Goal: Information Seeking & Learning: Learn about a topic

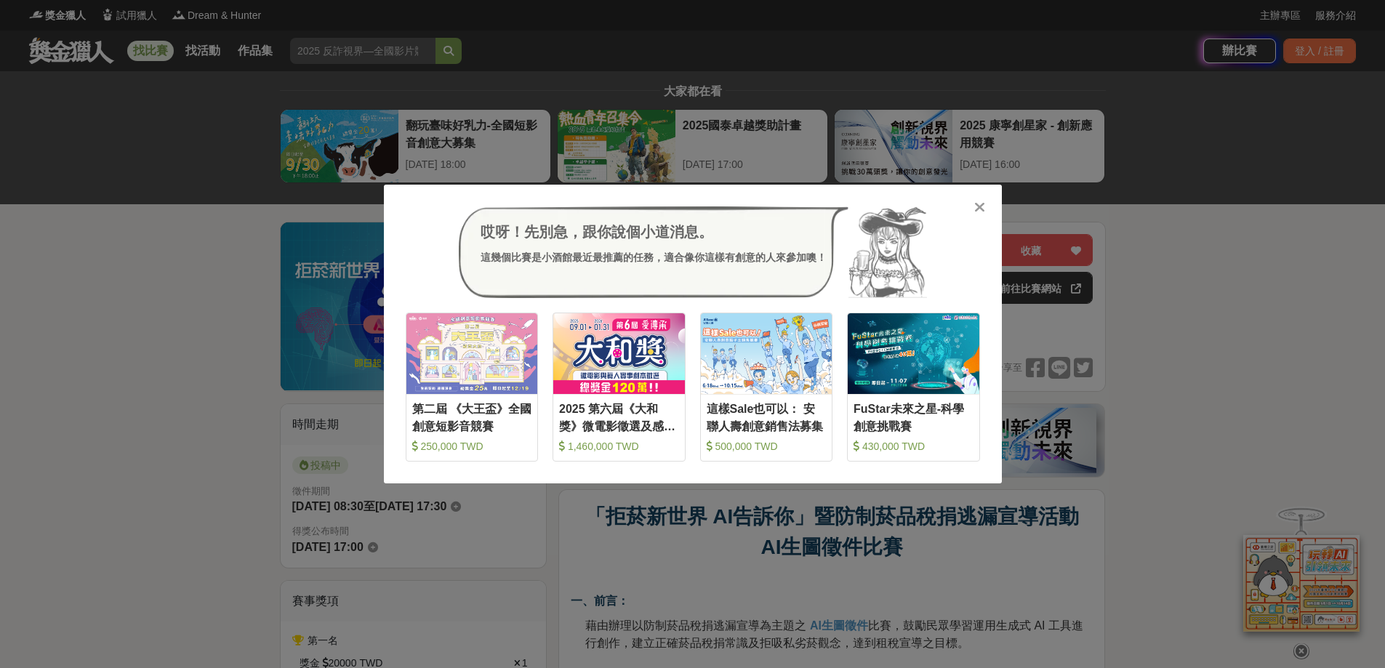
click at [980, 204] on icon at bounding box center [979, 207] width 11 height 15
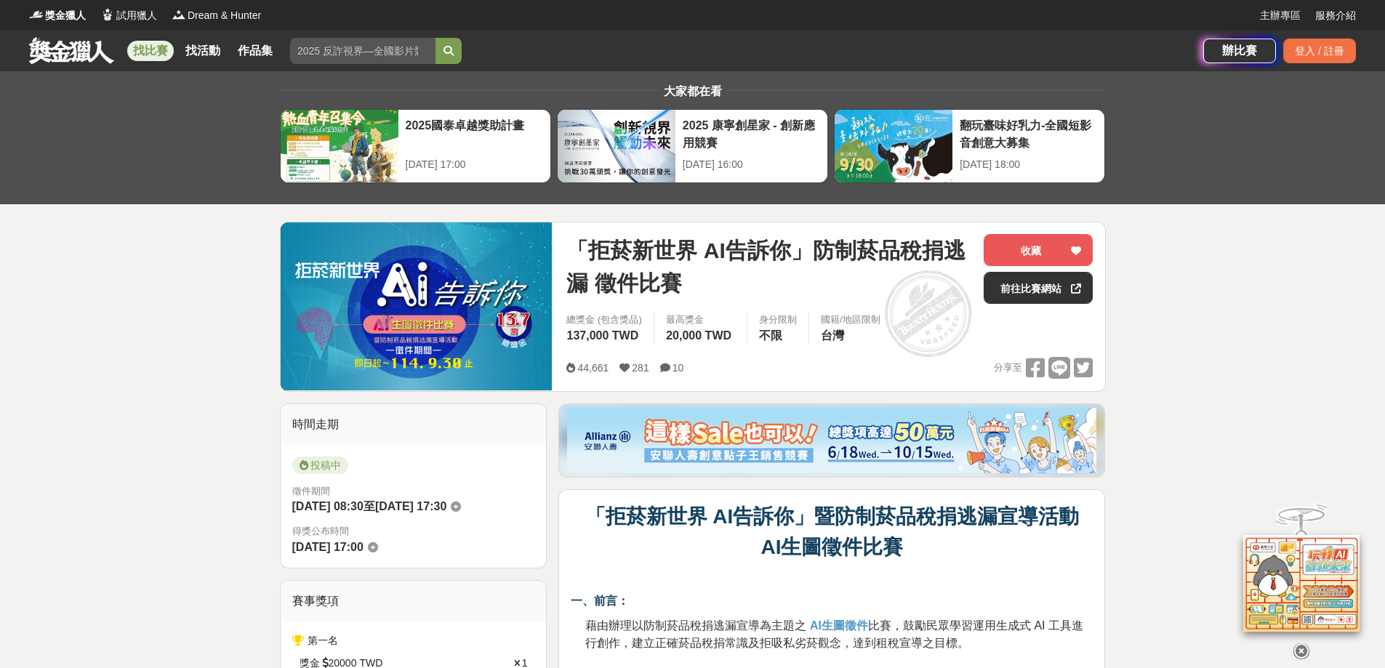
click at [148, 50] on link "找比賽" at bounding box center [150, 51] width 47 height 20
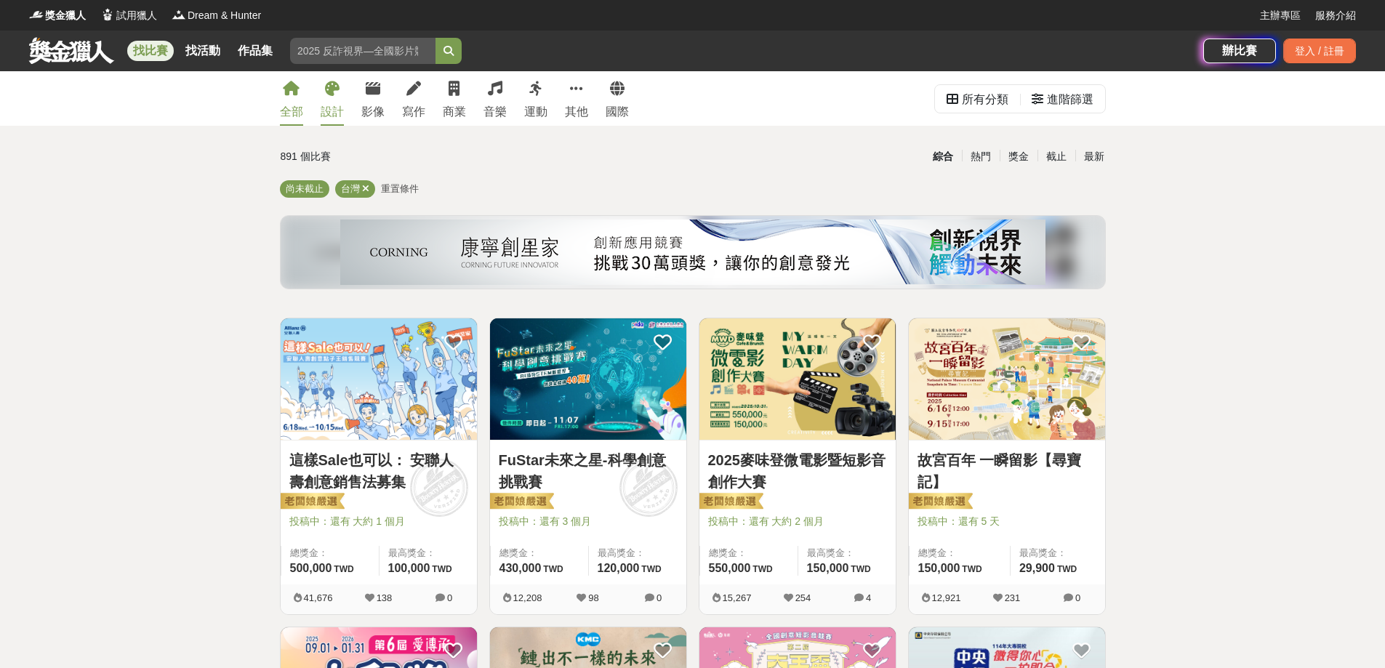
click at [344, 105] on div "設計" at bounding box center [332, 111] width 23 height 17
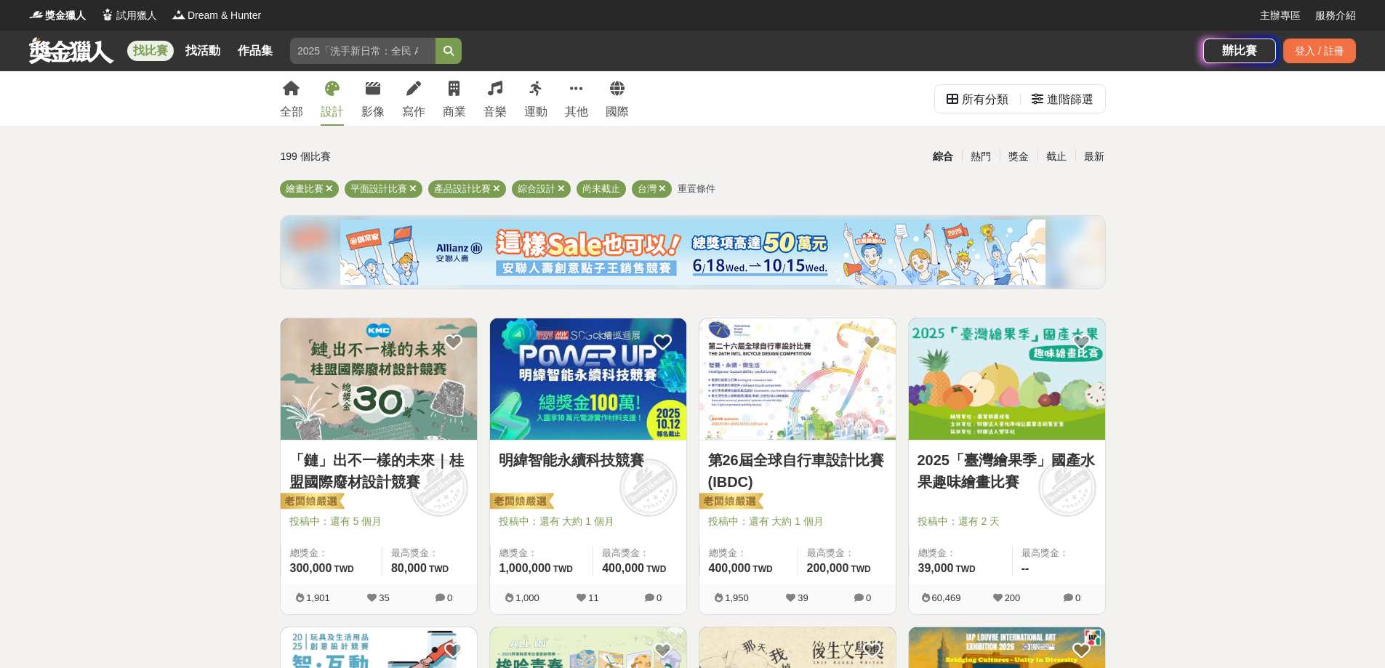
click at [398, 478] on link "「鏈」出不一樣的未來｜桂盟國際廢材設計競賽" at bounding box center [378, 471] width 179 height 44
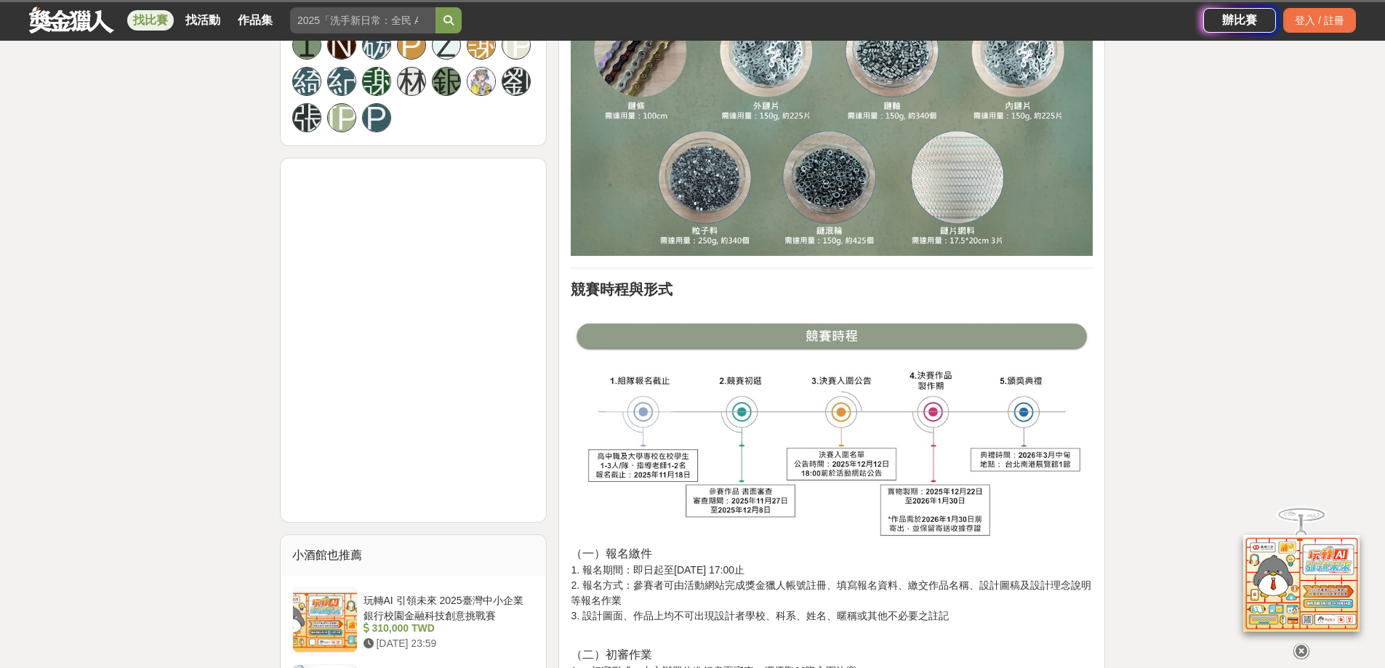
scroll to position [1091, 0]
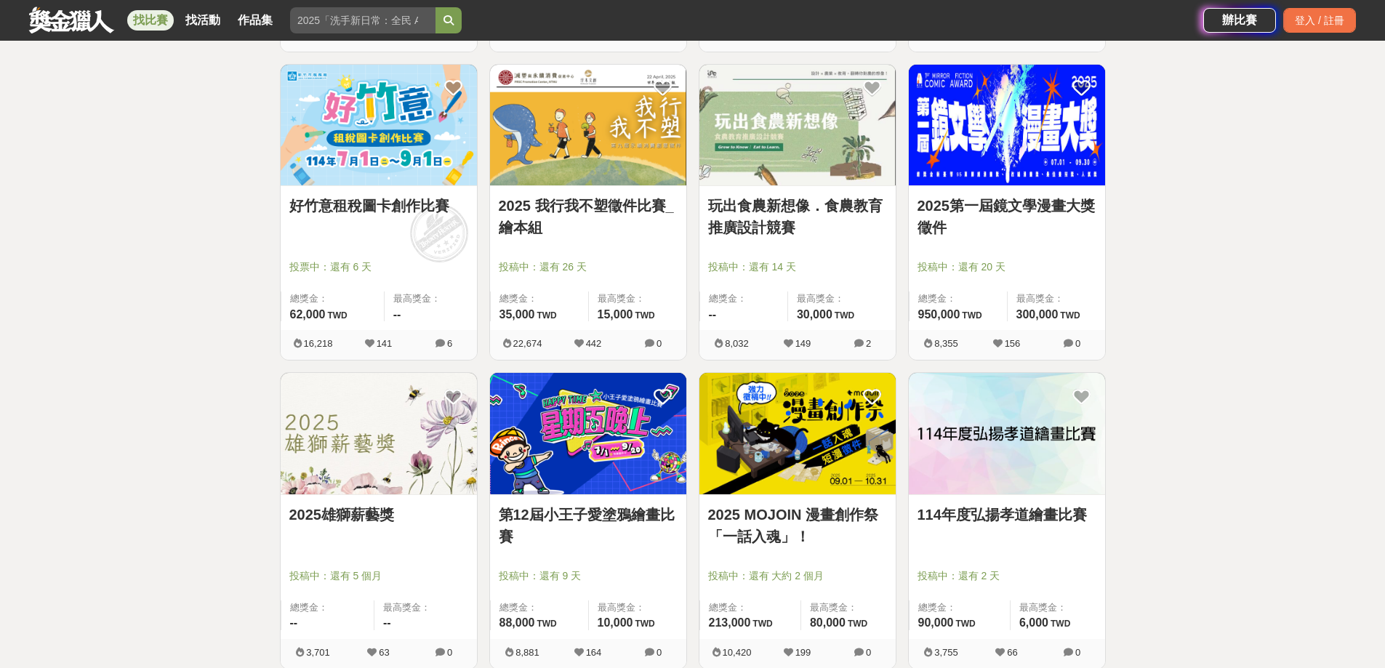
scroll to position [1527, 0]
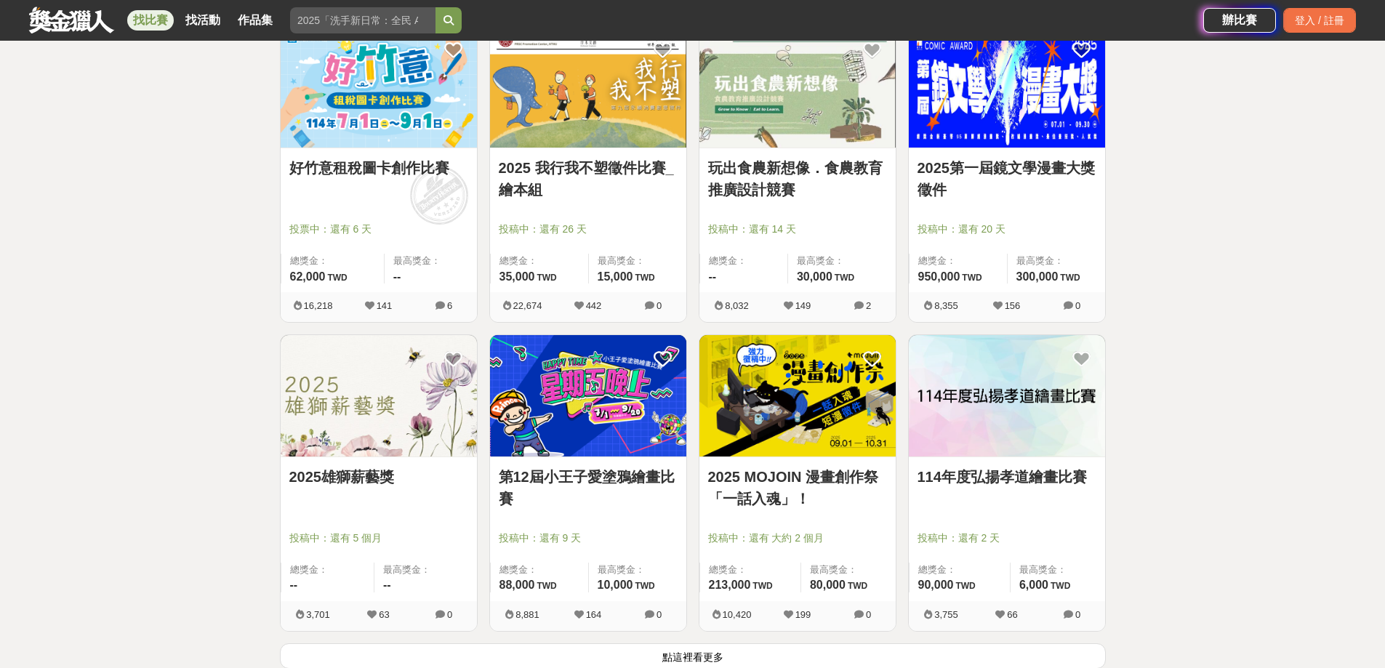
click at [838, 483] on div "2025 MOJOIN 漫畫創作祭「一話入魂」！ 投稿中：還有 大約 2 個月 總獎金： 213,000 213,000 TWD 最高獎金： 80,000 T…" at bounding box center [798, 529] width 196 height 144
click at [810, 510] on link "2025 MOJOIN 漫畫創作祭「一話入魂」！" at bounding box center [797, 488] width 179 height 44
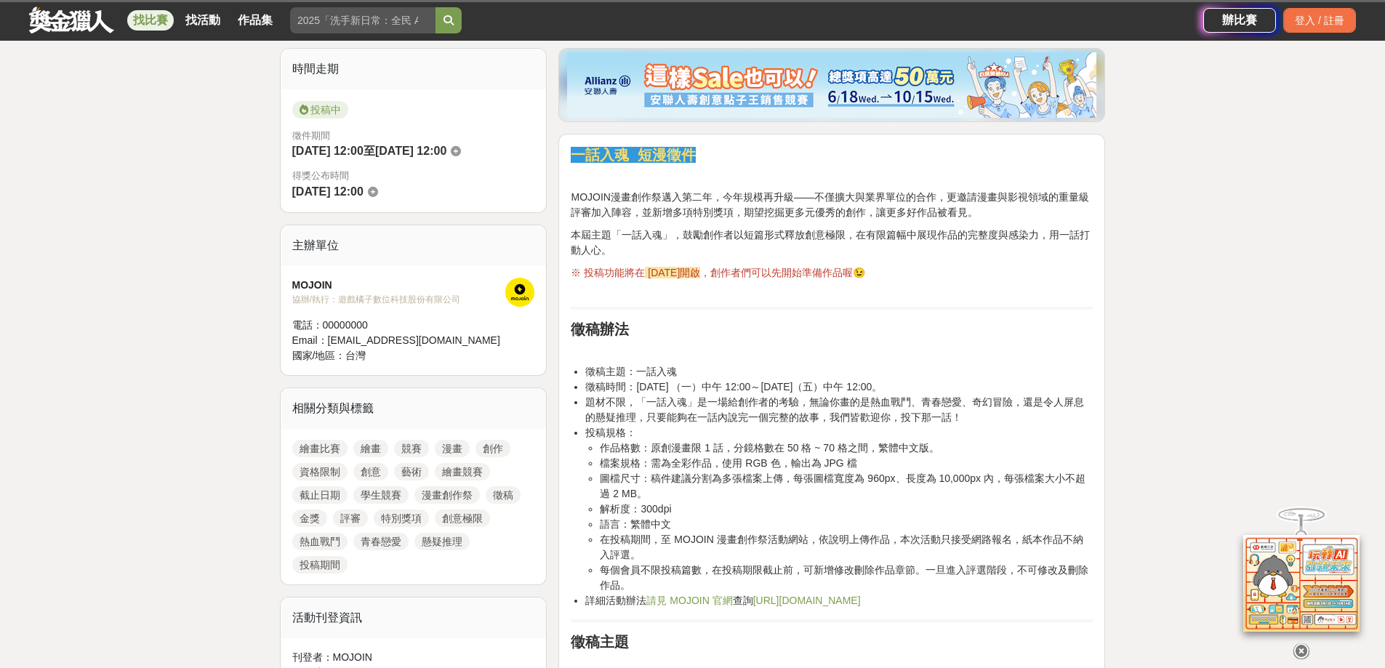
scroll to position [364, 0]
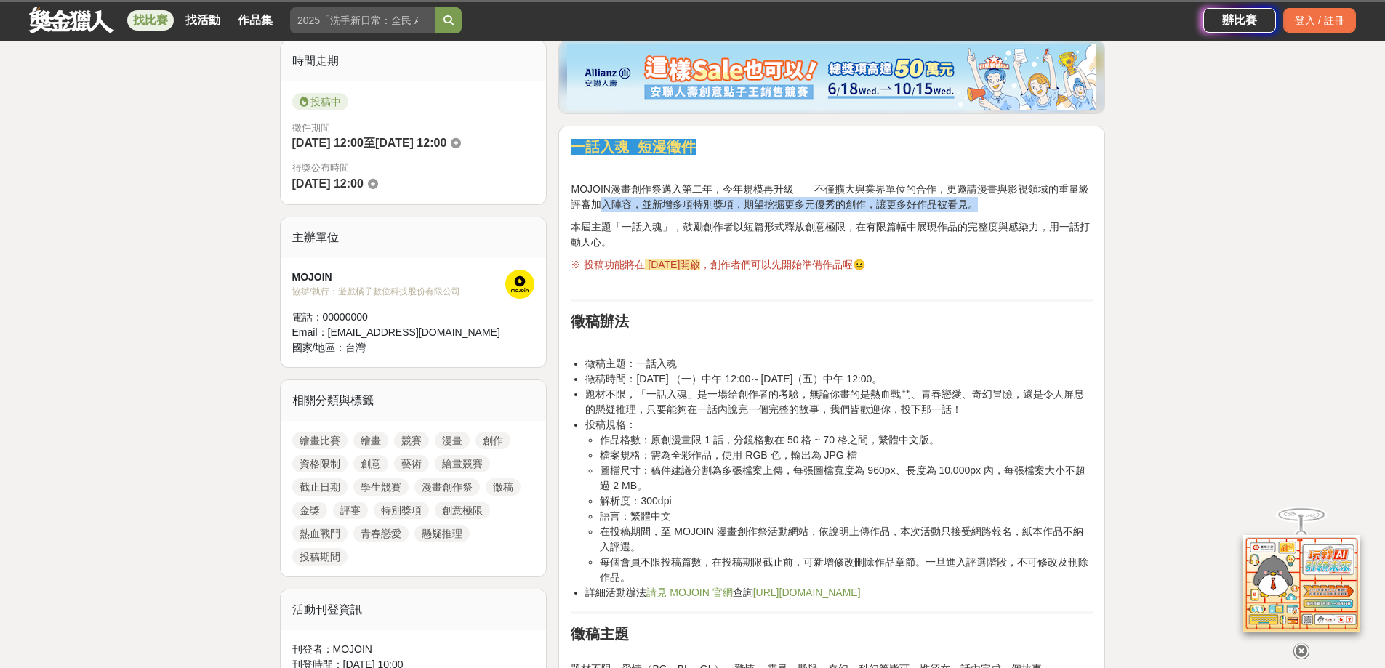
drag, startPoint x: 744, startPoint y: 241, endPoint x: 869, endPoint y: 299, distance: 137.6
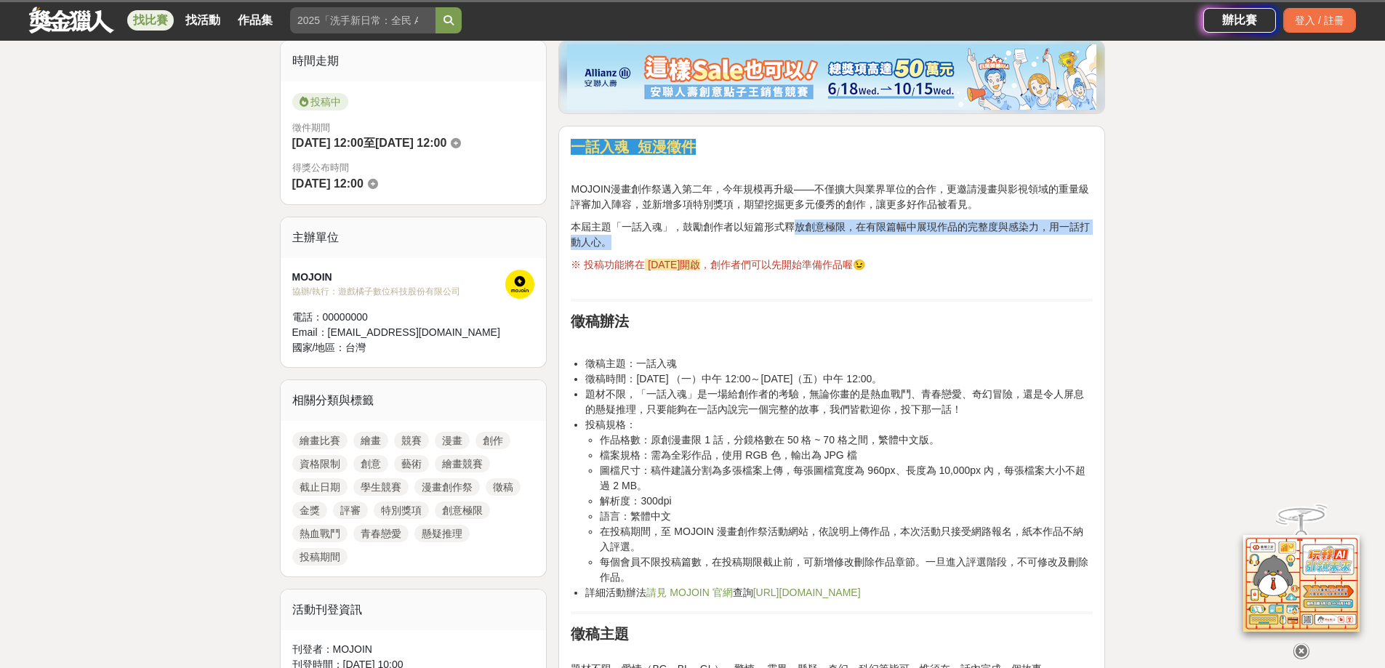
drag, startPoint x: 869, startPoint y: 299, endPoint x: 963, endPoint y: 317, distance: 95.5
click at [937, 250] on p "本屆主題「一話入魂」，鼓勵創作者以短篇形式釋放創意極限，在有限篇幅中展現作品的完整度與感染力，用一話打動人心。" at bounding box center [832, 235] width 522 height 31
click at [963, 250] on p "本屆主題「一話入魂」，鼓勵創作者以短篇形式釋放創意極限，在有限篇幅中展現作品的完整度與感染力，用一話打動人心。" at bounding box center [832, 235] width 522 height 31
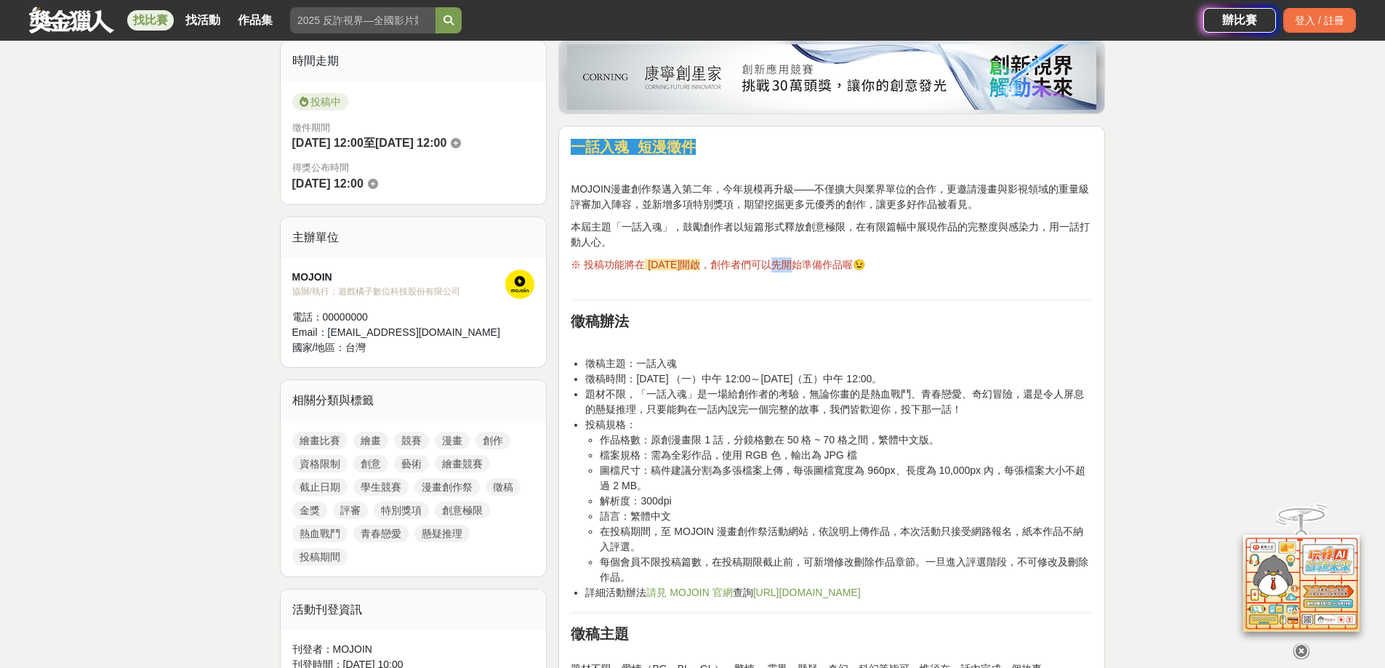
drag, startPoint x: 907, startPoint y: 339, endPoint x: 832, endPoint y: 334, distance: 75.1
click at [865, 270] on span "，創作者們可以先開始準備作品喔😉" at bounding box center [782, 265] width 165 height 12
drag, startPoint x: 832, startPoint y: 334, endPoint x: 676, endPoint y: 322, distance: 156.0
click at [676, 250] on p "本屆主題「一話入魂」，鼓勵創作者以短篇形式釋放創意極限，在有限篇幅中展現作品的完整度與感染力，用一話打動人心。" at bounding box center [832, 235] width 522 height 31
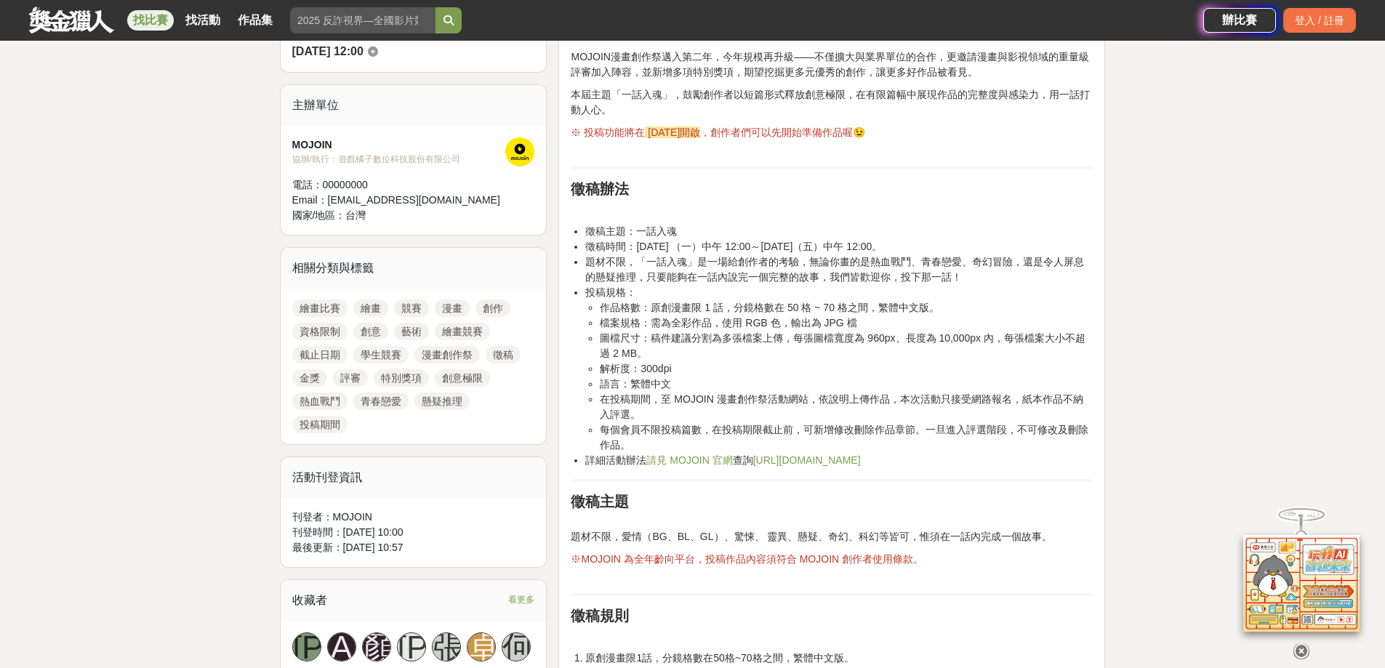
scroll to position [509, 0]
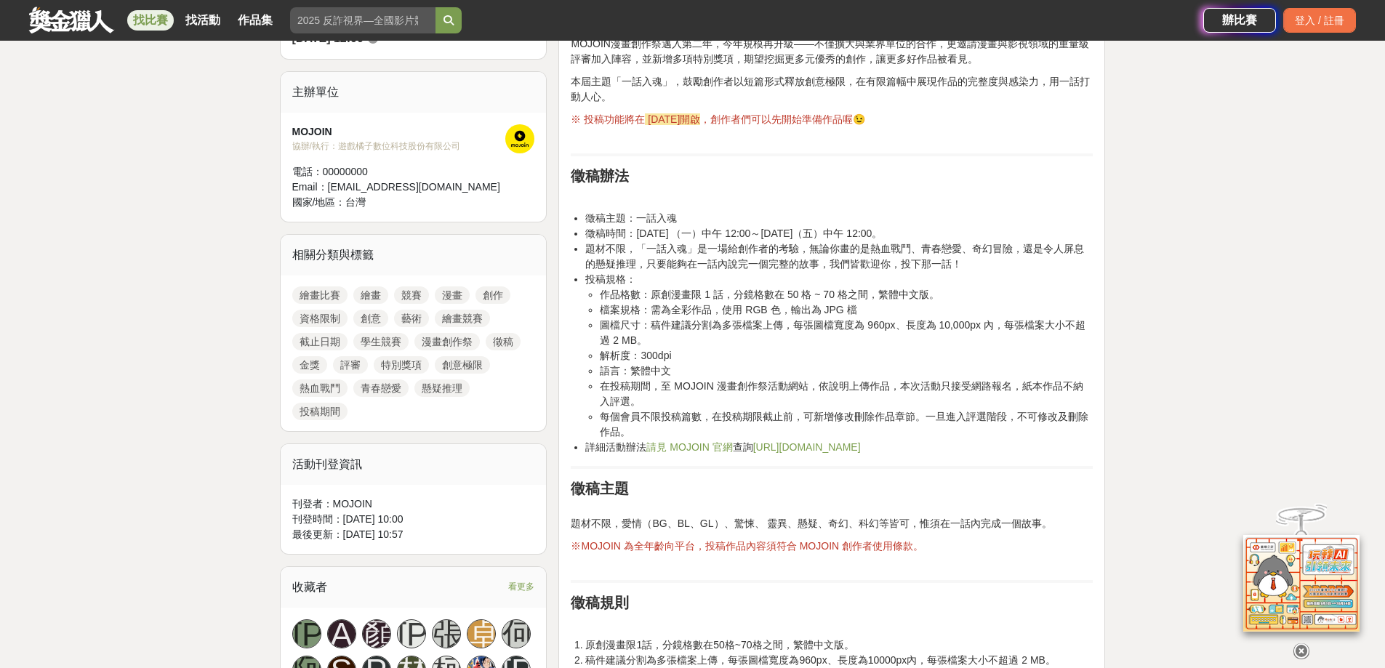
drag, startPoint x: 678, startPoint y: 316, endPoint x: 716, endPoint y: 315, distance: 37.8
click at [690, 226] on li "徵稿主題：一話入魂" at bounding box center [839, 218] width 508 height 15
click at [803, 241] on li "徵稿時間：[DATE] （一）中午 12:00～[DATE]（五）中午 12:00。" at bounding box center [839, 233] width 508 height 15
click at [730, 272] on li "題材不限，「一話入魂」是一場給創作者的考驗，無論你畫的是熱血戰鬥、青春戀愛、奇幻冒險，還是令人屏息的懸疑推理，只要能夠在一話內說完一個完整的故事，我們皆歡迎你…" at bounding box center [839, 256] width 508 height 31
drag, startPoint x: 730, startPoint y: 362, endPoint x: 766, endPoint y: 368, distance: 36.8
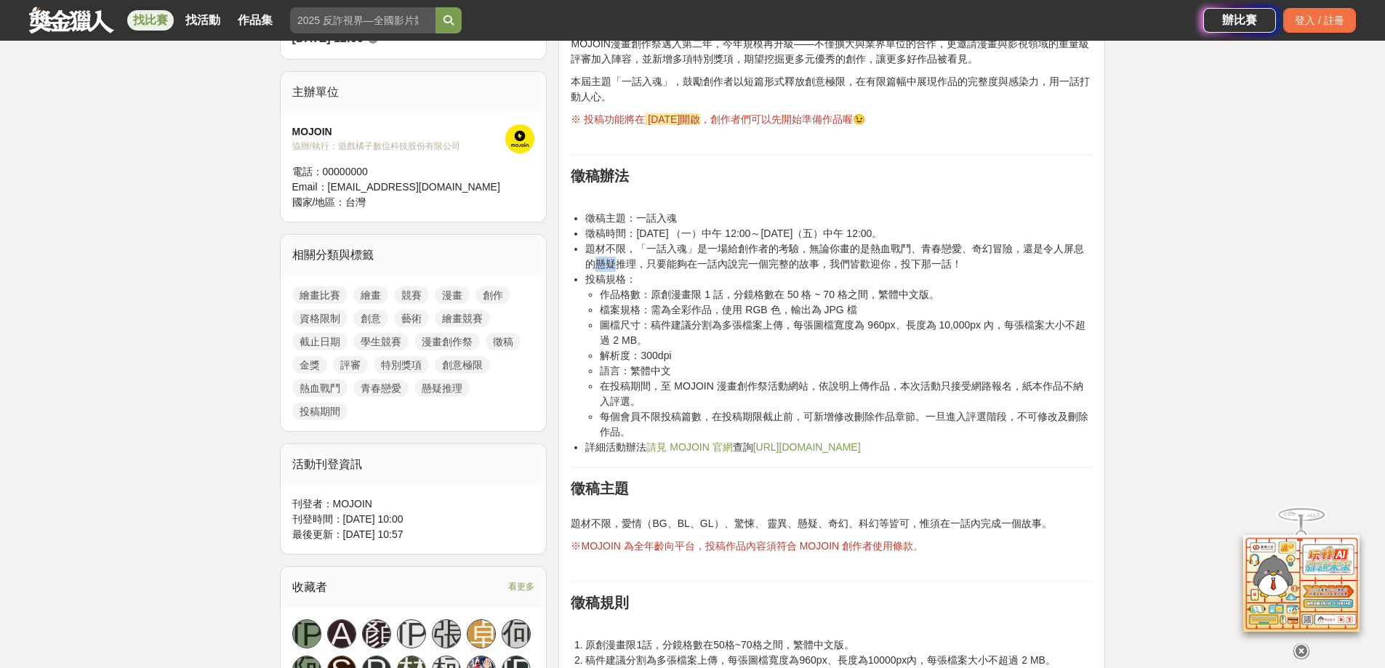
click at [736, 272] on li "題材不限，「一話入魂」是一場給創作者的考驗，無論你畫的是熱血戰鬥、青春戀愛、奇幻冒險，還是令人屏息的懸疑推理，只要能夠在一話內說完一個完整的故事，我們皆歡迎你…" at bounding box center [839, 256] width 508 height 31
click at [806, 272] on li "題材不限，「一話入魂」是一場給創作者的考驗，無論你畫的是熱血戰鬥、青春戀愛、奇幻冒險，還是令人屏息的懸疑推理，只要能夠在一話內說完一個完整的故事，我們皆歡迎你…" at bounding box center [839, 256] width 508 height 31
drag, startPoint x: 697, startPoint y: 360, endPoint x: 833, endPoint y: 357, distance: 136.7
click at [807, 272] on li "題材不限，「一話入魂」是一場給創作者的考驗，無論你畫的是熱血戰鬥、青春戀愛、奇幻冒險，還是令人屏息的懸疑推理，只要能夠在一話內說完一個完整的故事，我們皆歡迎你…" at bounding box center [839, 256] width 508 height 31
drag, startPoint x: 835, startPoint y: 357, endPoint x: 848, endPoint y: 359, distance: 13.3
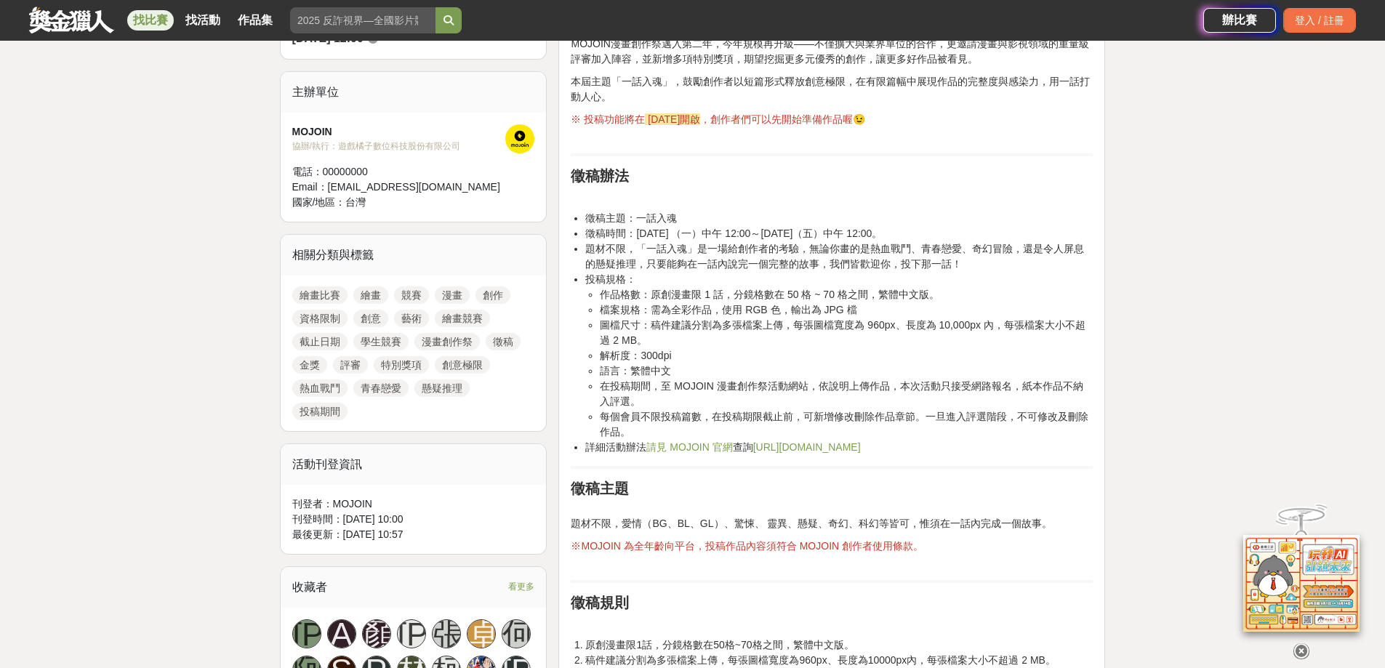
click at [840, 272] on li "題材不限，「一話入魂」是一場給創作者的考驗，無論你畫的是熱血戰鬥、青春戀愛、奇幻冒險，還是令人屏息的懸疑推理，只要能夠在一話內說完一個完整的故事，我們皆歡迎你…" at bounding box center [839, 256] width 508 height 31
click at [856, 272] on li "題材不限，「一話入魂」是一場給創作者的考驗，無論你畫的是熱血戰鬥、青春戀愛、奇幻冒險，還是令人屏息的懸疑推理，只要能夠在一話內說完一個完整的故事，我們皆歡迎你…" at bounding box center [839, 256] width 508 height 31
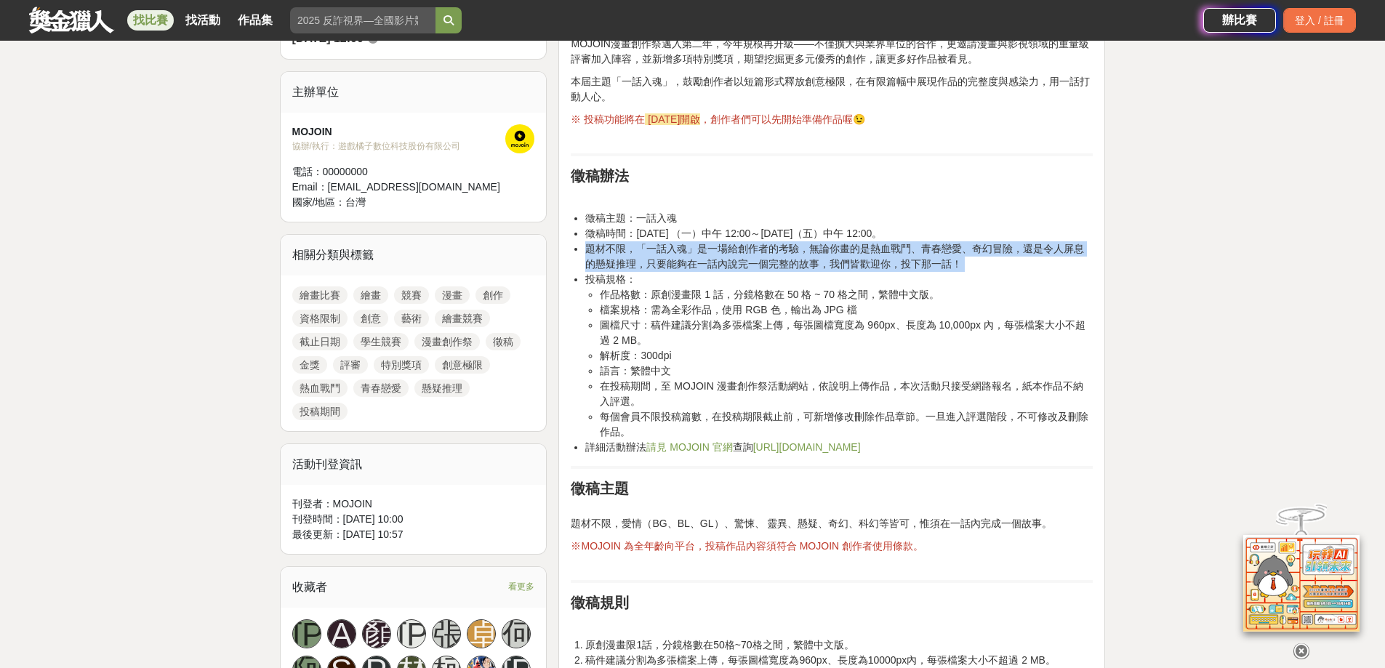
drag, startPoint x: 856, startPoint y: 359, endPoint x: 904, endPoint y: 367, distance: 48.7
click at [887, 272] on li "題材不限，「一話入魂」是一場給創作者的考驗，無論你畫的是熱血戰鬥、青春戀愛、奇幻冒險，還是令人屏息的懸疑推理，只要能夠在一話內說完一個完整的故事，我們皆歡迎你…" at bounding box center [839, 256] width 508 height 31
click at [938, 272] on li "題材不限，「一話入魂」是一場給創作者的考驗，無論你畫的是熱血戰鬥、青春戀愛、奇幻冒險，還是令人屏息的懸疑推理，只要能夠在一話內說完一個完整的故事，我們皆歡迎你…" at bounding box center [839, 256] width 508 height 31
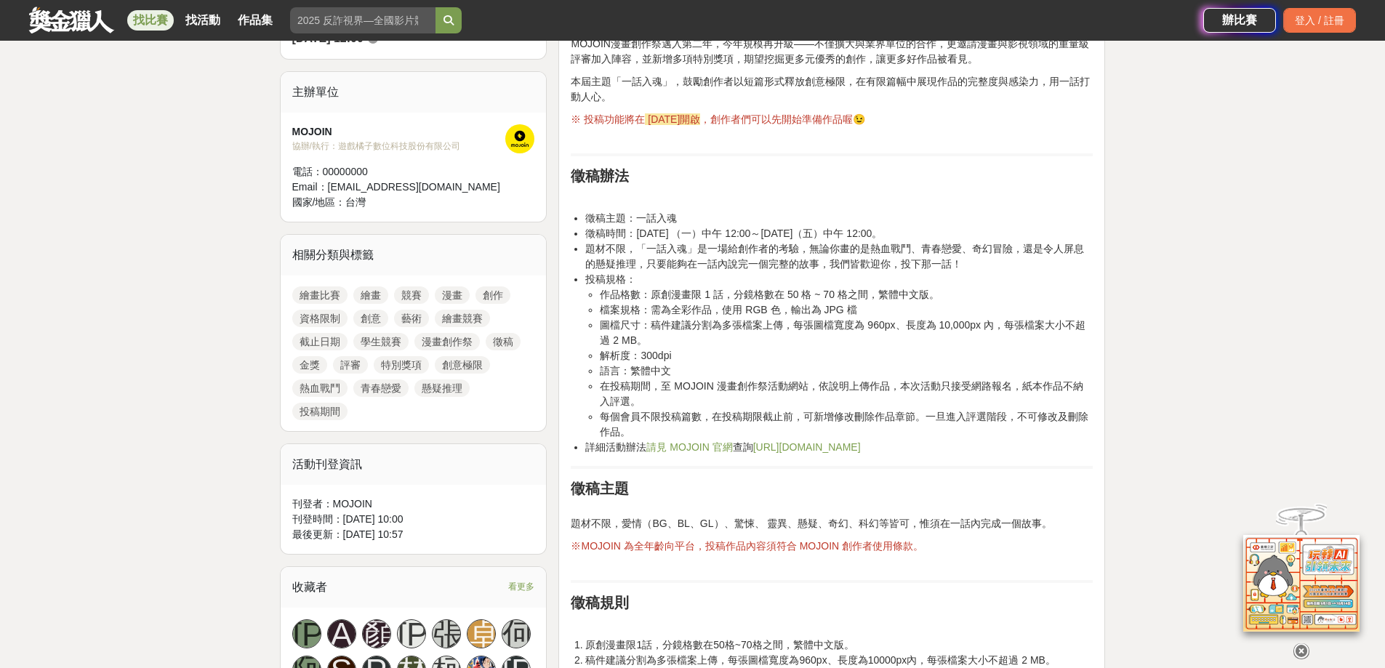
drag, startPoint x: 930, startPoint y: 394, endPoint x: 1038, endPoint y: 374, distance: 110.1
click at [935, 272] on li "題材不限，「一話入魂」是一場給創作者的考驗，無論你畫的是熱血戰鬥、青春戀愛、奇幻冒險，還是令人屏息的懸疑推理，只要能夠在一話內說完一個完整的故事，我們皆歡迎你…" at bounding box center [839, 256] width 508 height 31
drag, startPoint x: 933, startPoint y: 347, endPoint x: 774, endPoint y: 348, distance: 159.2
click at [844, 272] on li "題材不限，「一話入魂」是一場給創作者的考驗，無論你畫的是熱血戰鬥、青春戀愛、奇幻冒險，還是令人屏息的懸疑推理，只要能夠在一話內說完一個完整的故事，我們皆歡迎你…" at bounding box center [839, 256] width 508 height 31
drag, startPoint x: 774, startPoint y: 348, endPoint x: 710, endPoint y: 346, distance: 64.0
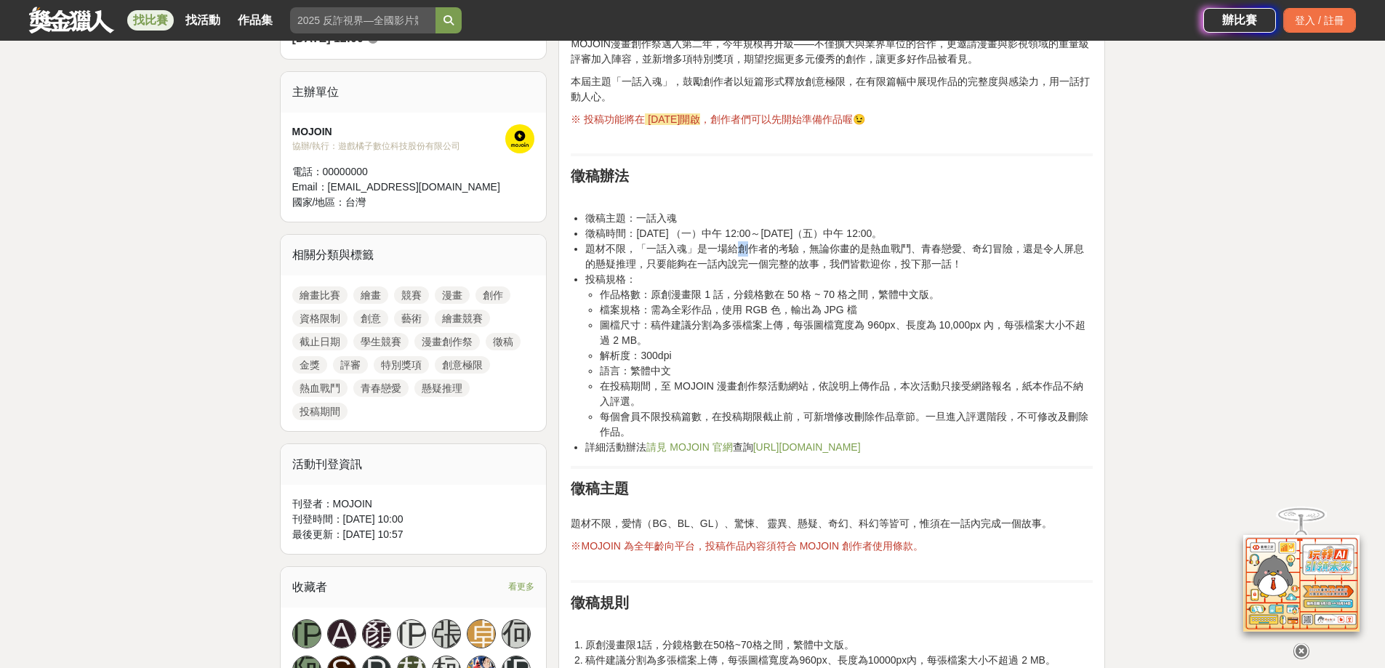
click at [762, 272] on li "題材不限，「一話入魂」是一場給創作者的考驗，無論你畫的是熱血戰鬥、青春戀愛、奇幻冒險，還是令人屏息的懸疑推理，只要能夠在一話內說完一個完整的故事，我們皆歡迎你…" at bounding box center [839, 256] width 508 height 31
click at [692, 272] on li "題材不限，「一話入魂」是一場給創作者的考驗，無論你畫的是熱血戰鬥、青春戀愛、奇幻冒險，還是令人屏息的懸疑推理，只要能夠在一話內說完一個完整的故事，我們皆歡迎你…" at bounding box center [839, 256] width 508 height 31
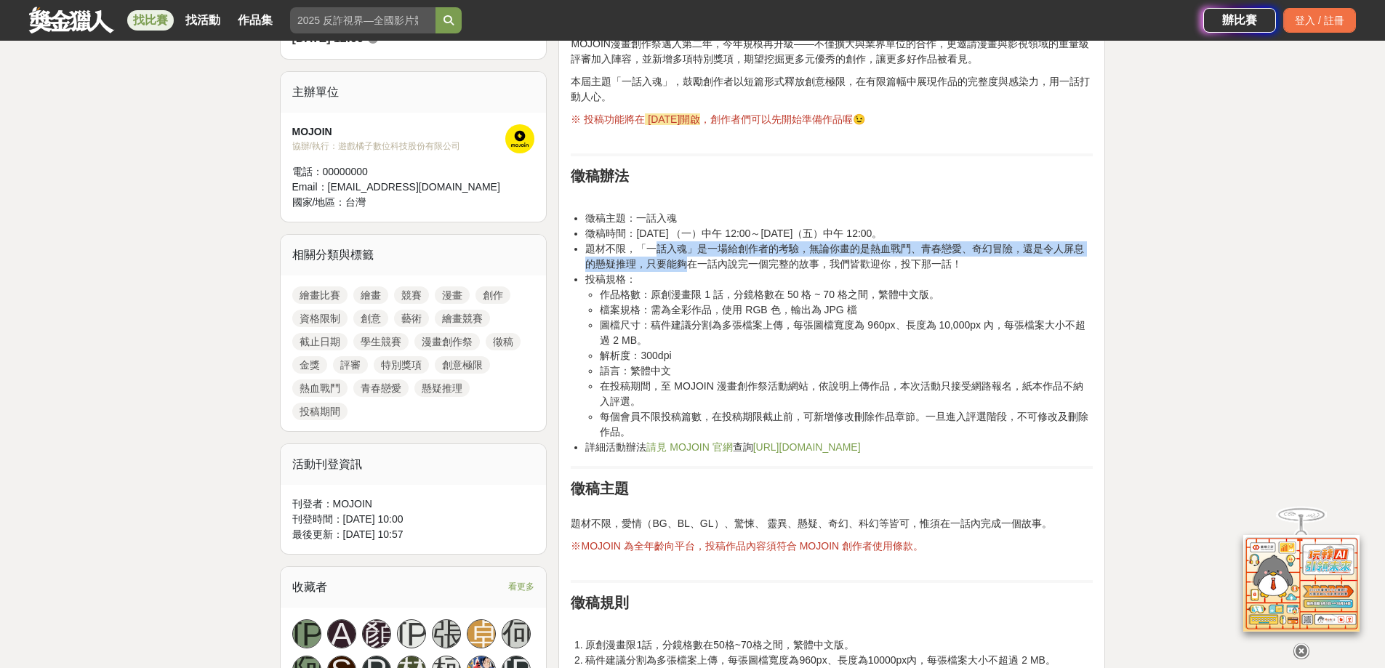
drag, startPoint x: 769, startPoint y: 363, endPoint x: 879, endPoint y: 374, distance: 110.3
click at [875, 272] on li "題材不限，「一話入魂」是一場給創作者的考驗，無論你畫的是熱血戰鬥、青春戀愛、奇幻冒險，還是令人屏息的懸疑推理，只要能夠在一話內說完一個完整的故事，我們皆歡迎你…" at bounding box center [839, 256] width 508 height 31
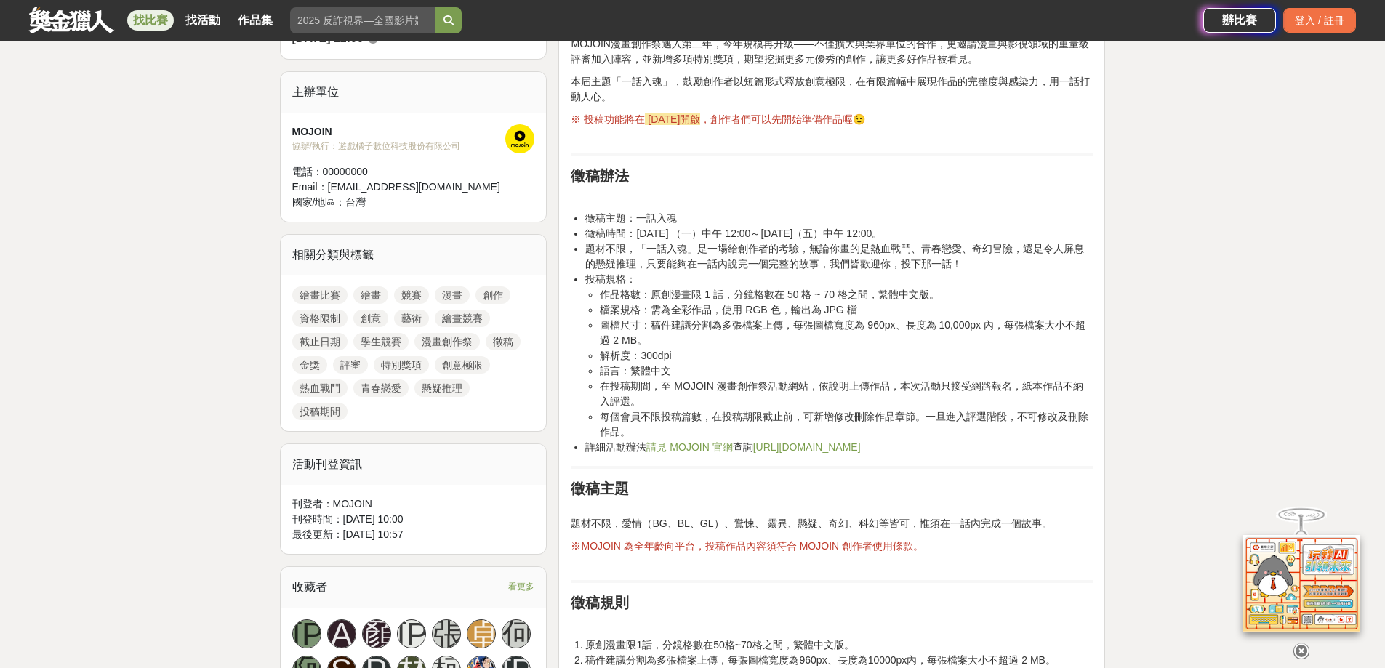
click at [887, 272] on li "題材不限，「一話入魂」是一場給創作者的考驗，無論你畫的是熱血戰鬥、青春戀愛、奇幻冒險，還是令人屏息的懸疑推理，只要能夠在一話內說完一個完整的故事，我們皆歡迎你…" at bounding box center [839, 256] width 508 height 31
drag, startPoint x: 887, startPoint y: 374, endPoint x: 907, endPoint y: 376, distance: 20.4
click at [896, 272] on li "題材不限，「一話入魂」是一場給創作者的考驗，無論你畫的是熱血戰鬥、青春戀愛、奇幻冒險，還是令人屏息的懸疑推理，只要能夠在一話內說完一個完整的故事，我們皆歡迎你…" at bounding box center [839, 256] width 508 height 31
click at [949, 272] on li "題材不限，「一話入魂」是一場給創作者的考驗，無論你畫的是熱血戰鬥、青春戀愛、奇幻冒險，還是令人屏息的懸疑推理，只要能夠在一話內說完一個完整的故事，我們皆歡迎你…" at bounding box center [839, 256] width 508 height 31
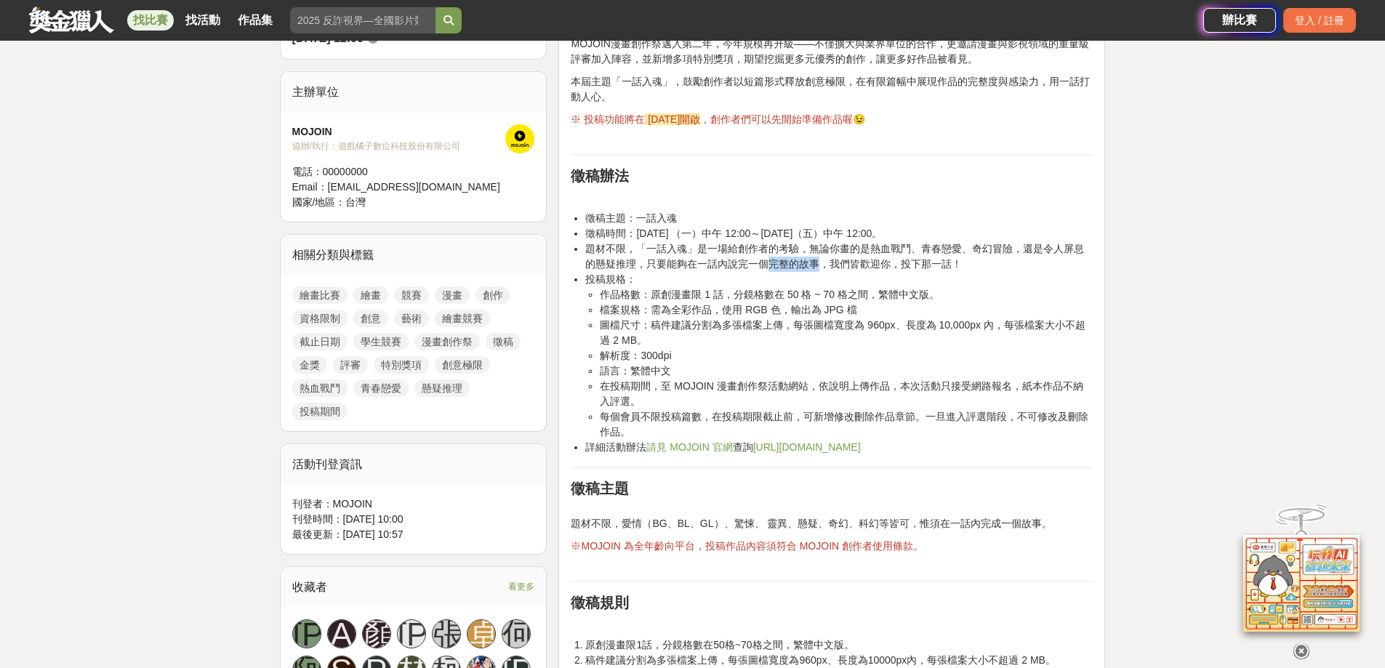
drag, startPoint x: 949, startPoint y: 374, endPoint x: 982, endPoint y: 377, distance: 33.6
click at [982, 272] on li "題材不限，「一話入魂」是一場給創作者的考驗，無論你畫的是熱血戰鬥、青春戀愛、奇幻冒險，還是令人屏息的懸疑推理，只要能夠在一話內說完一個完整的故事，我們皆歡迎你…" at bounding box center [839, 256] width 508 height 31
click at [833, 272] on li "題材不限，「一話入魂」是一場給創作者的考驗，無論你畫的是熱血戰鬥、青春戀愛、奇幻冒險，還是令人屏息的懸疑推理，只要能夠在一話內說完一個完整的故事，我們皆歡迎你…" at bounding box center [839, 256] width 508 height 31
click at [793, 414] on li "投稿規格： 作品格數：原創漫畫限 1 話，分鏡格數在 50 格 ~ 70 格之間，繁體中文版。 檔案規格：需為全彩作品，使用 RGB 色，輸出為 JPG 檔 …" at bounding box center [839, 356] width 508 height 168
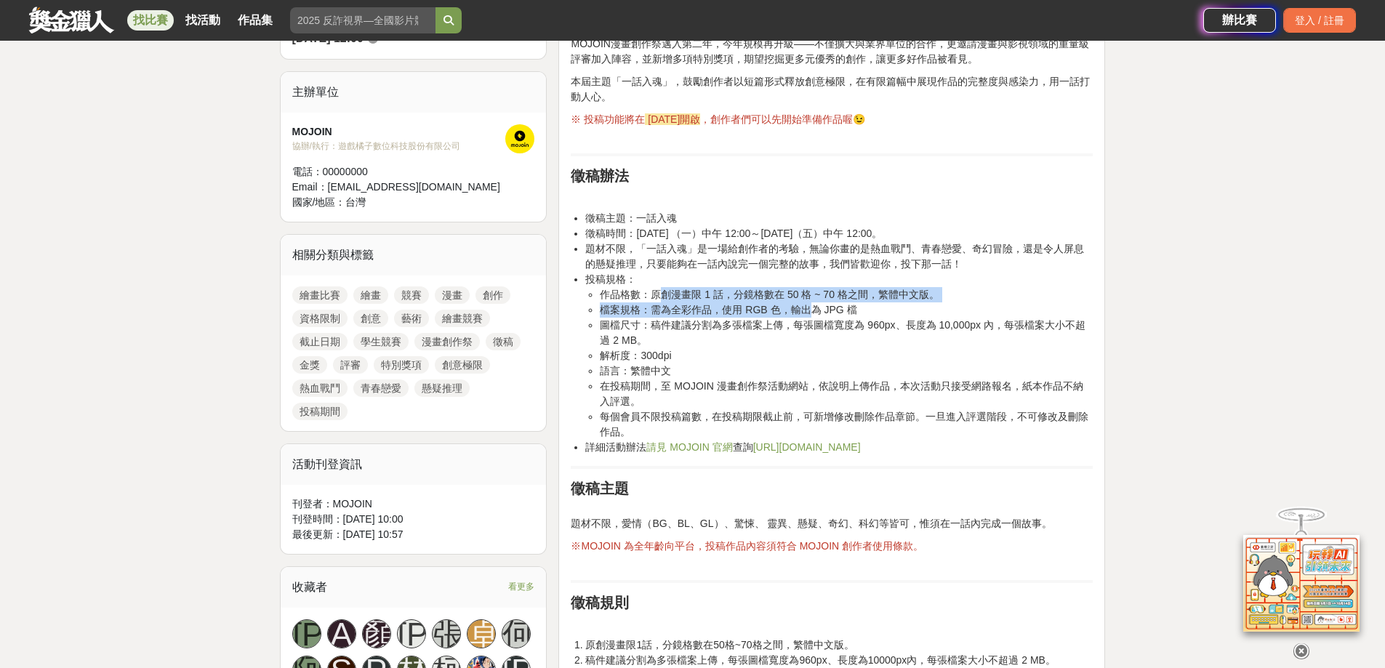
drag, startPoint x: 681, startPoint y: 420, endPoint x: 872, endPoint y: 446, distance: 192.9
click at [872, 440] on ul "作品格數：原創漫畫限 1 話，分鏡格數在 50 格 ~ 70 格之間，繁體中文版。 檔案規格：需為全彩作品，使用 RGB 色，輸出為 JPG 檔 圖檔尺寸：稿…" at bounding box center [839, 363] width 508 height 153
click at [872, 318] on li "檔案規格：需為全彩作品，使用 RGB 色，輸出為 JPG 檔" at bounding box center [846, 309] width 493 height 15
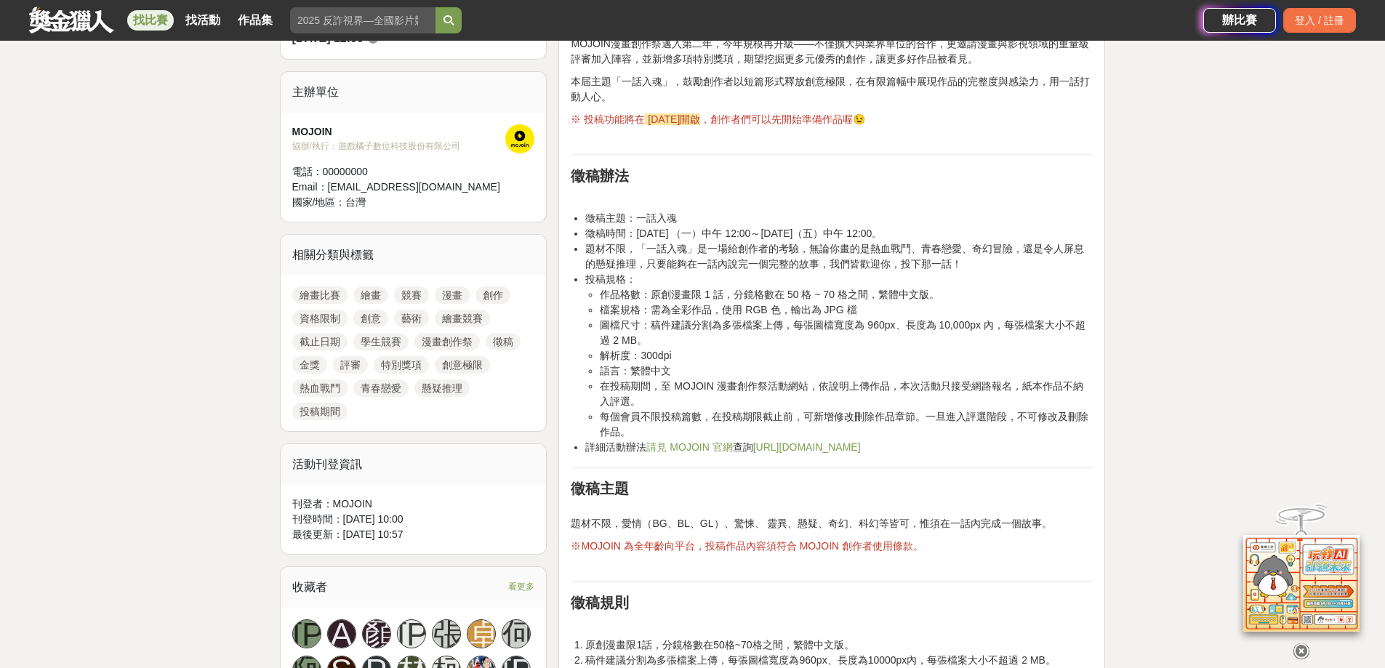
click at [876, 302] on li "作品格數：原創漫畫限 1 話，分鏡格數在 50 格 ~ 70 格之間，繁體中文版。" at bounding box center [846, 294] width 493 height 15
drag, startPoint x: 763, startPoint y: 430, endPoint x: 982, endPoint y: 430, distance: 219.6
click at [982, 302] on li "作品格數：原創漫畫限 1 話，分鏡格數在 50 格 ~ 70 格之間，繁體中文版。" at bounding box center [846, 294] width 493 height 15
click at [1001, 302] on li "作品格數：原創漫畫限 1 話，分鏡格數在 50 格 ~ 70 格之間，繁體中文版。" at bounding box center [846, 294] width 493 height 15
drag, startPoint x: 684, startPoint y: 436, endPoint x: 829, endPoint y: 451, distance: 145.5
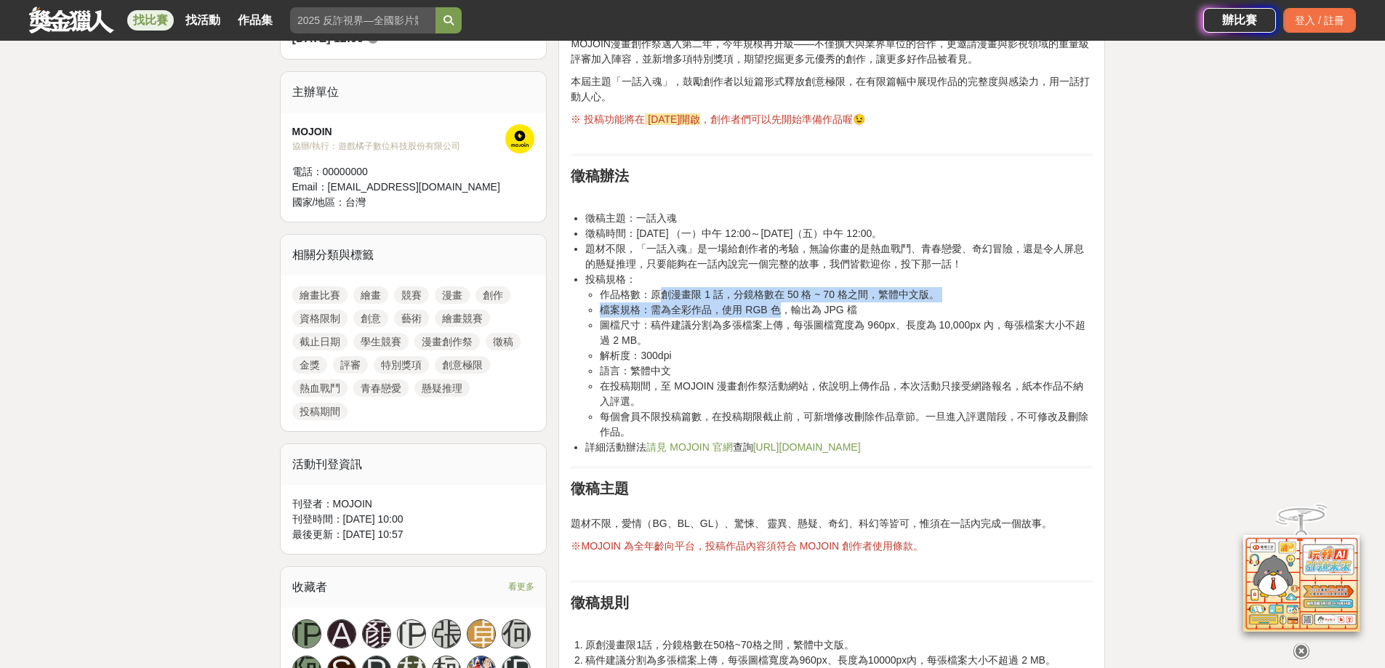
click at [829, 440] on ul "作品格數：原創漫畫限 1 話，分鏡格數在 50 格 ~ 70 格之間，繁體中文版。 檔案規格：需為全彩作品，使用 RGB 色，輸出為 JPG 檔 圖檔尺寸：稿…" at bounding box center [839, 363] width 508 height 153
click at [829, 318] on li "檔案規格：需為全彩作品，使用 RGB 色，輸出為 JPG 檔" at bounding box center [846, 309] width 493 height 15
drag, startPoint x: 692, startPoint y: 443, endPoint x: 668, endPoint y: 442, distance: 24.0
click at [668, 318] on li "檔案規格：需為全彩作品，使用 RGB 色，輸出為 JPG 檔" at bounding box center [846, 309] width 493 height 15
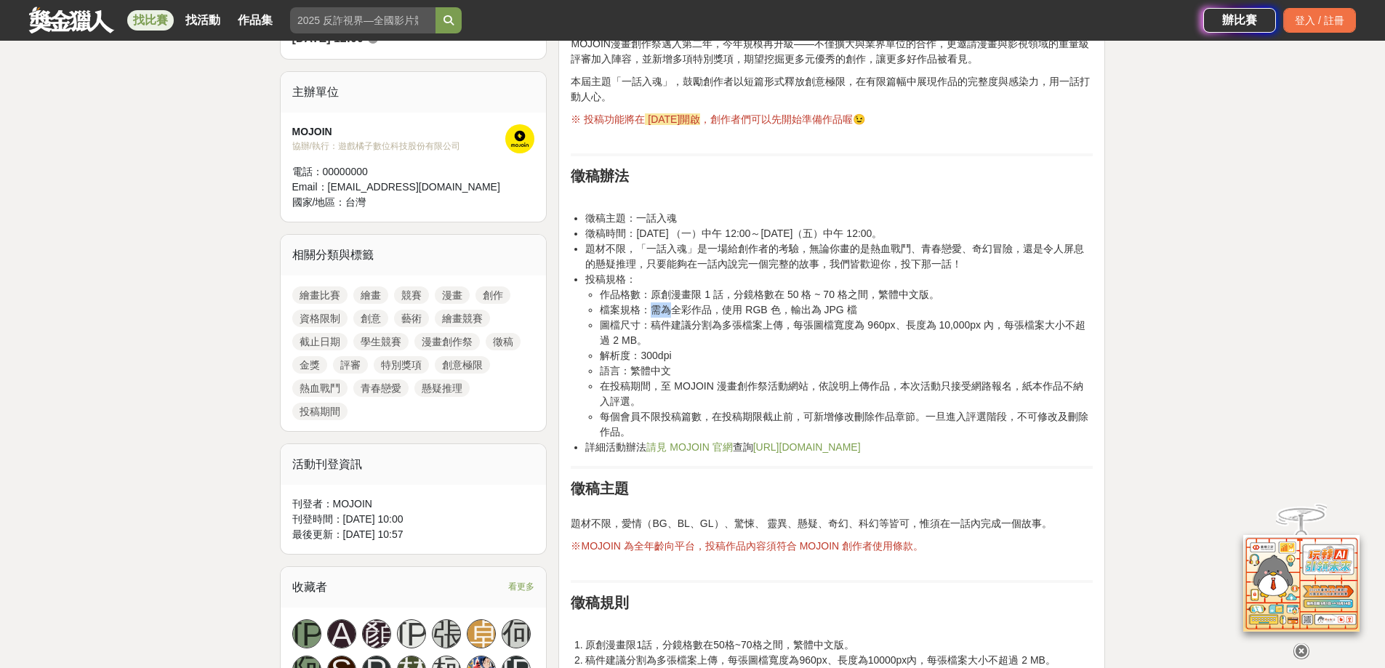
click at [668, 318] on li "檔案規格：需為全彩作品，使用 RGB 色，輸出為 JPG 檔" at bounding box center [846, 309] width 493 height 15
drag, startPoint x: 665, startPoint y: 442, endPoint x: 610, endPoint y: 444, distance: 54.6
click at [610, 318] on li "檔案規格：需為全彩作品，使用 RGB 色，輸出為 JPG 檔" at bounding box center [846, 309] width 493 height 15
drag, startPoint x: 693, startPoint y: 444, endPoint x: 1001, endPoint y: 462, distance: 308.1
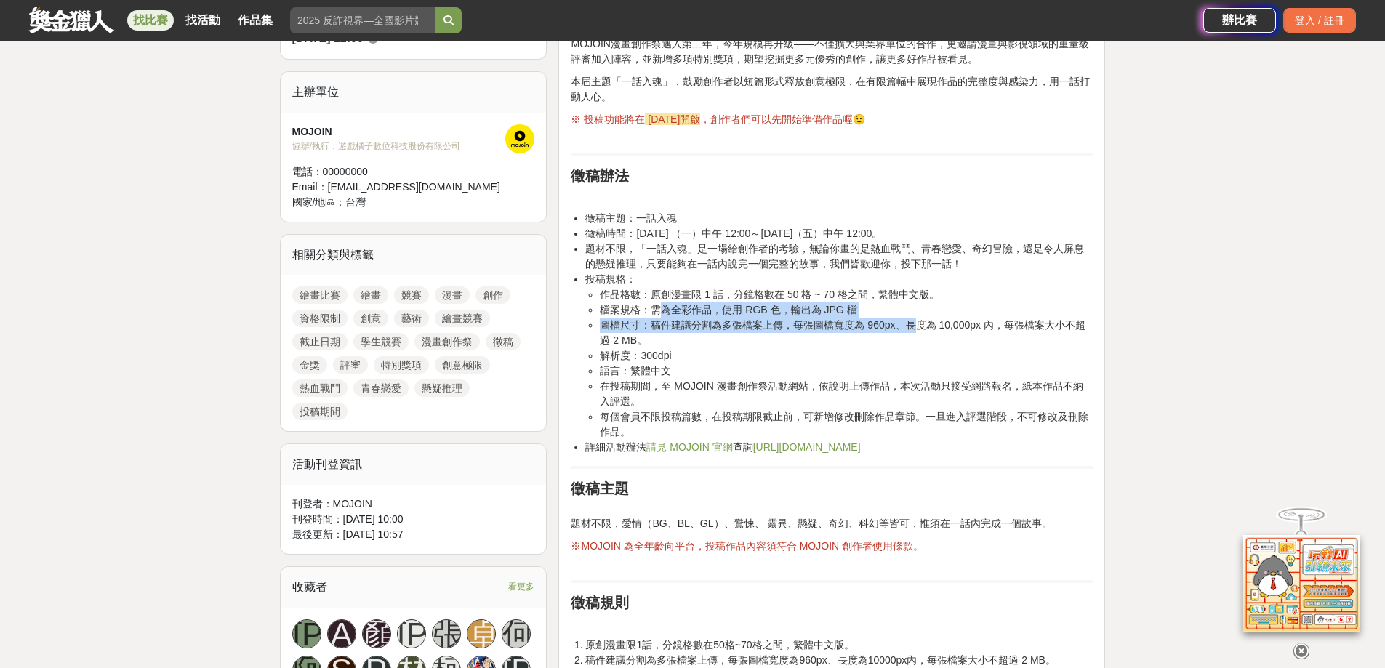
click at [1001, 440] on ul "作品格數：原創漫畫限 1 話，分鏡格數在 50 格 ~ 70 格之間，繁體中文版。 檔案規格：需為全彩作品，使用 RGB 色，輸出為 JPG 檔 圖檔尺寸：稿…" at bounding box center [839, 363] width 508 height 153
click at [1001, 348] on li "圖檔尺寸：稿件建議分割為多張檔案上傳，每張圖檔寬度為 960px、長度為 10,000px 內，每張檔案大小不超過 2 MB。" at bounding box center [846, 333] width 493 height 31
drag, startPoint x: 1001, startPoint y: 462, endPoint x: 926, endPoint y: 468, distance: 74.5
click at [969, 348] on li "圖檔尺寸：稿件建議分割為多張檔案上傳，每張圖檔寬度為 960px、長度為 10,000px 內，每張檔案大小不超過 2 MB。" at bounding box center [846, 333] width 493 height 31
click at [841, 348] on li "圖檔尺寸：稿件建議分割為多張檔案上傳，每張圖檔寬度為 960px、長度為 10,000px 內，每張檔案大小不超過 2 MB。" at bounding box center [846, 333] width 493 height 31
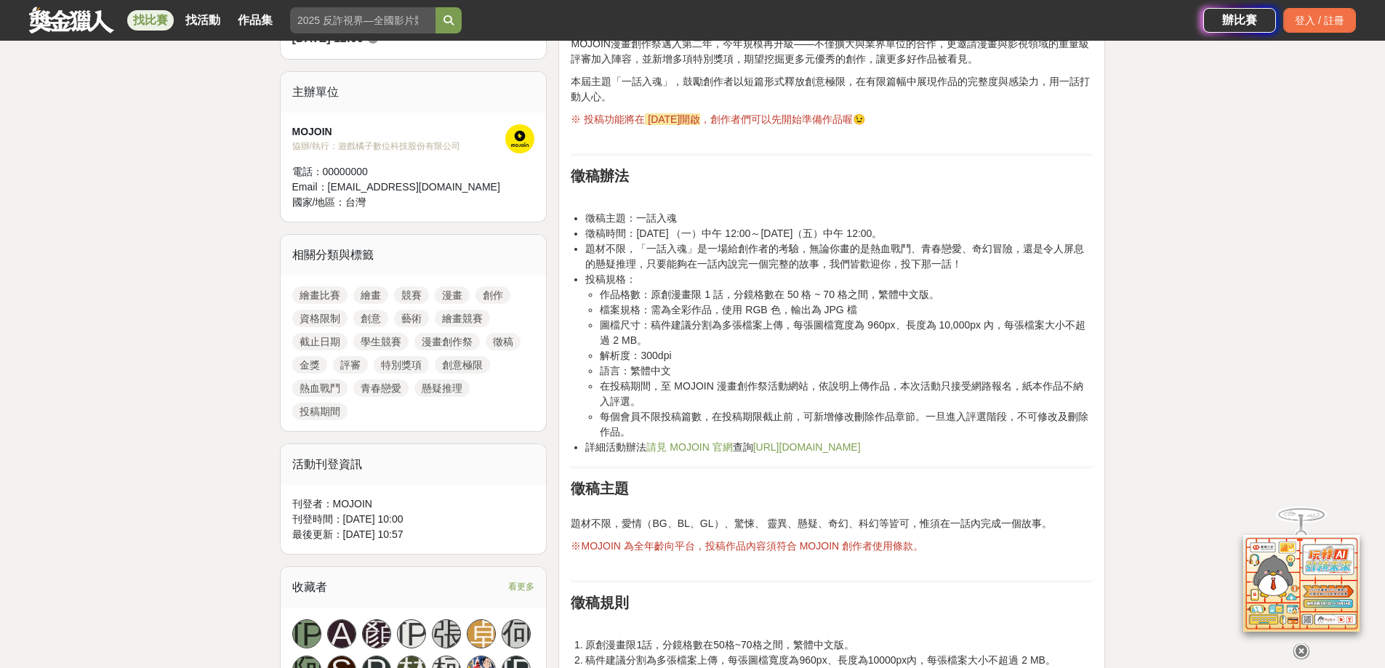
drag, startPoint x: 761, startPoint y: 468, endPoint x: 751, endPoint y: 468, distance: 10.2
click at [757, 348] on li "圖檔尺寸：稿件建議分割為多張檔案上傳，每張圖檔寬度為 960px、長度為 10,000px 內，每張檔案大小不超過 2 MB。" at bounding box center [846, 333] width 493 height 31
drag, startPoint x: 710, startPoint y: 468, endPoint x: 764, endPoint y: 465, distance: 53.2
click at [710, 348] on li "圖檔尺寸：稿件建議分割為多張檔案上傳，每張圖檔寬度為 960px、長度為 10,000px 內，每張檔案大小不超過 2 MB。" at bounding box center [846, 333] width 493 height 31
drag, startPoint x: 764, startPoint y: 465, endPoint x: 834, endPoint y: 466, distance: 70.5
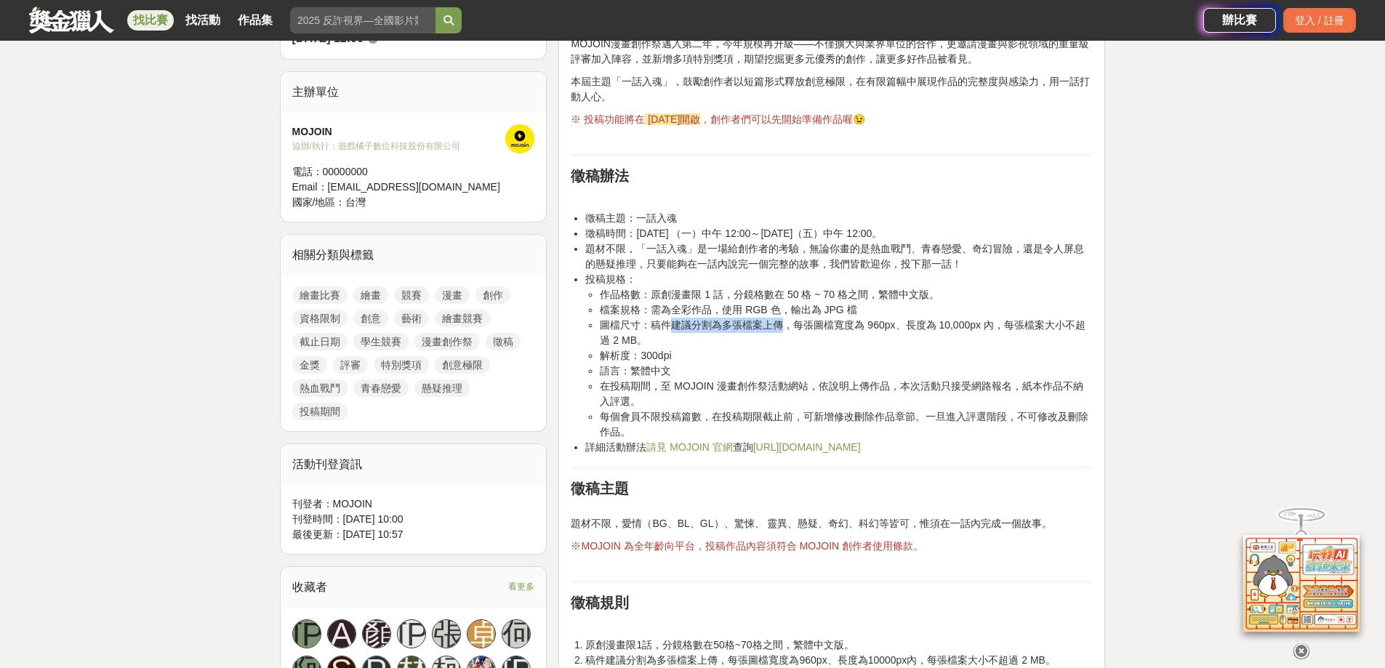
click at [834, 348] on li "圖檔尺寸：稿件建議分割為多張檔案上傳，每張圖檔寬度為 960px、長度為 10,000px 內，每張檔案大小不超過 2 MB。" at bounding box center [846, 333] width 493 height 31
click at [795, 364] on li "解析度：300dpi" at bounding box center [846, 355] width 493 height 15
drag, startPoint x: 681, startPoint y: 470, endPoint x: 819, endPoint y: 493, distance: 140.8
click at [819, 348] on li "圖檔尺寸：稿件建議分割為多張檔案上傳，每張圖檔寬度為 960px、長度為 10,000px 內，每張檔案大小不超過 2 MB。" at bounding box center [846, 333] width 493 height 31
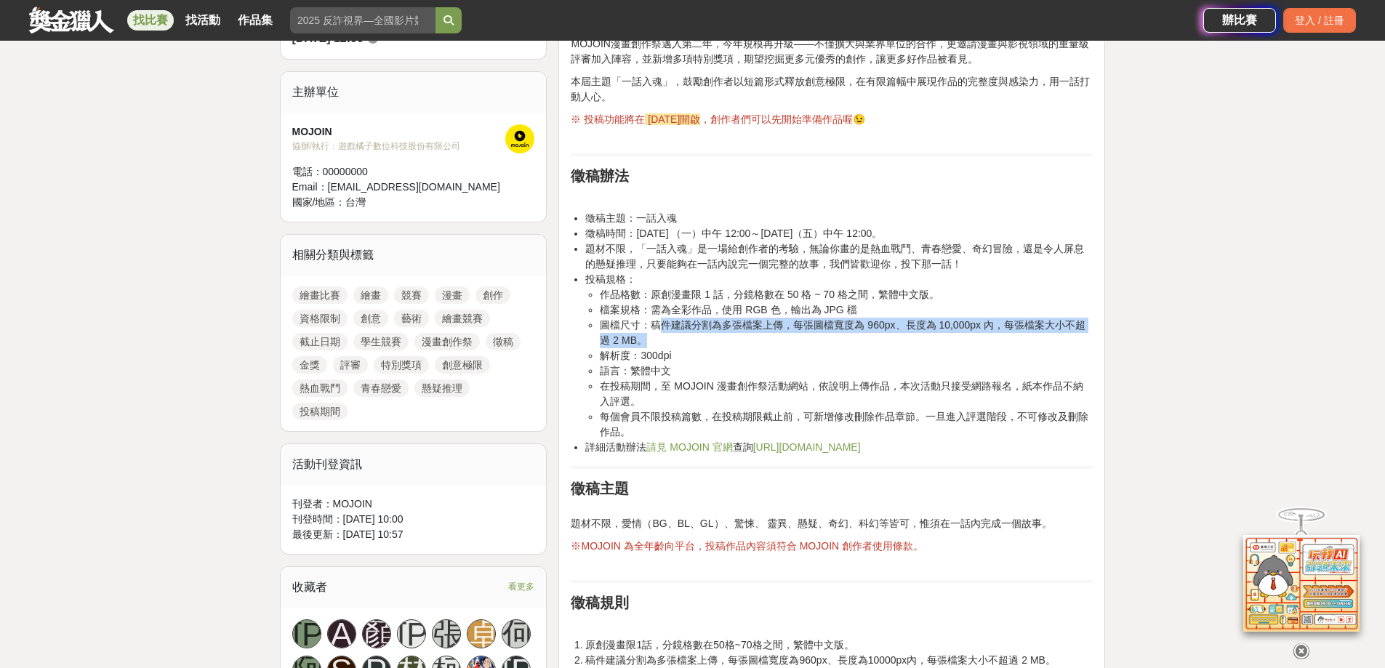
click at [819, 348] on li "圖檔尺寸：稿件建議分割為多張檔案上傳，每張圖檔寬度為 960px、長度為 10,000px 內，每張檔案大小不超過 2 MB。" at bounding box center [846, 333] width 493 height 31
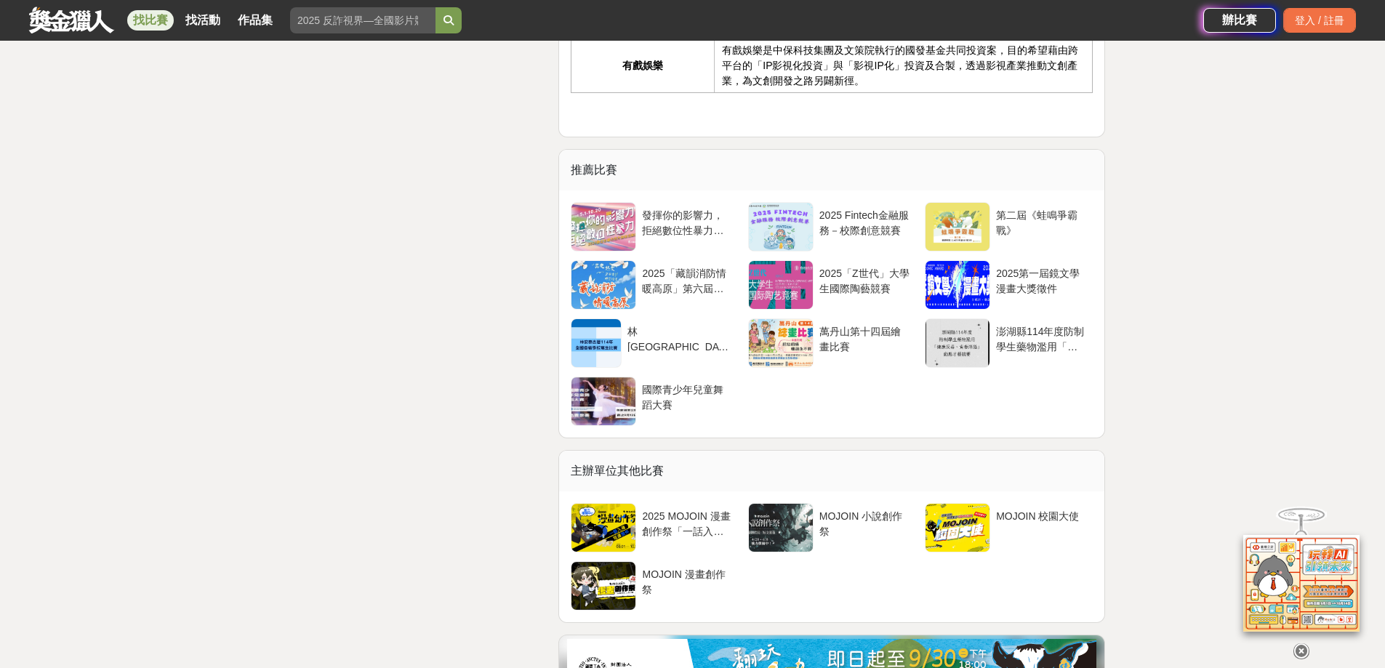
scroll to position [3490, 0]
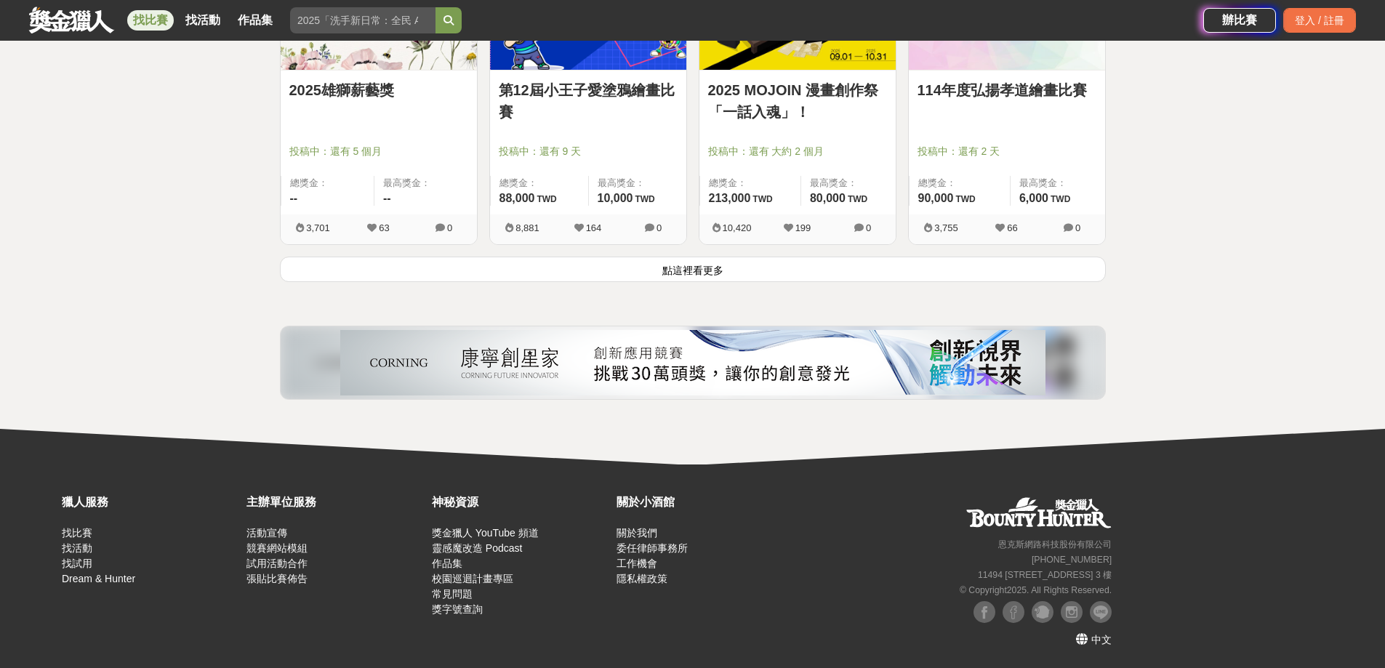
scroll to position [1721, 0]
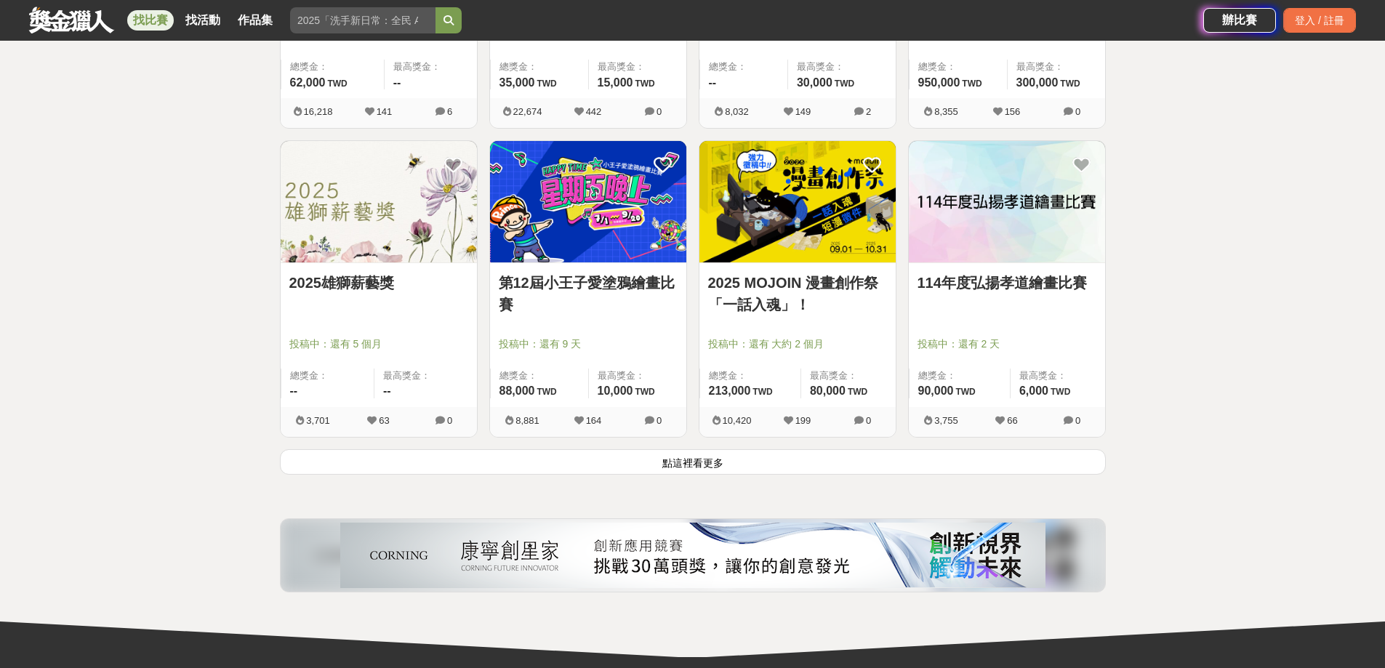
click at [724, 475] on button "點這裡看更多" at bounding box center [693, 461] width 826 height 25
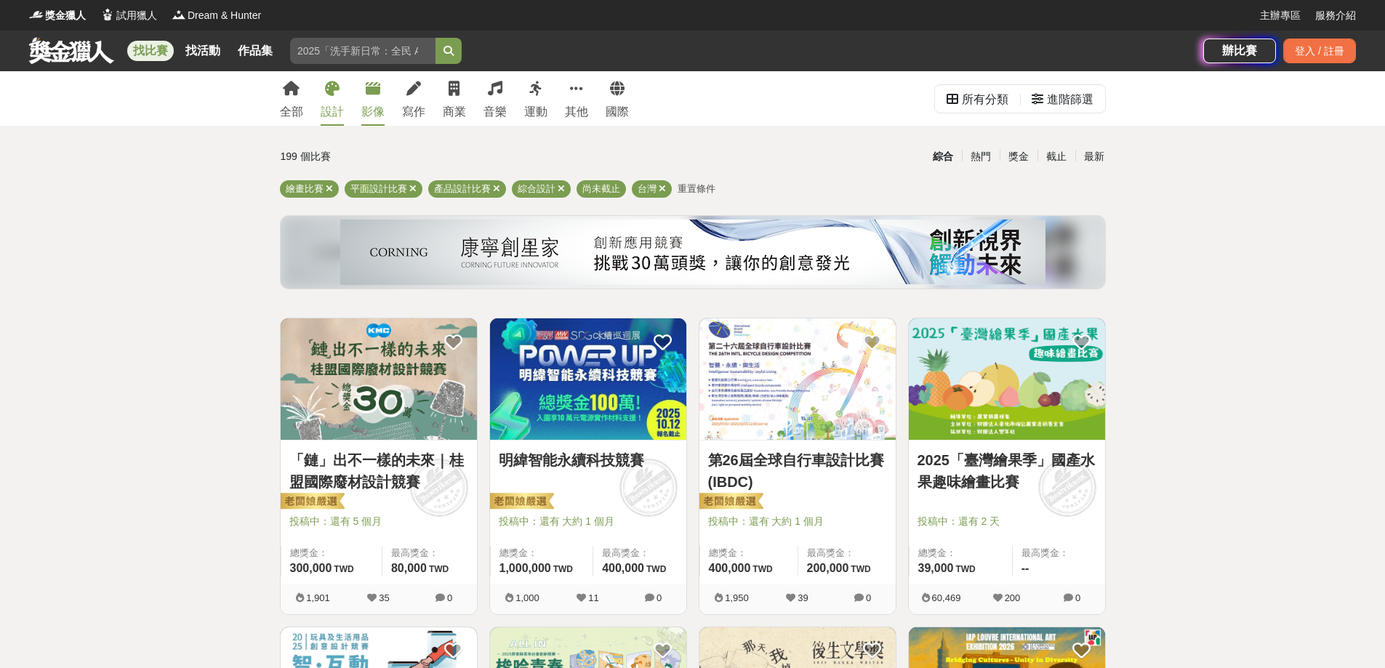
click at [376, 113] on div "影像" at bounding box center [372, 111] width 23 height 17
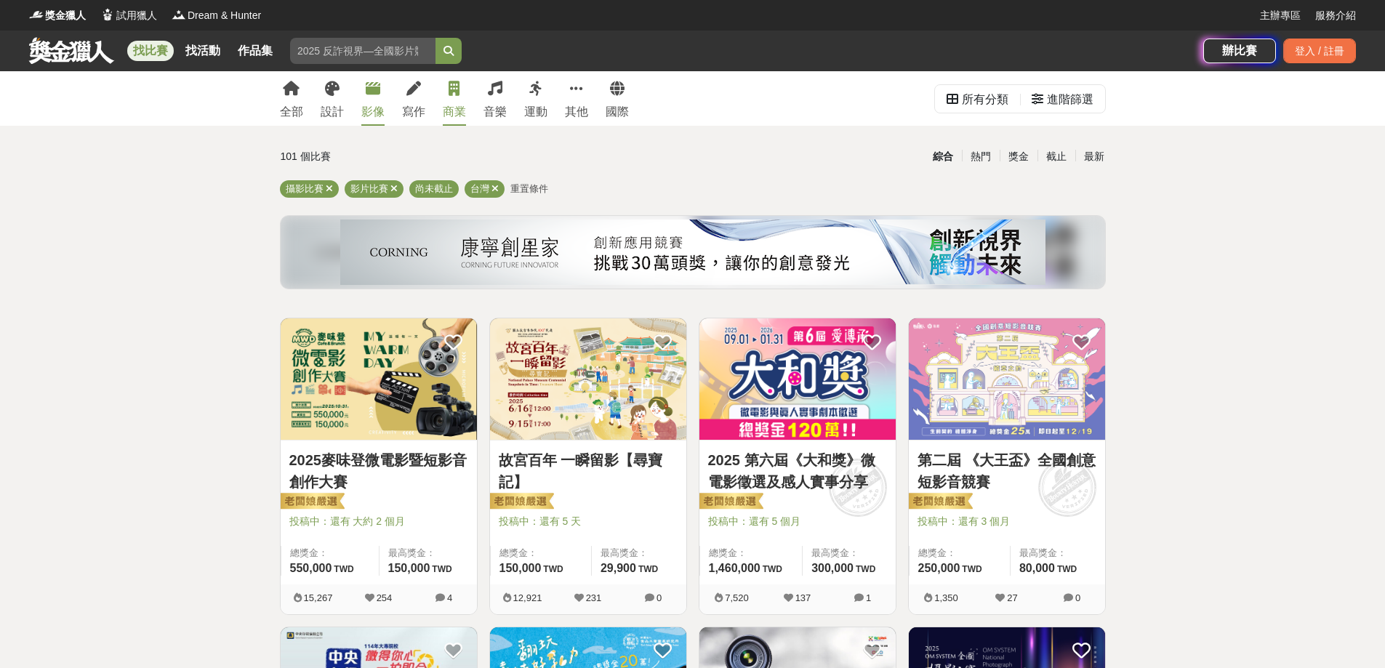
click at [460, 92] on icon at bounding box center [454, 88] width 11 height 15
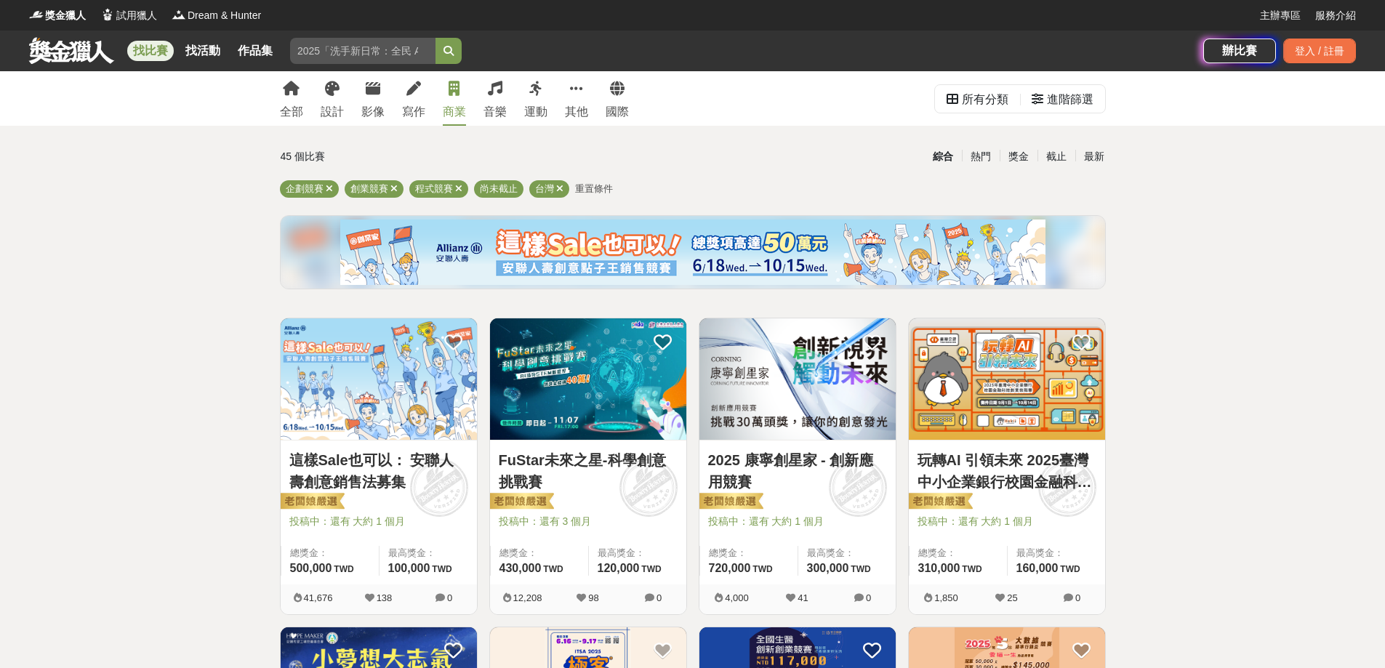
click at [372, 454] on link "這樣Sale也可以： 安聯人壽創意銷售法募集" at bounding box center [378, 471] width 179 height 44
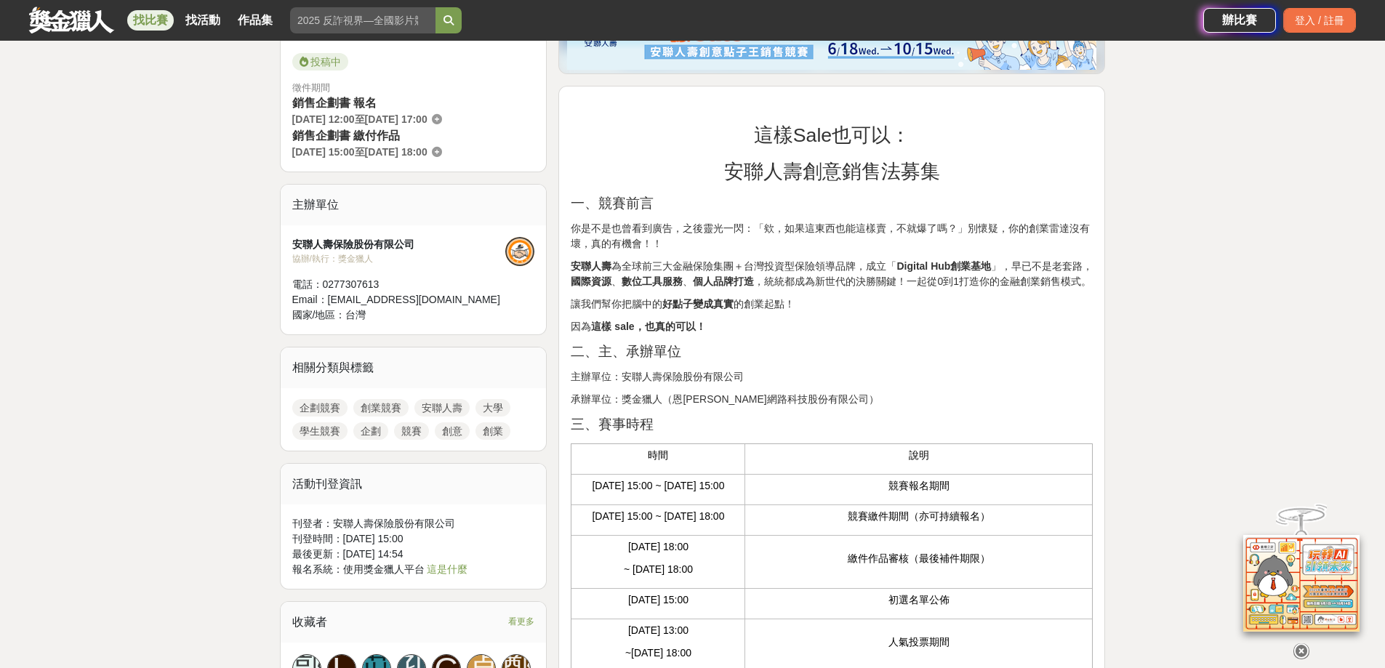
scroll to position [509, 0]
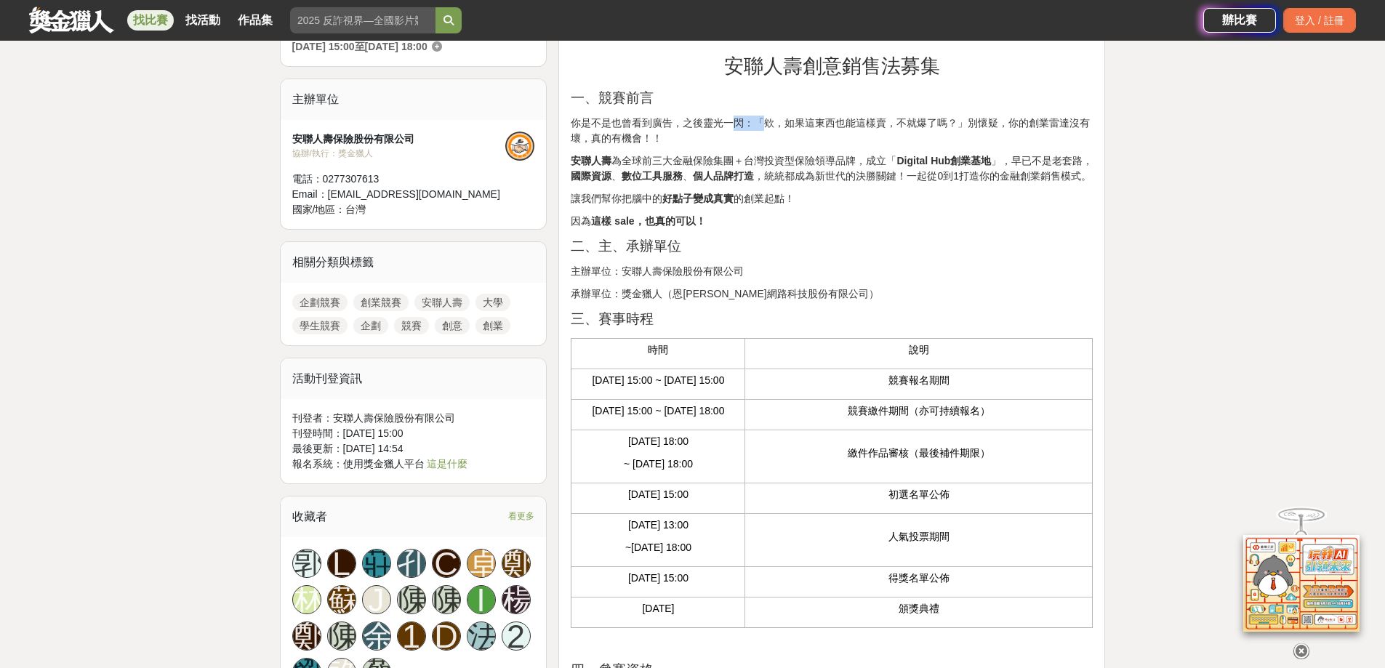
drag, startPoint x: 776, startPoint y: 167, endPoint x: 817, endPoint y: 161, distance: 41.9
click at [817, 146] on p "你是不是也曾看到廣告，之後靈光一閃：「欸，如果這東西也能這樣賣，不就爆了嗎？」別懷疑，你的創業雷達沒有壞，真的有機會！！" at bounding box center [832, 131] width 522 height 31
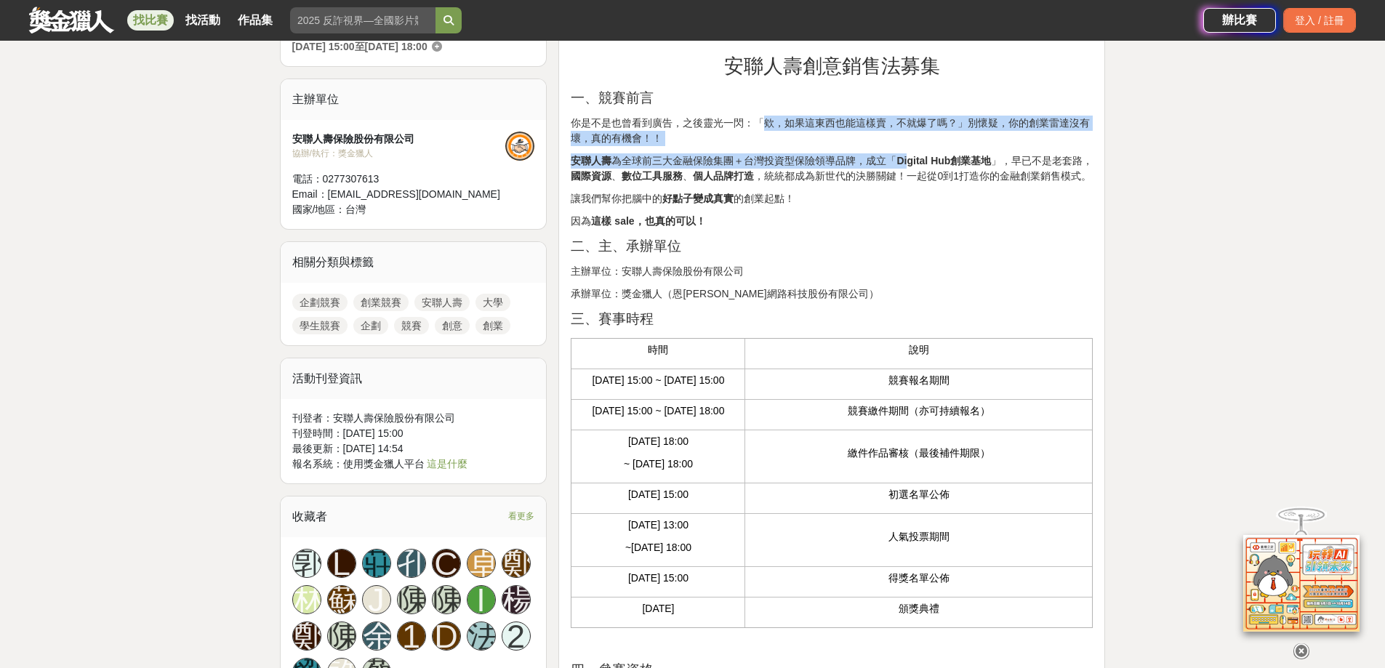
drag, startPoint x: 817, startPoint y: 161, endPoint x: 985, endPoint y: 212, distance: 174.8
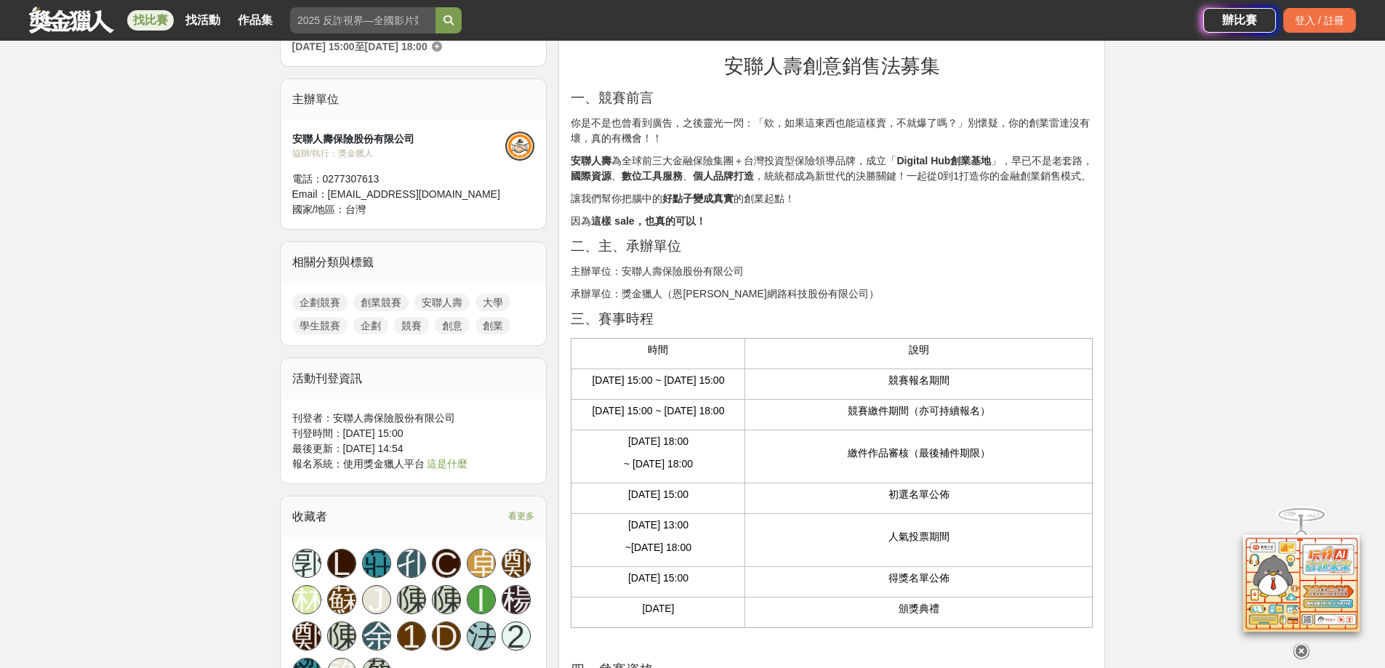
click at [912, 184] on p "安聯人壽 為全球前三大金融保險集團＋台灣投資型保險領導品牌，成立「 Digital Hub創業基地 」，早已不是老套路， 國際資源 、 數位工具服務 、 個人…" at bounding box center [832, 168] width 522 height 31
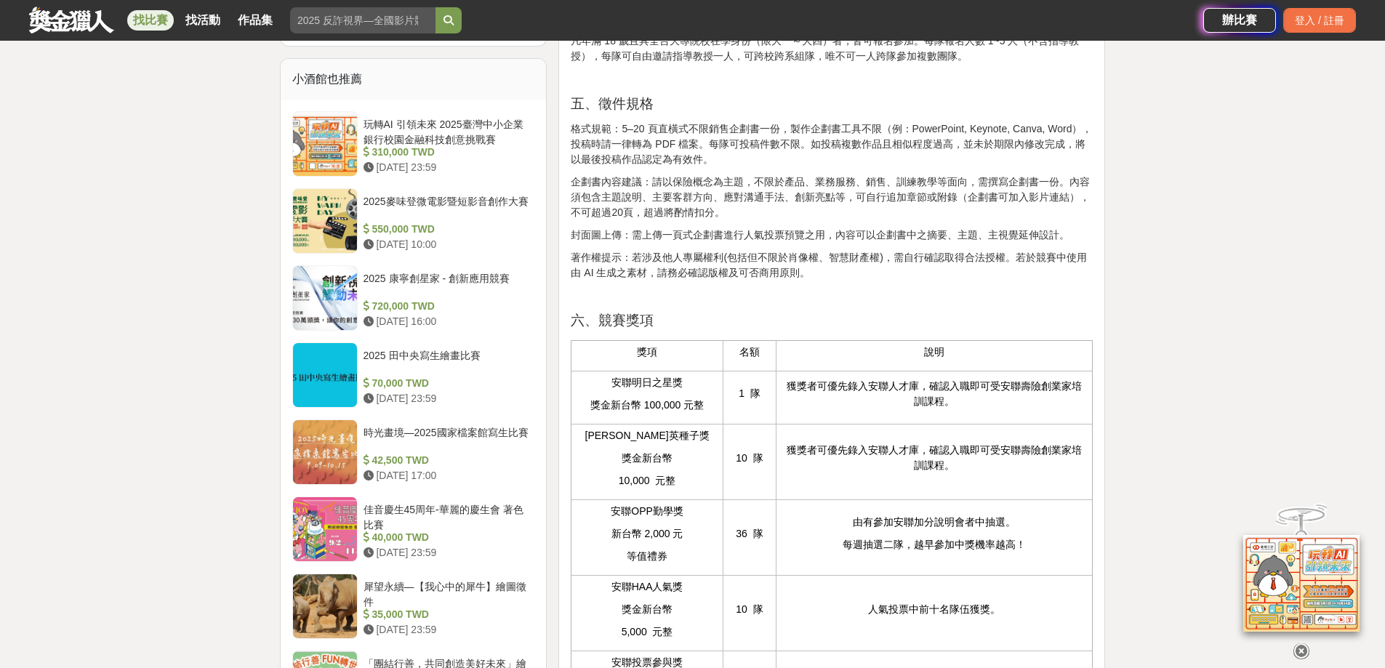
scroll to position [1236, 0]
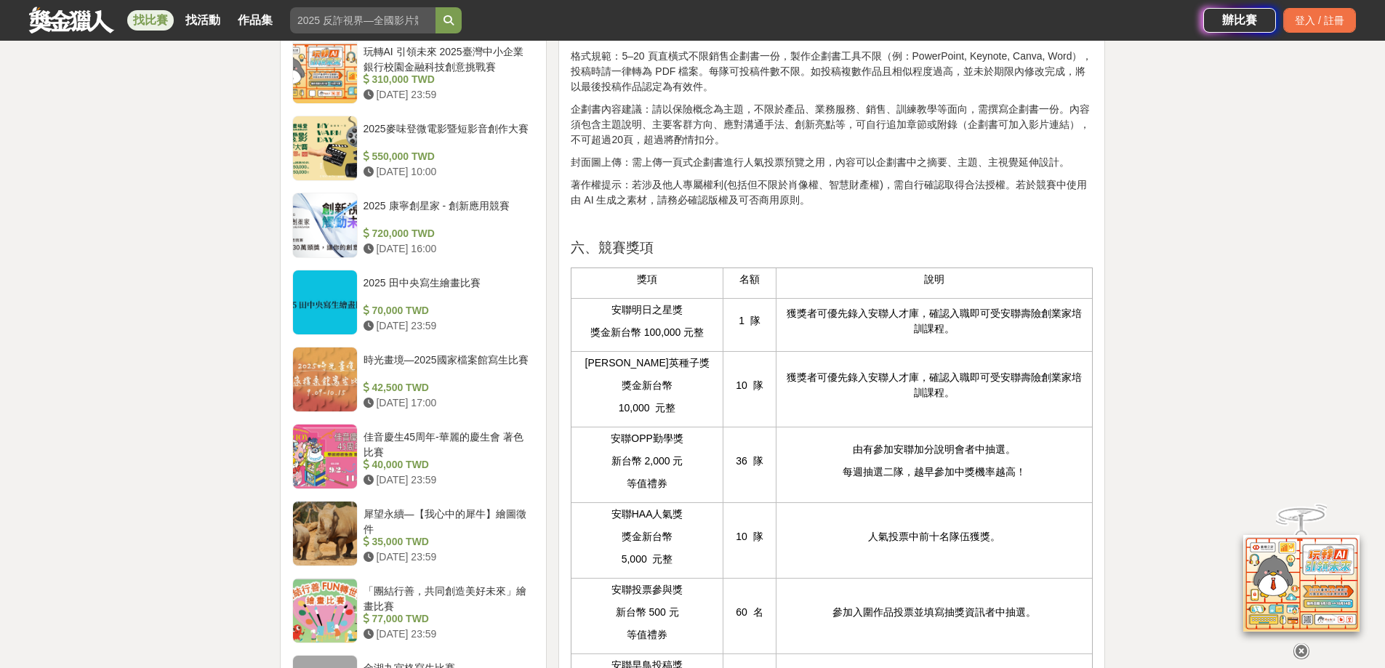
drag, startPoint x: 666, startPoint y: 185, endPoint x: 805, endPoint y: 185, distance: 138.9
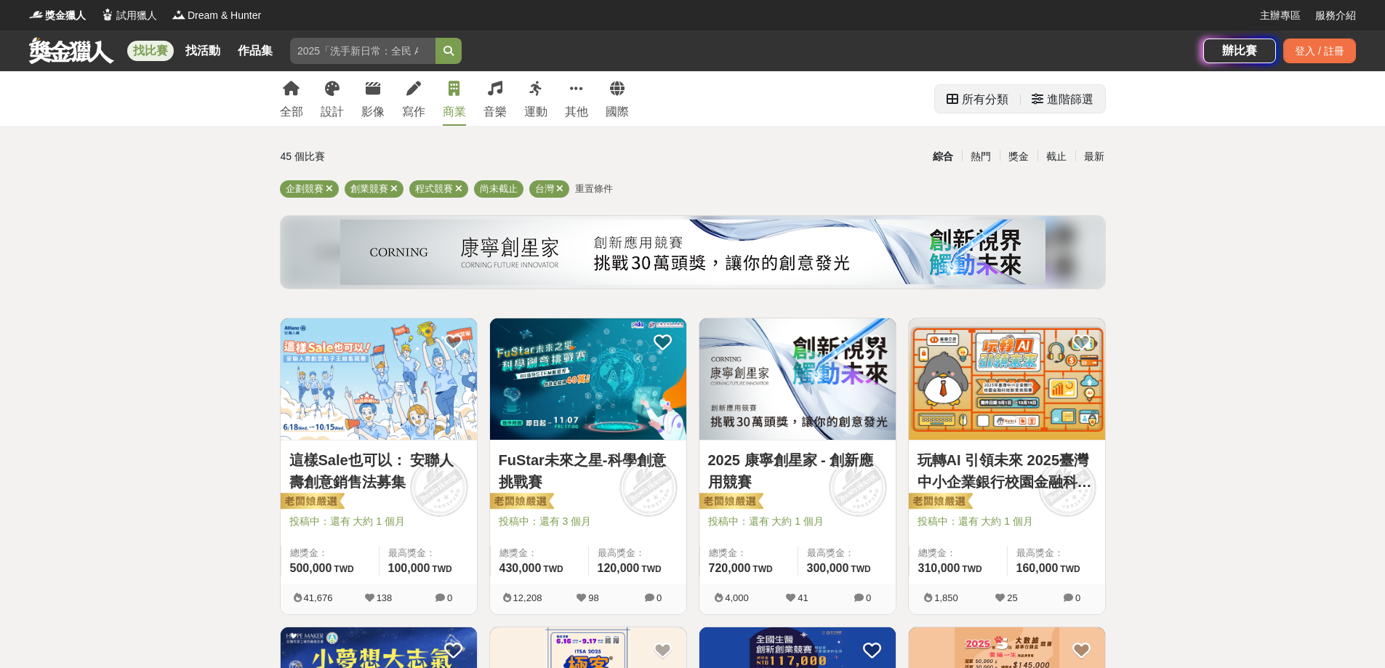
click at [1032, 93] on icon at bounding box center [1038, 99] width 12 height 12
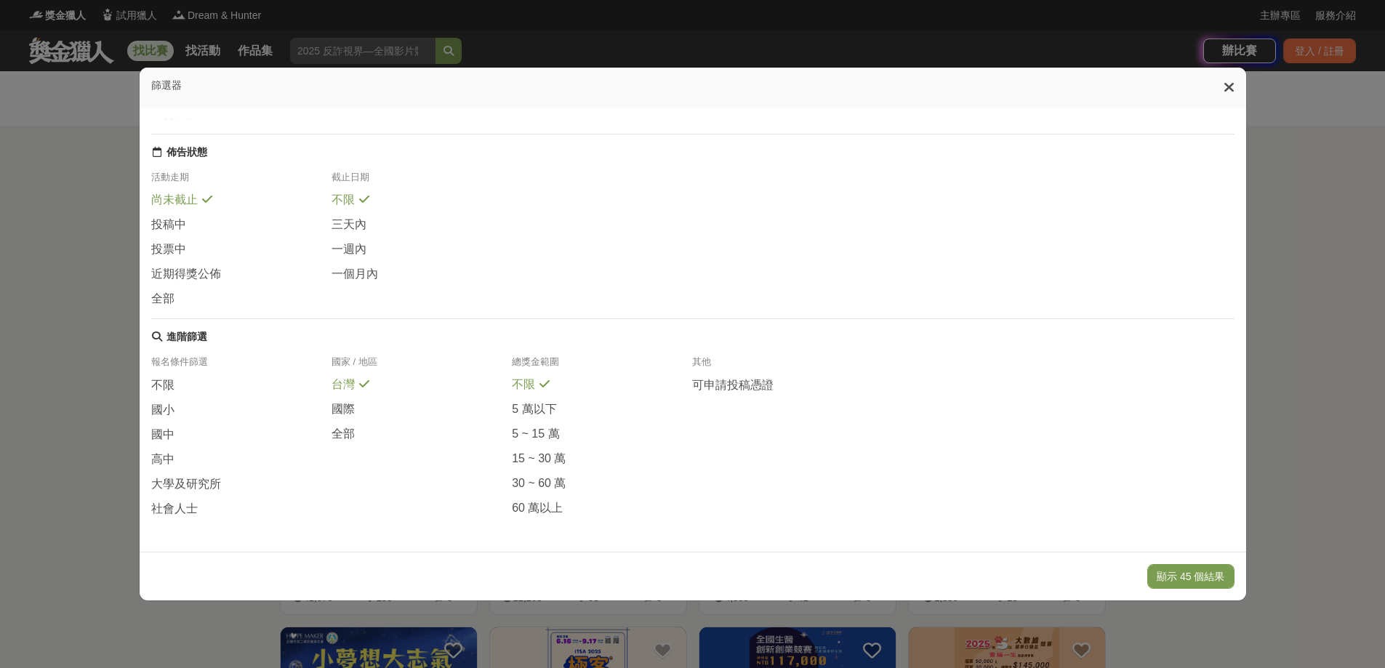
scroll to position [213, 0]
click at [183, 377] on div "不限" at bounding box center [241, 389] width 180 height 25
click at [205, 508] on div "社會人士" at bounding box center [241, 509] width 180 height 16
click at [1176, 568] on button "顯示 4 個結果" at bounding box center [1193, 576] width 81 height 25
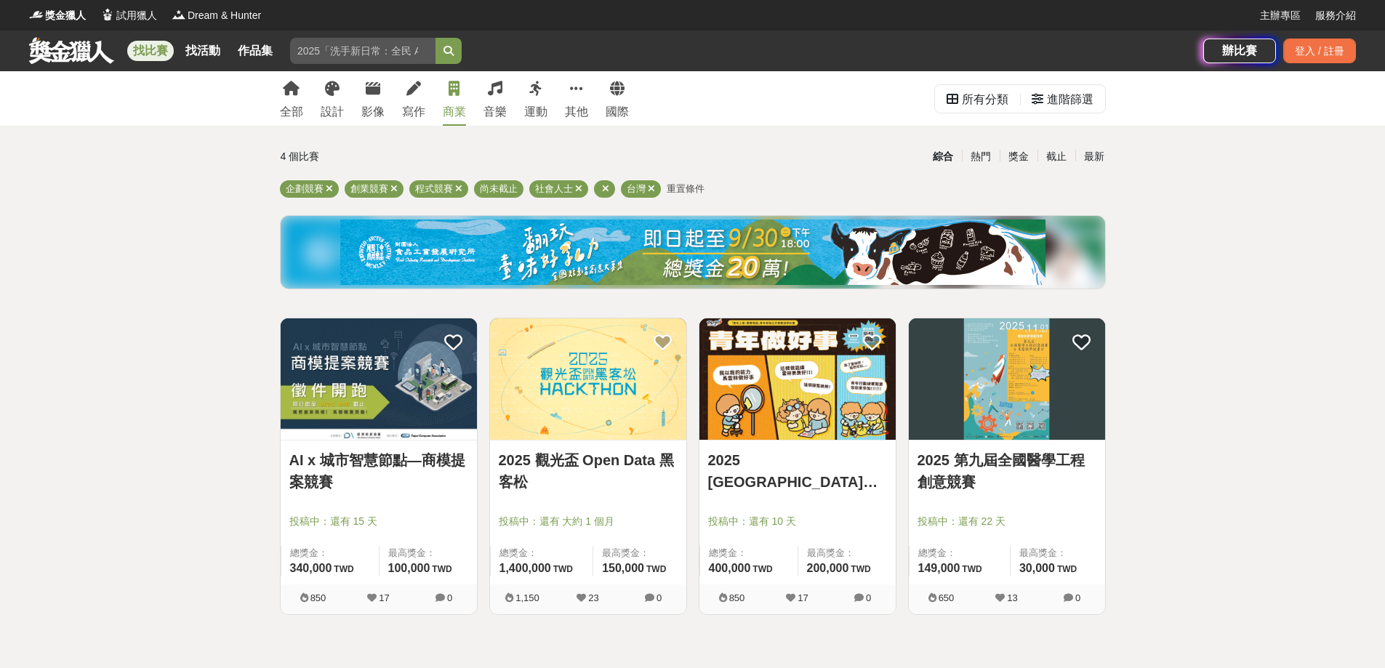
click at [598, 466] on link "2025 觀光盃 Open Data 黑客松" at bounding box center [588, 471] width 179 height 44
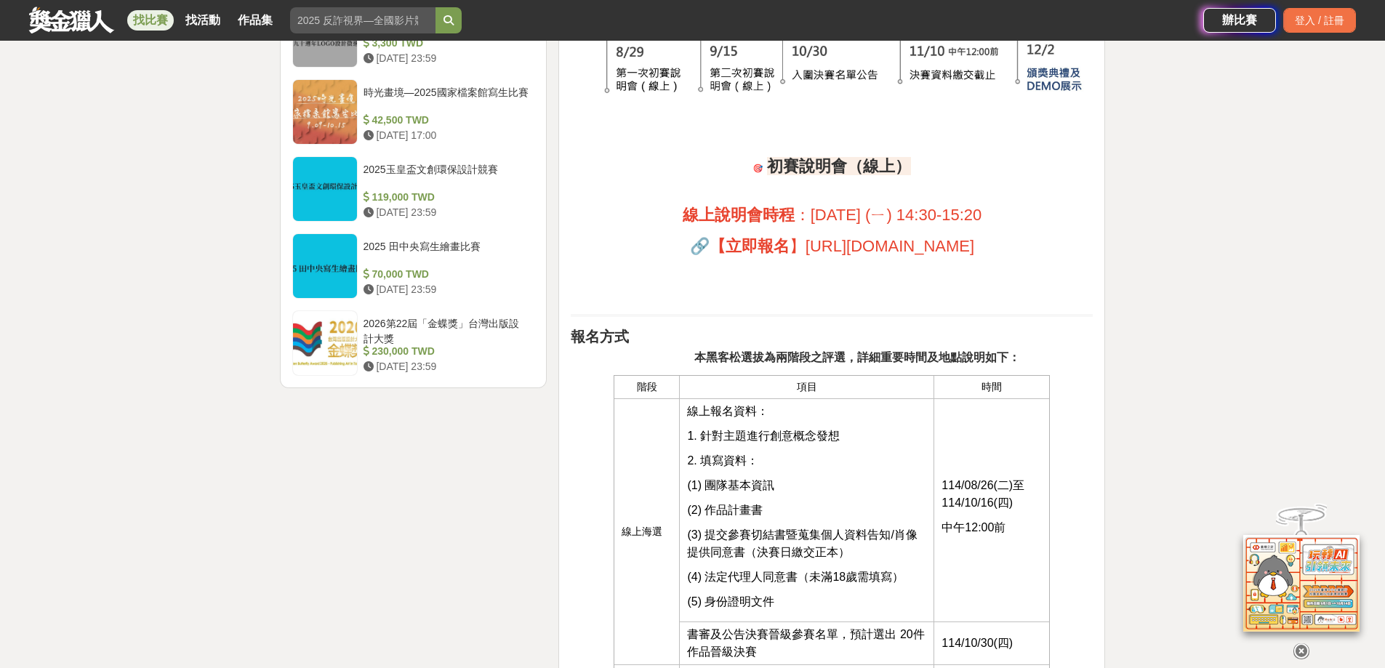
scroll to position [1818, 0]
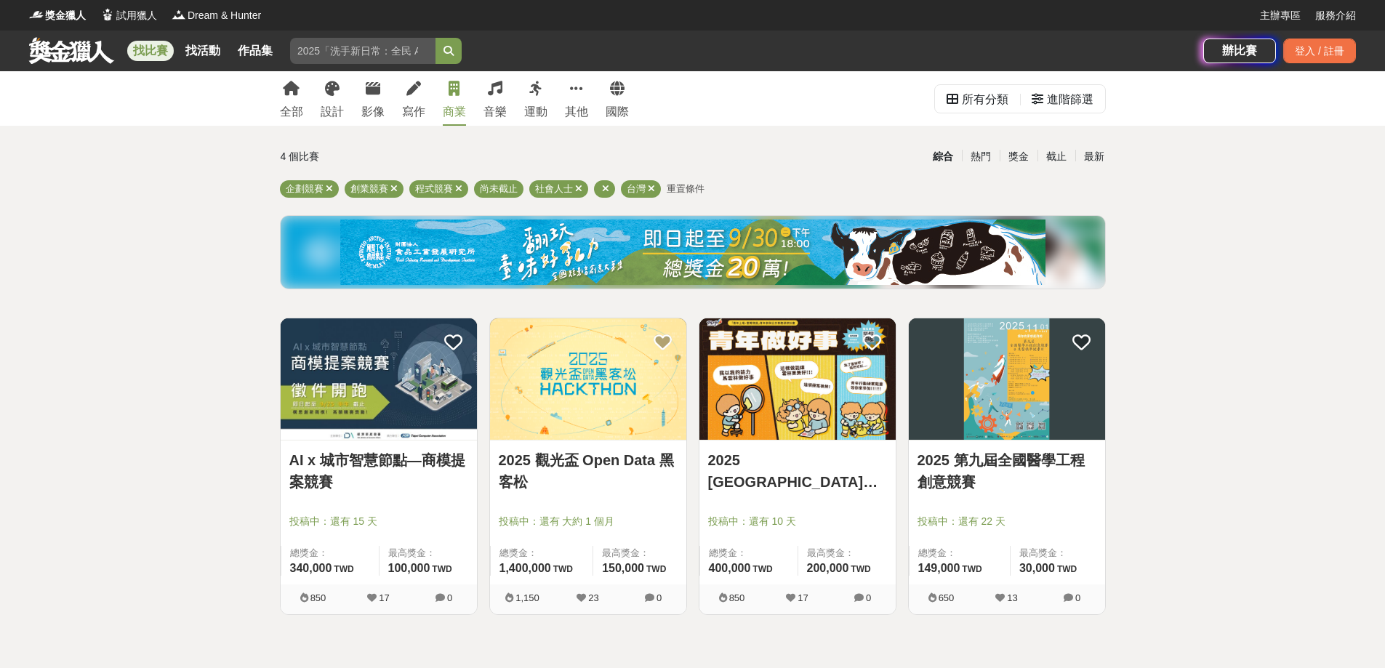
click at [1046, 483] on link "2025 第九屆全國醫學工程創意競賽" at bounding box center [1007, 471] width 179 height 44
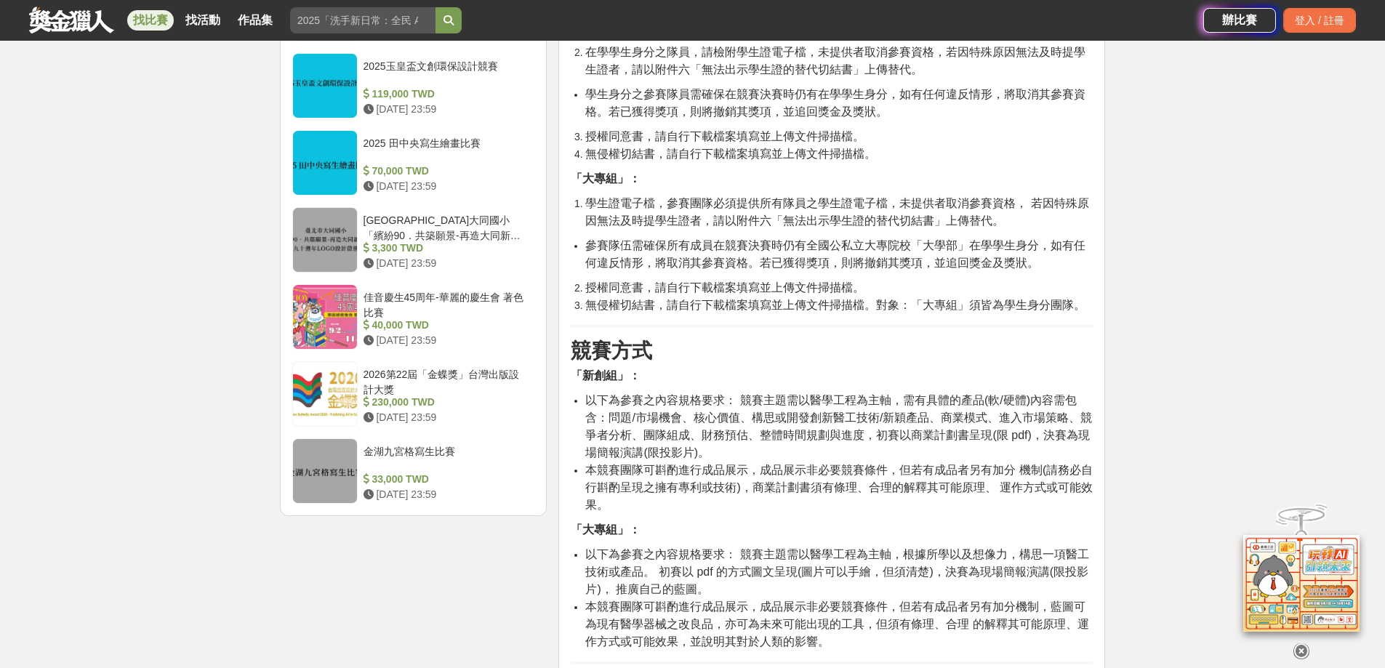
scroll to position [1672, 0]
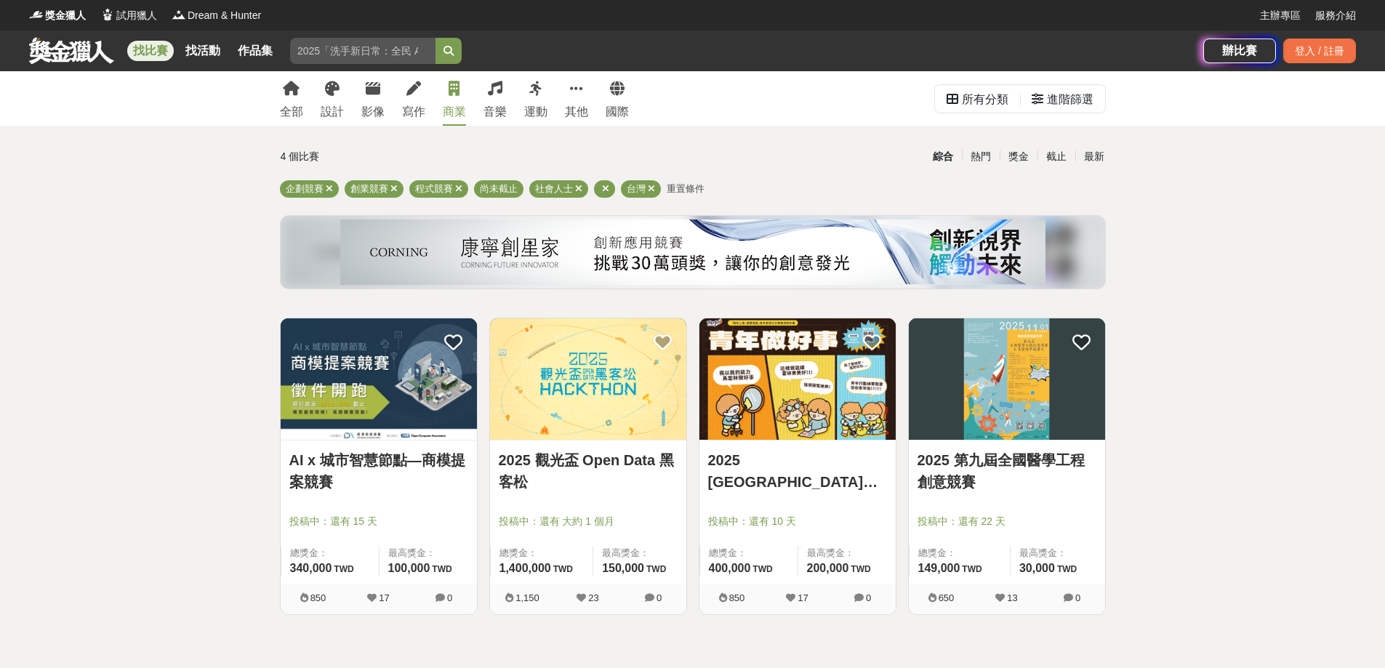
click at [427, 475] on link "AI x 城市智慧節點—商模提案競賽" at bounding box center [378, 471] width 179 height 44
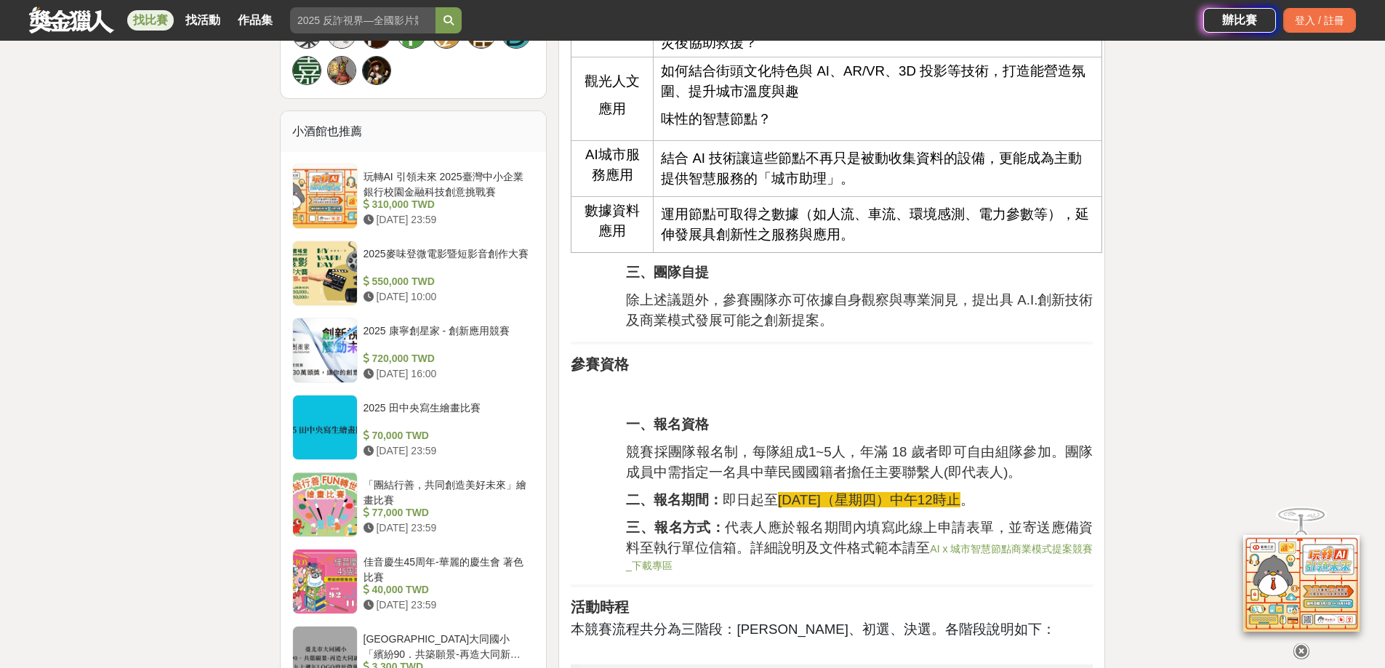
scroll to position [1091, 0]
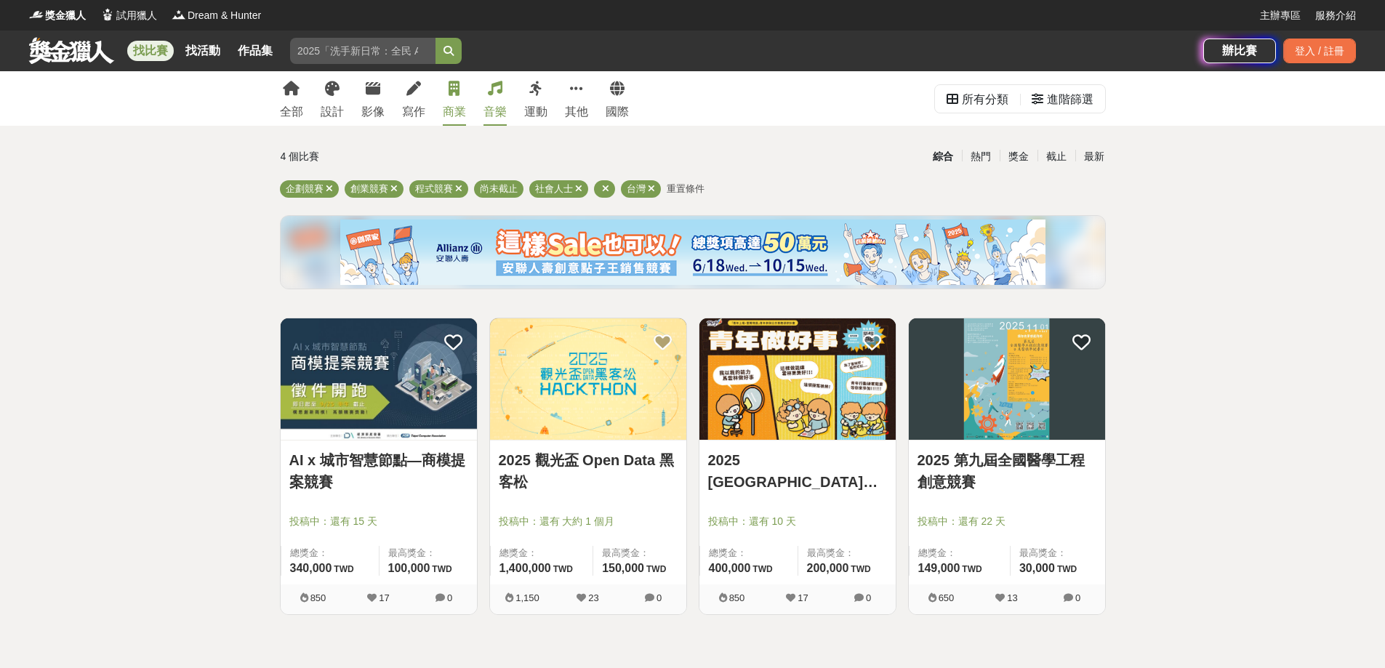
click at [507, 108] on div "音樂" at bounding box center [495, 111] width 23 height 17
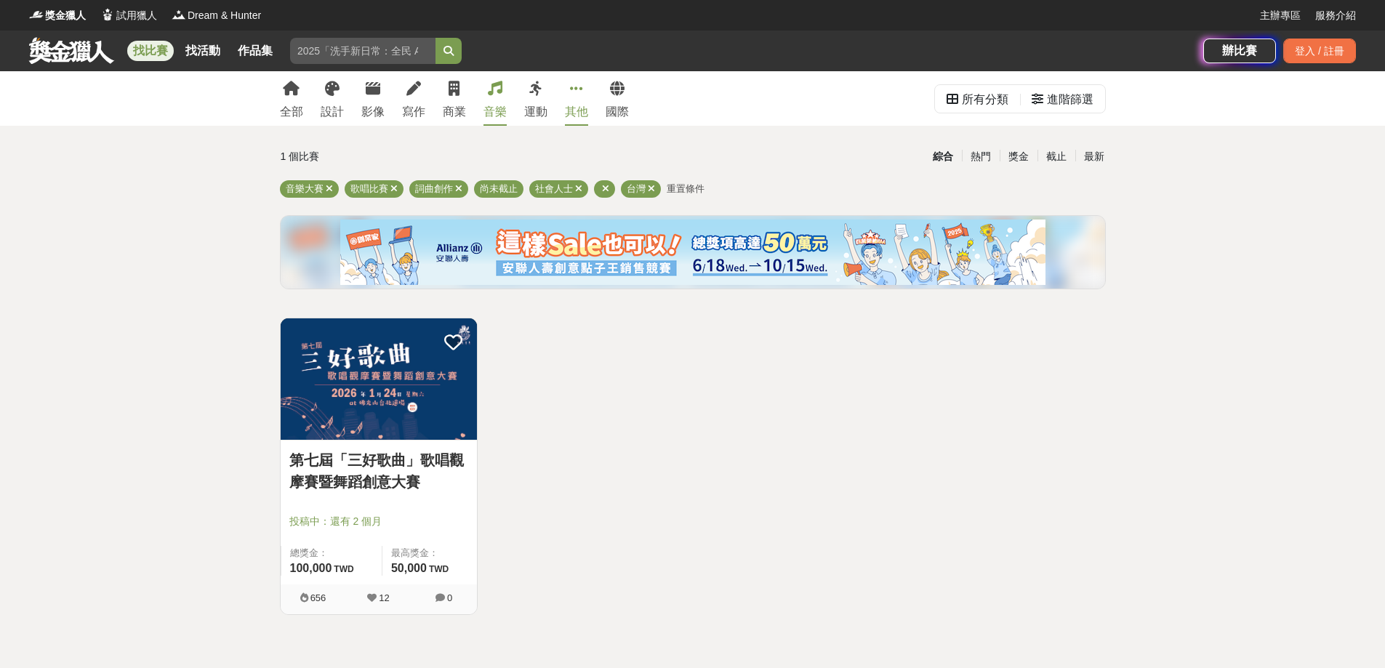
click at [588, 105] on div "其他" at bounding box center [576, 111] width 23 height 17
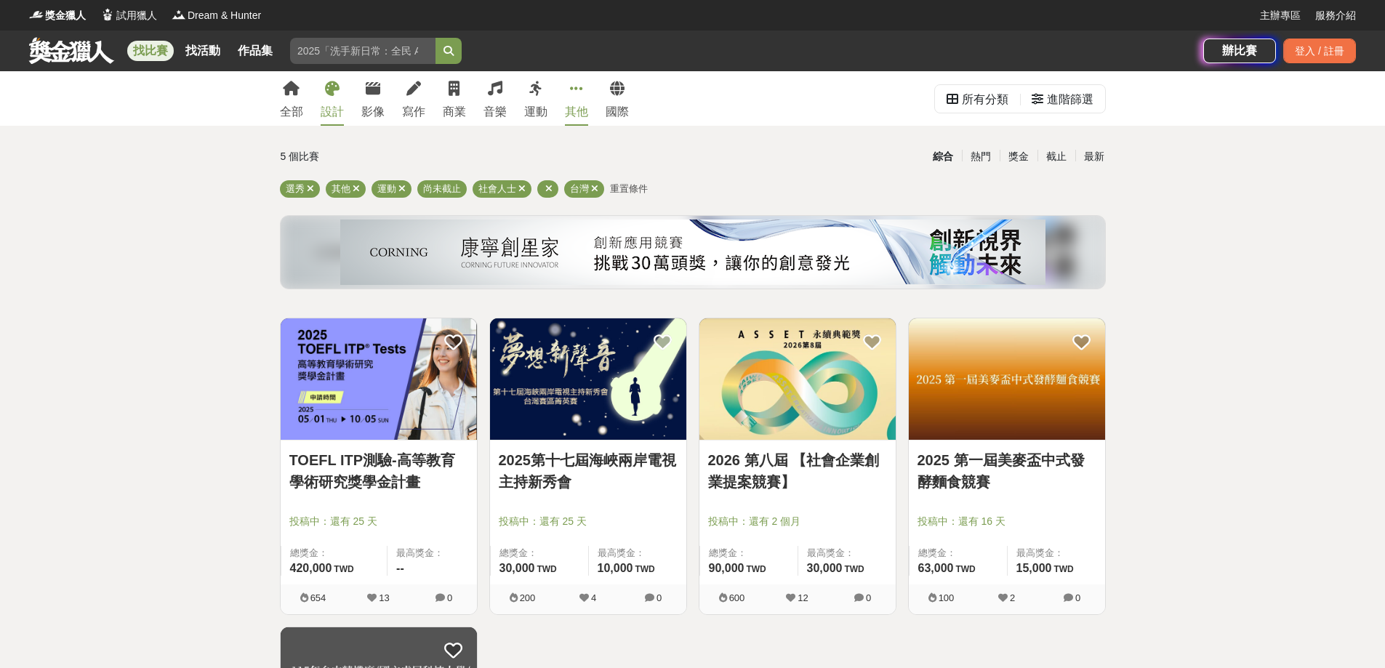
click at [340, 95] on icon at bounding box center [332, 88] width 15 height 15
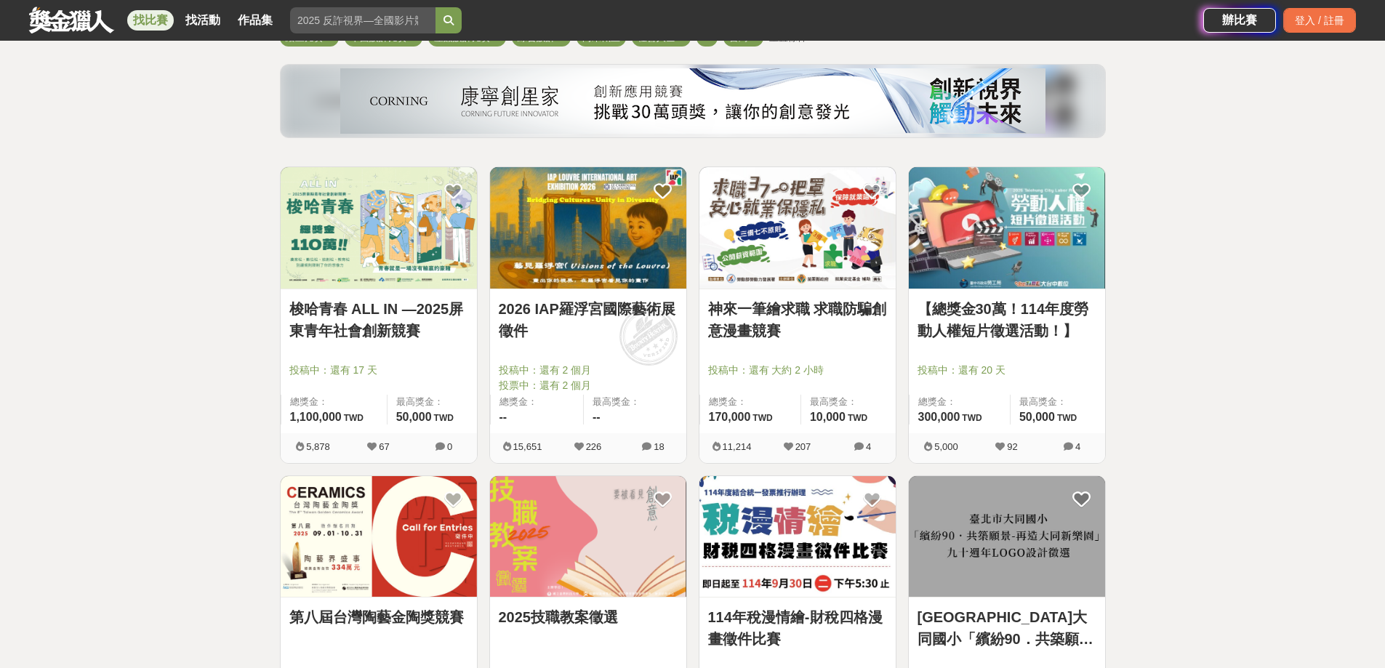
scroll to position [145, 0]
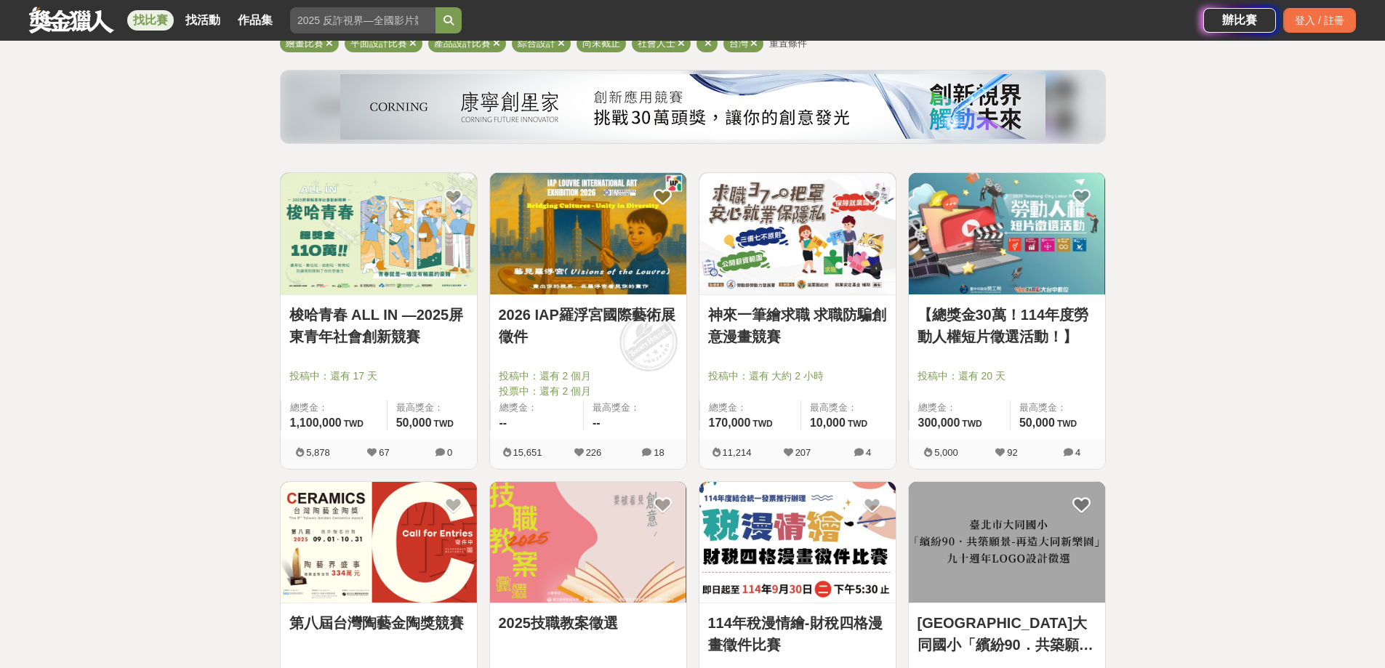
click at [385, 343] on link "梭哈青春 ALL IN —2025屏東青年社會創新競賽" at bounding box center [378, 326] width 179 height 44
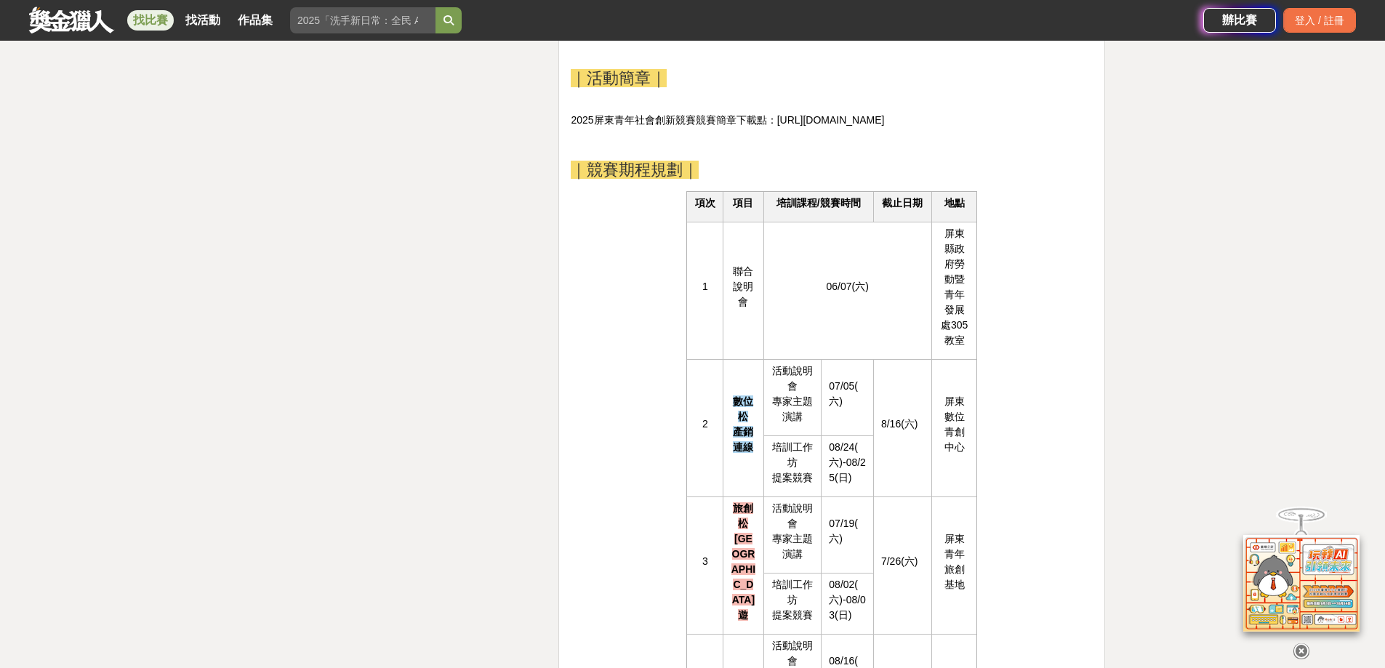
scroll to position [2254, 0]
drag, startPoint x: 650, startPoint y: 208, endPoint x: 694, endPoint y: 204, distance: 43.8
drag, startPoint x: 726, startPoint y: 204, endPoint x: 979, endPoint y: 203, distance: 253.0
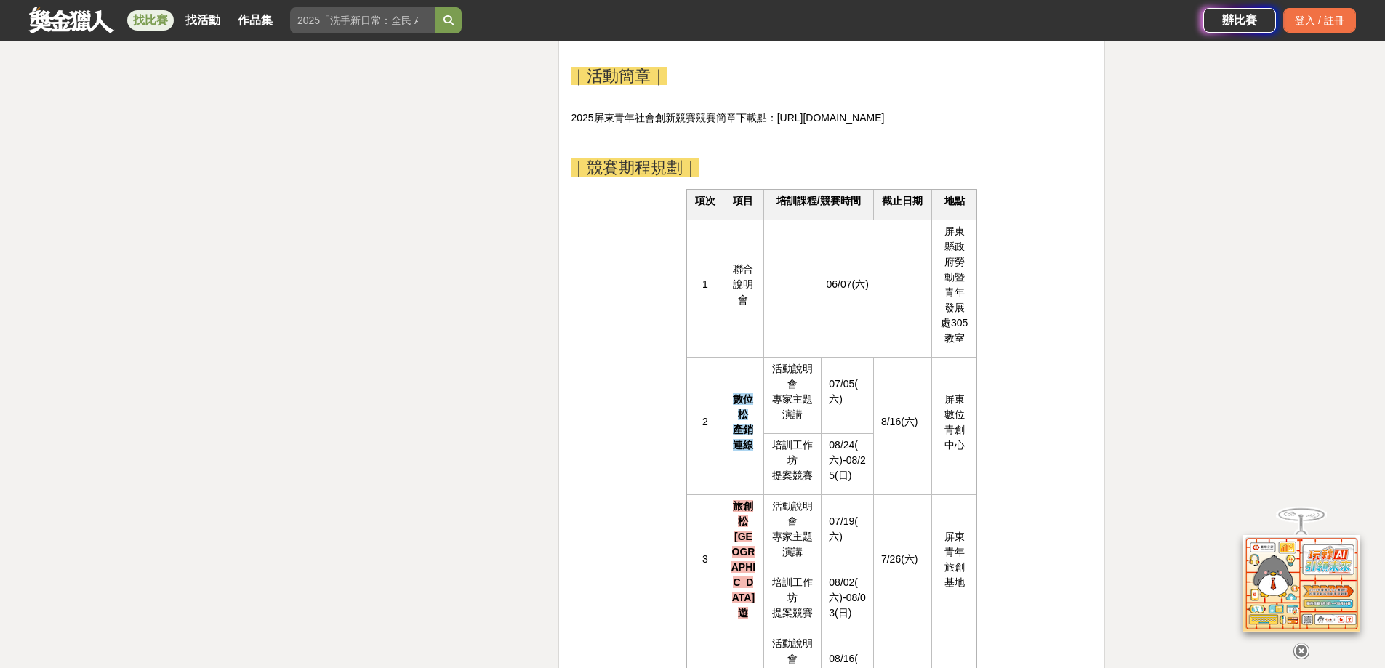
drag, startPoint x: 692, startPoint y: 220, endPoint x: 718, endPoint y: 220, distance: 26.2
drag, startPoint x: 718, startPoint y: 220, endPoint x: 729, endPoint y: 220, distance: 10.9
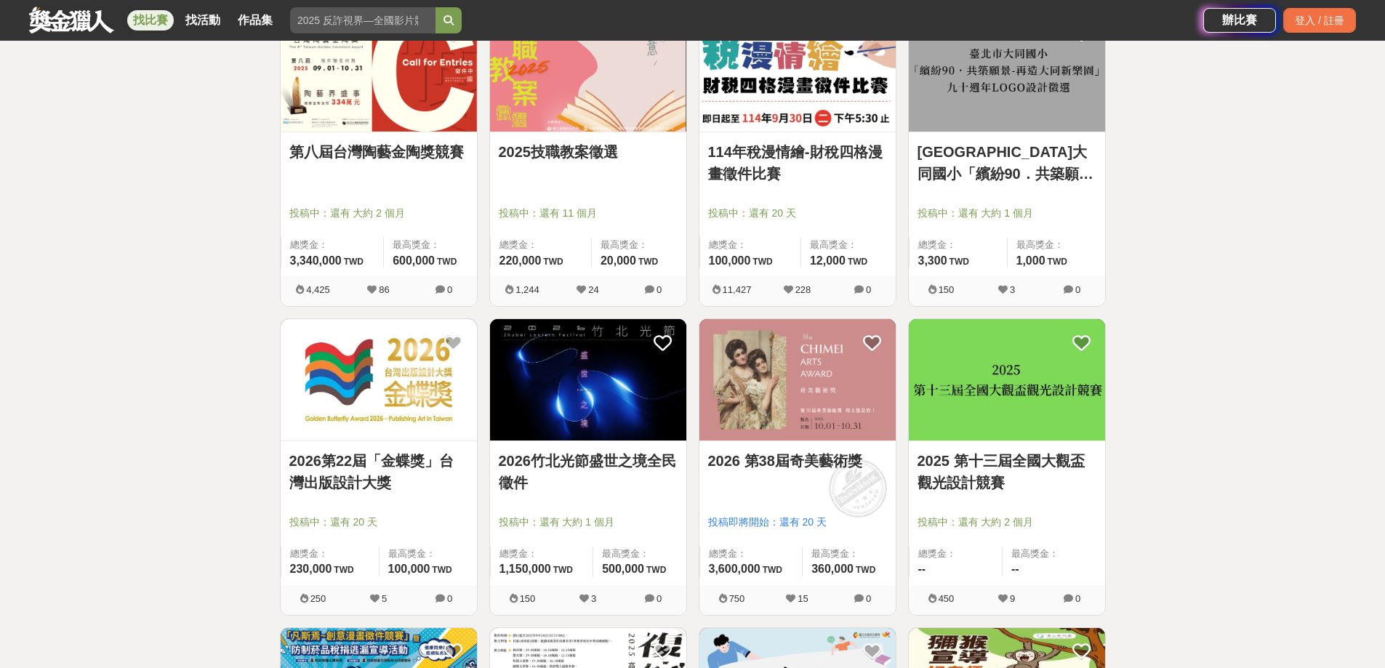
scroll to position [654, 0]
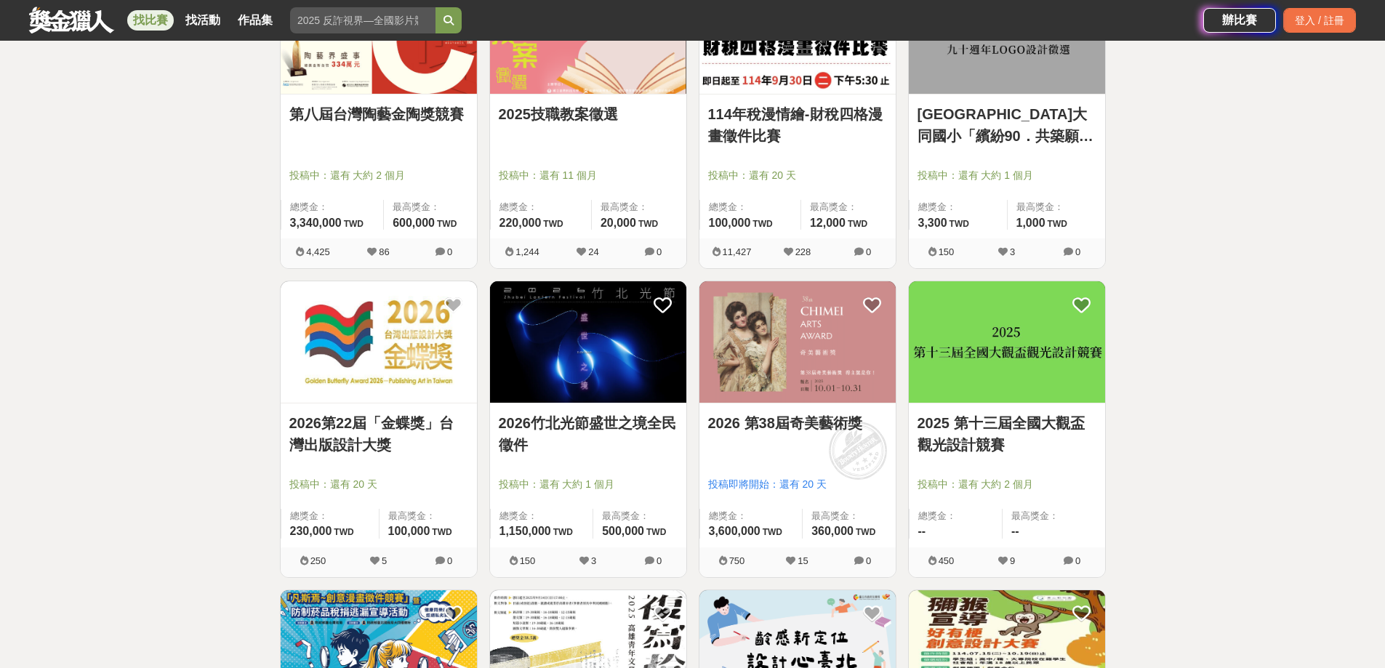
click at [384, 426] on link "2026第22屆「金蝶獎」台灣出版設計大獎" at bounding box center [378, 434] width 179 height 44
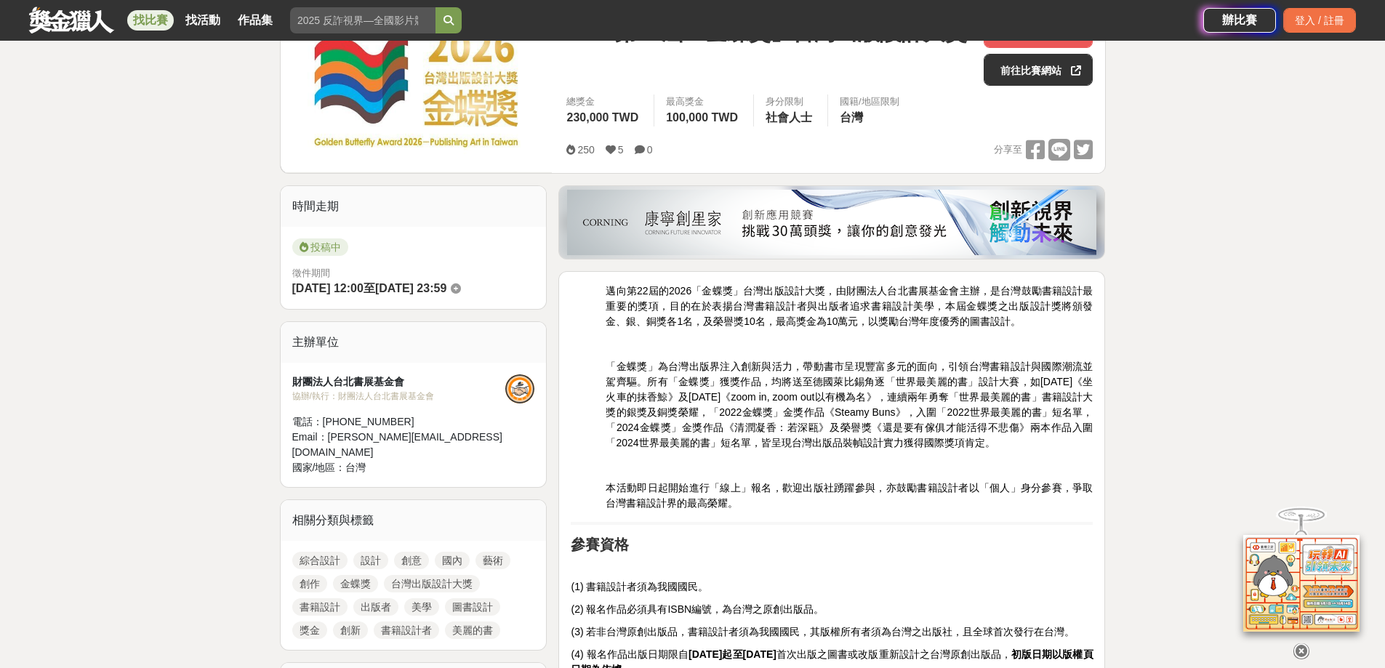
scroll to position [582, 0]
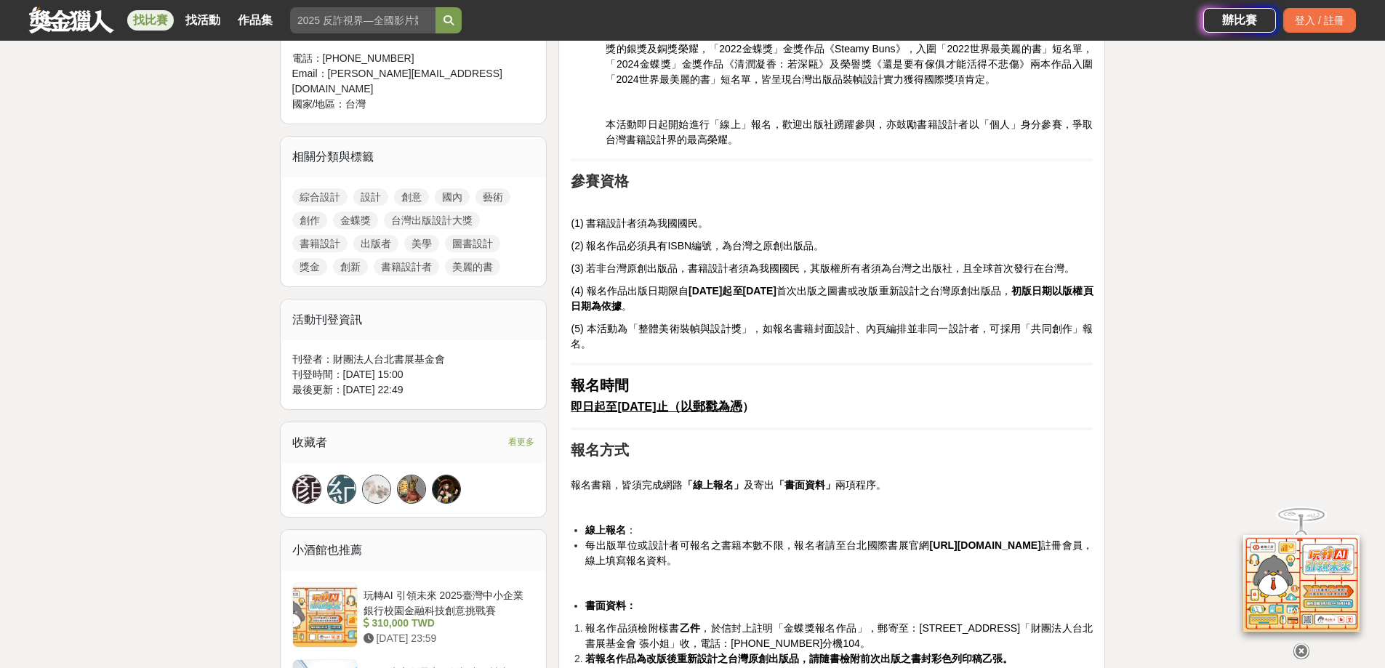
drag, startPoint x: 937, startPoint y: 398, endPoint x: 939, endPoint y: 414, distance: 15.4
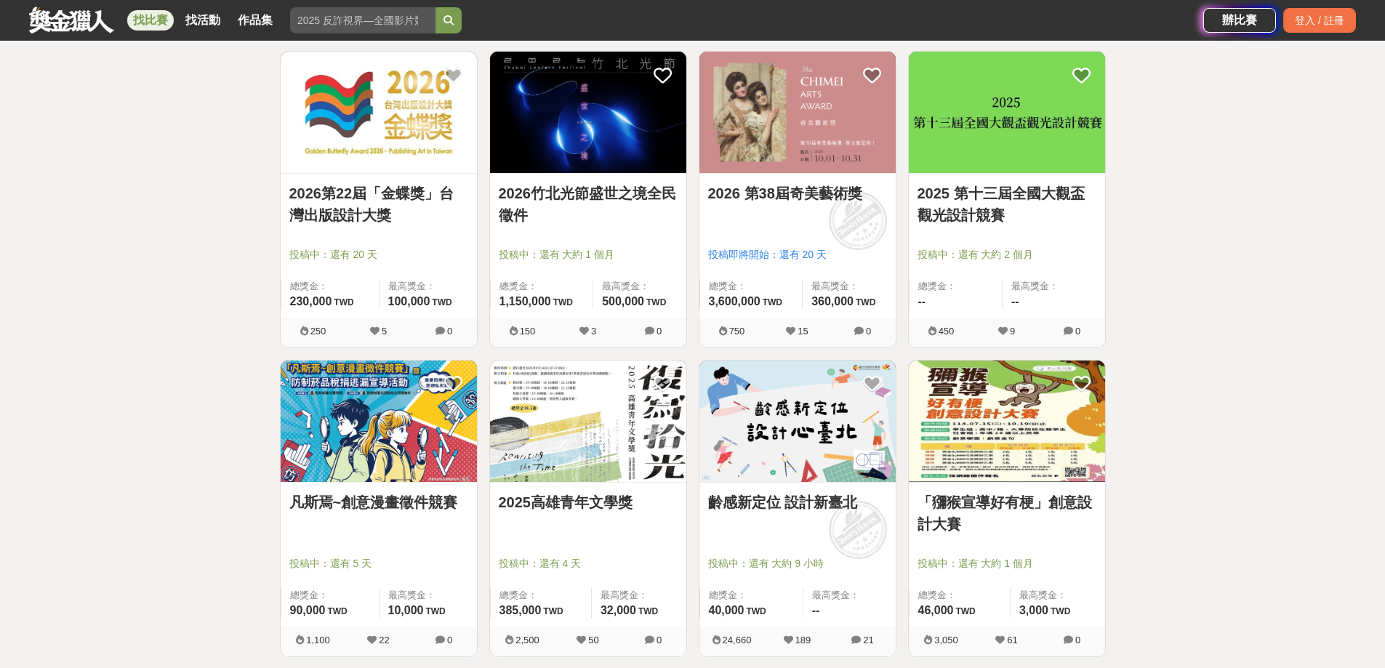
scroll to position [873, 0]
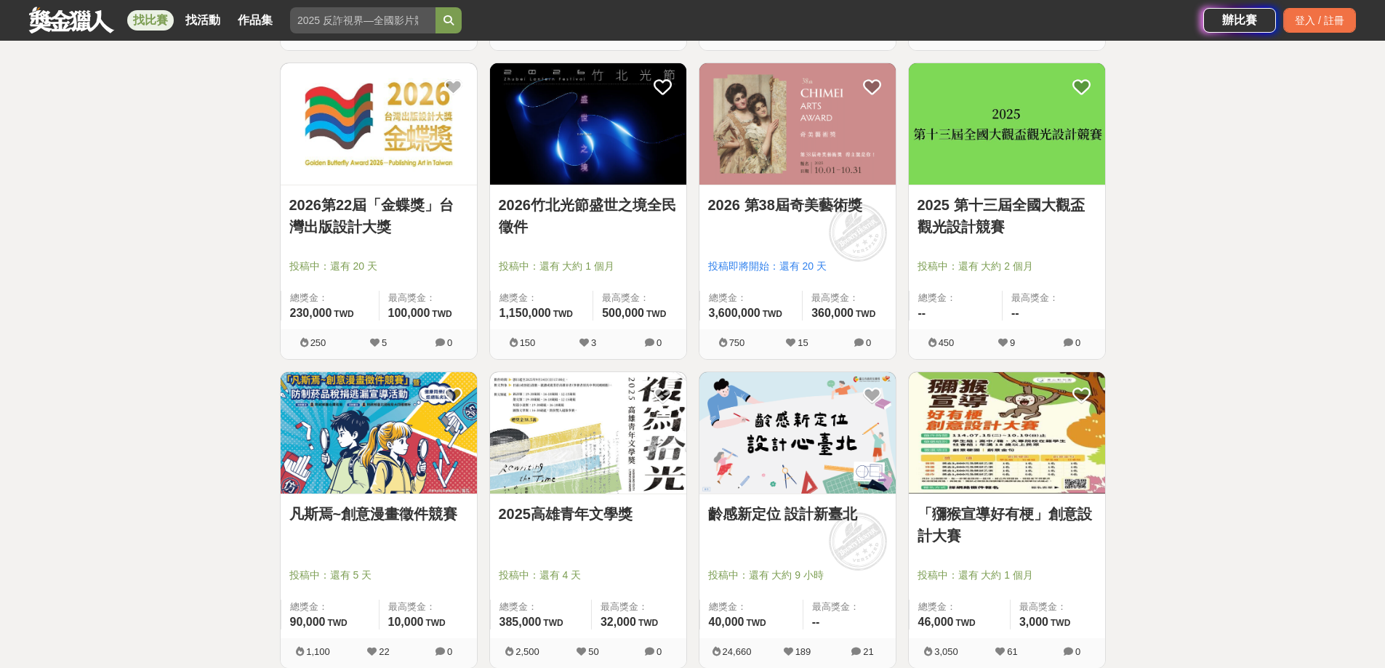
click at [644, 225] on link "2026竹北光節盛世之境全民徵件" at bounding box center [588, 216] width 179 height 44
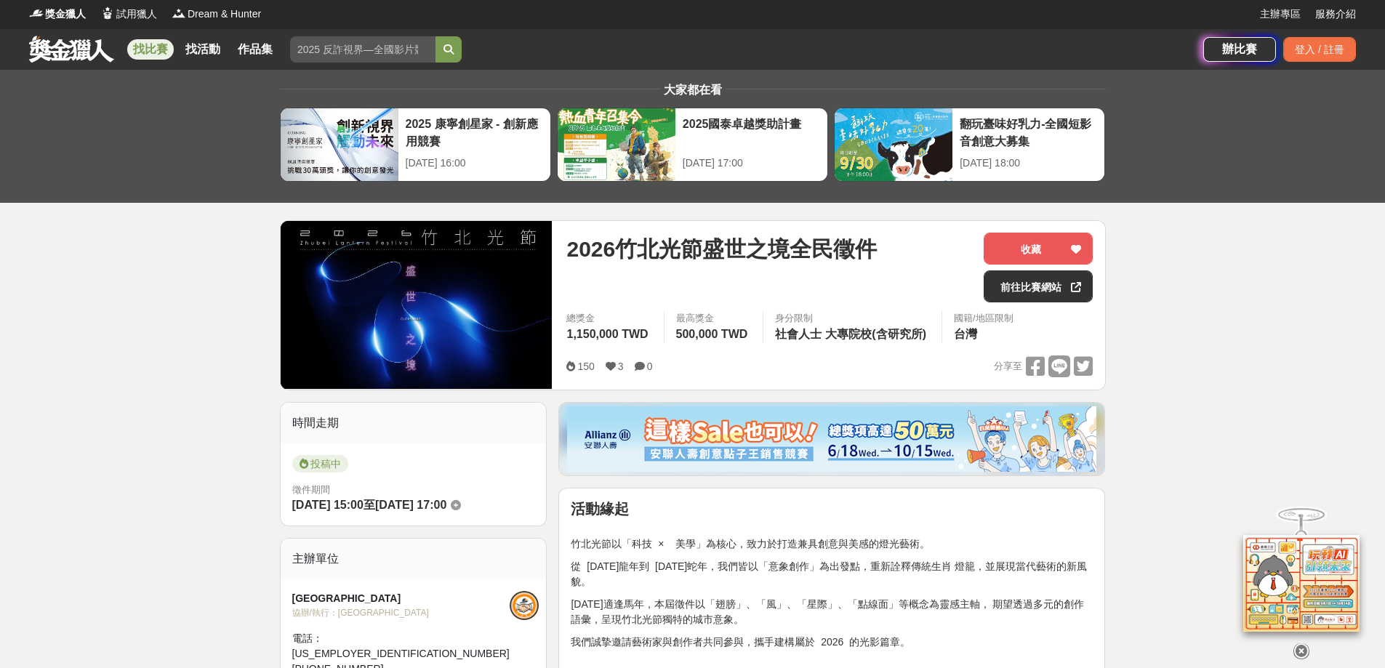
scroll to position [291, 0]
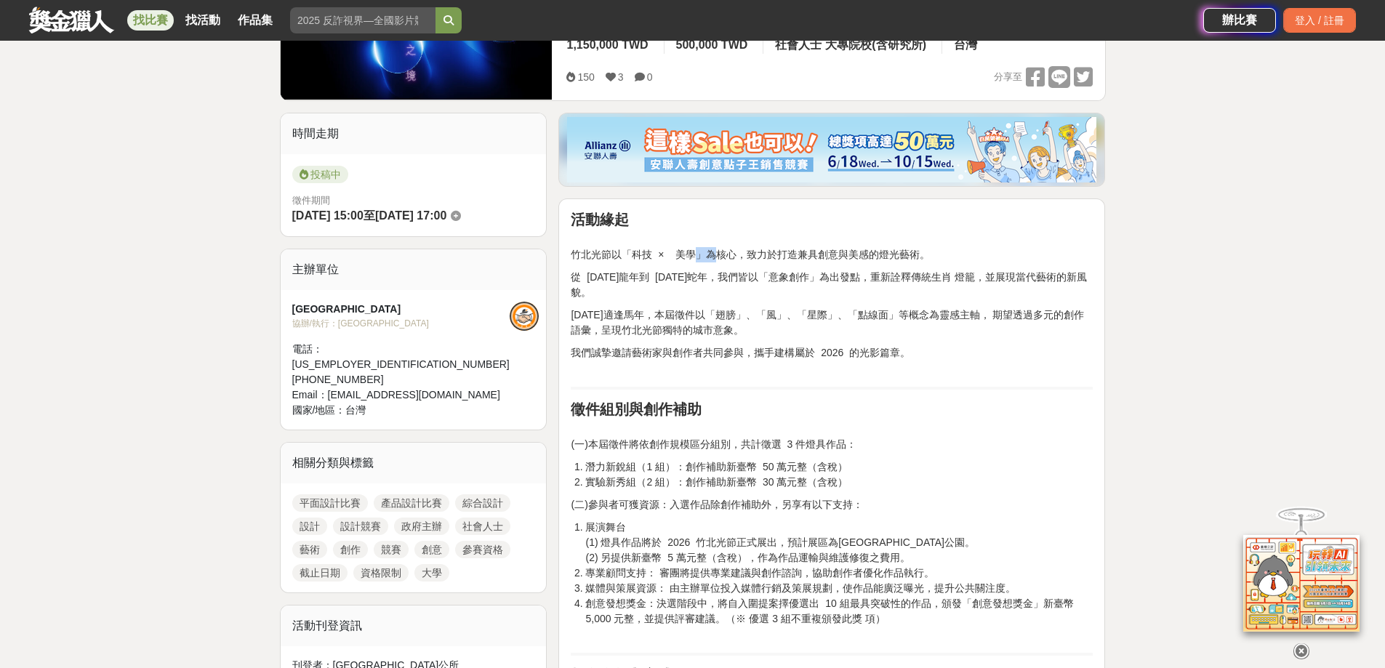
drag, startPoint x: 722, startPoint y: 319, endPoint x: 793, endPoint y: 322, distance: 70.6
click at [775, 263] on p "竹北光節以「科技 × 美學」為核心，致力於打造兼具創意與美感的燈光藝術。" at bounding box center [832, 247] width 522 height 31
click at [793, 263] on p "竹北光節以「科技 × 美學」為核心，致力於打造兼具創意與美感的燈光藝術。" at bounding box center [832, 247] width 522 height 31
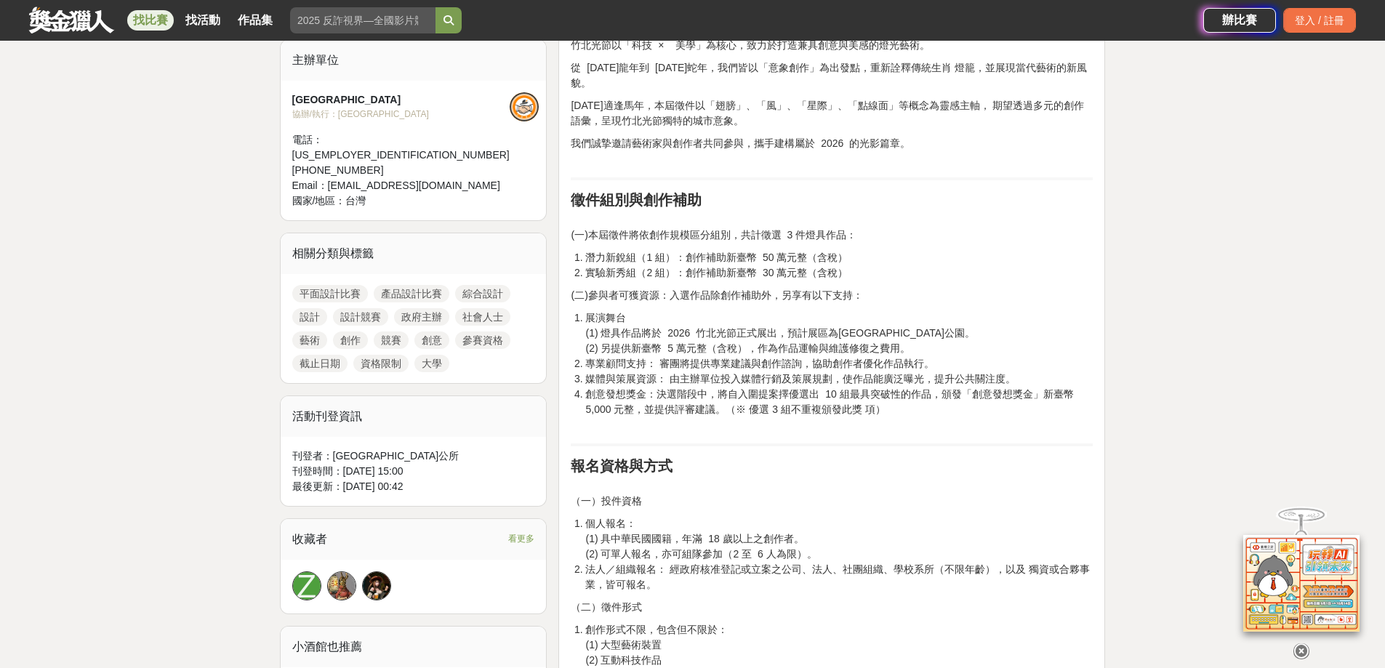
scroll to position [509, 0]
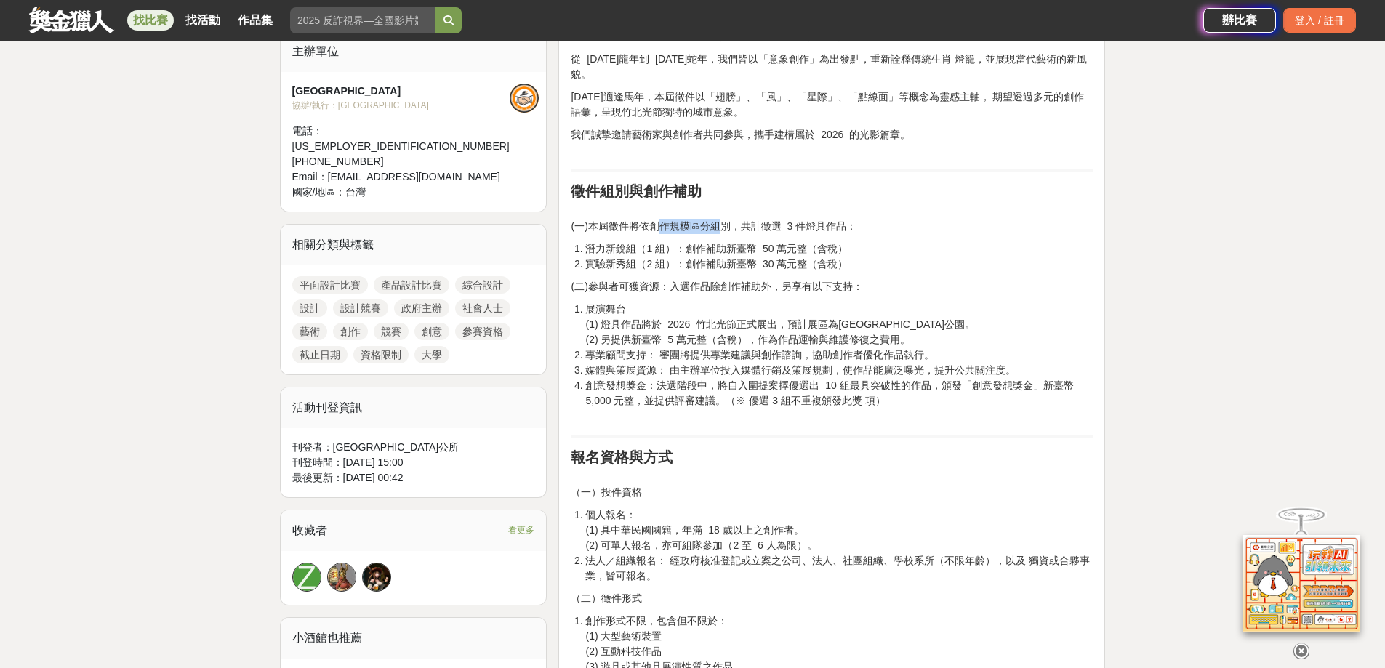
drag, startPoint x: 676, startPoint y: 333, endPoint x: 785, endPoint y: 331, distance: 108.4
click at [763, 234] on p "(一)本屆徵件將依創作規模區分組別，共計徵選 3 件燈具作品：" at bounding box center [832, 219] width 522 height 31
click at [783, 234] on p "(一)本屆徵件將依創作規模區分組別，共計徵選 3 件燈具作品：" at bounding box center [832, 219] width 522 height 31
click at [785, 234] on p "(一)本屆徵件將依創作規模區分組別，共計徵選 3 件燈具作品：" at bounding box center [832, 219] width 522 height 31
drag, startPoint x: 843, startPoint y: 334, endPoint x: 871, endPoint y: 340, distance: 28.9
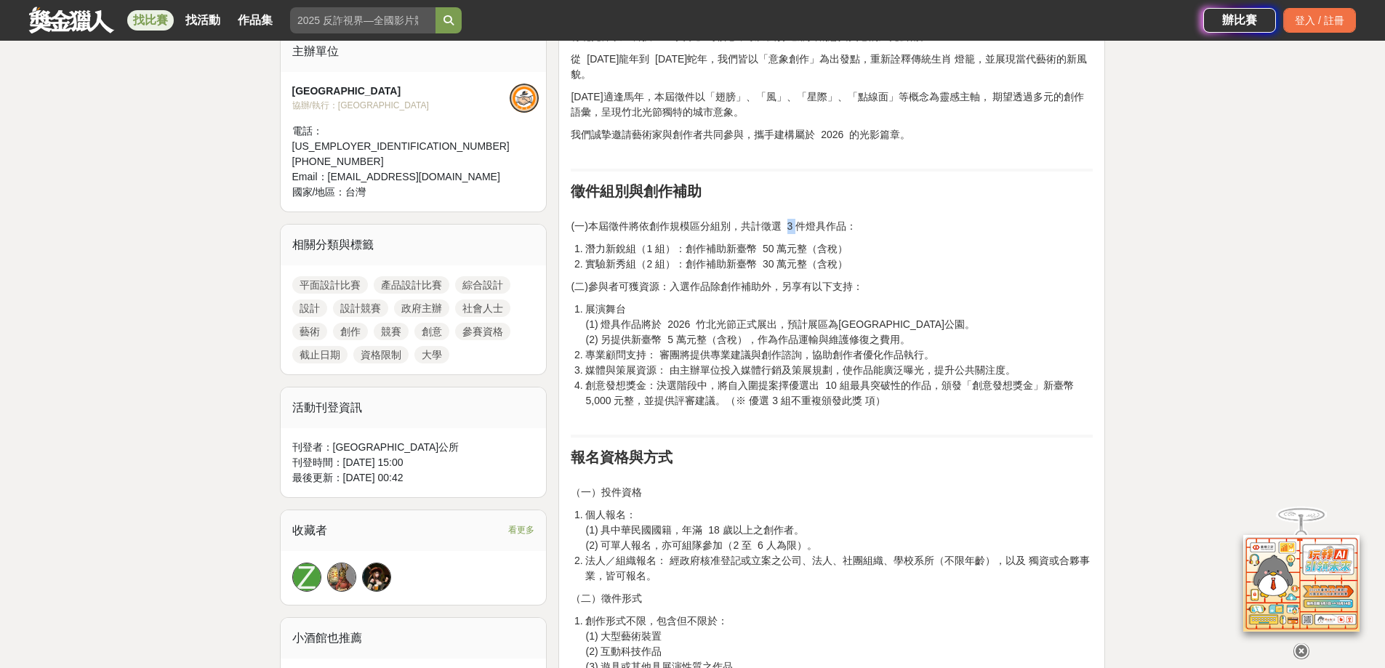
click at [862, 234] on p "(一)本屆徵件將依創作規模區分組別，共計徵選 3 件燈具作品：" at bounding box center [832, 219] width 522 height 31
drag, startPoint x: 871, startPoint y: 340, endPoint x: 899, endPoint y: 345, distance: 28.7
click at [899, 234] on p "(一)本屆徵件將依創作規模區分組別，共計徵選 3 件燈具作品：" at bounding box center [832, 219] width 522 height 31
drag, startPoint x: 612, startPoint y: 439, endPoint x: 630, endPoint y: 449, distance: 21.1
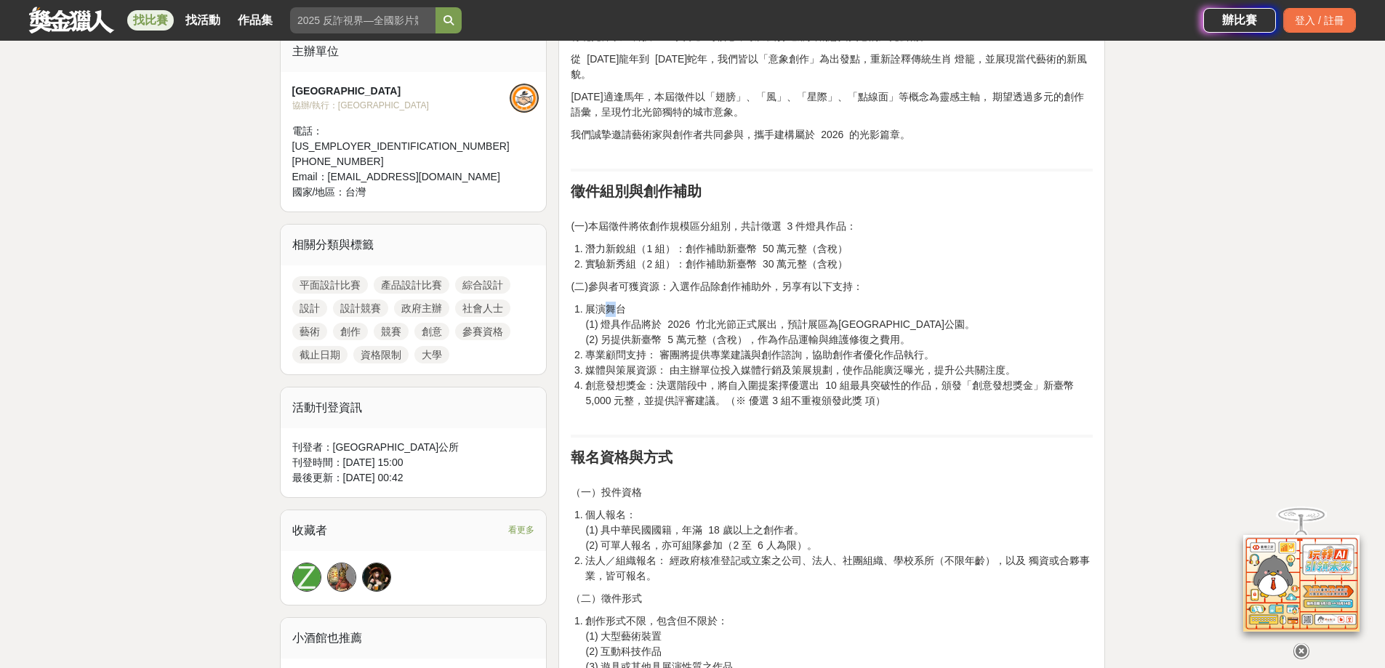
click at [630, 348] on li "展演舞台 (1) 燈具作品將於 2026 竹北光節正式展出，預計展區為[GEOGRAPHIC_DATA]。 (2) 另提供新臺幣 5 萬元整（含稅），作為作品…" at bounding box center [839, 325] width 508 height 46
click at [632, 348] on li "展演舞台 (1) 燈具作品將於 2026 竹北光節正式展出，預計展區為[GEOGRAPHIC_DATA]。 (2) 另提供新臺幣 5 萬元整（含稅），作為作品…" at bounding box center [839, 325] width 508 height 46
drag, startPoint x: 662, startPoint y: 462, endPoint x: 713, endPoint y: 474, distance: 52.2
click at [708, 348] on li "展演舞台 (1) 燈具作品將於 2026 竹北光節正式展出，預計展區為[GEOGRAPHIC_DATA]。 (2) 另提供新臺幣 5 萬元整（含稅），作為作品…" at bounding box center [839, 325] width 508 height 46
drag, startPoint x: 713, startPoint y: 474, endPoint x: 766, endPoint y: 484, distance: 54.0
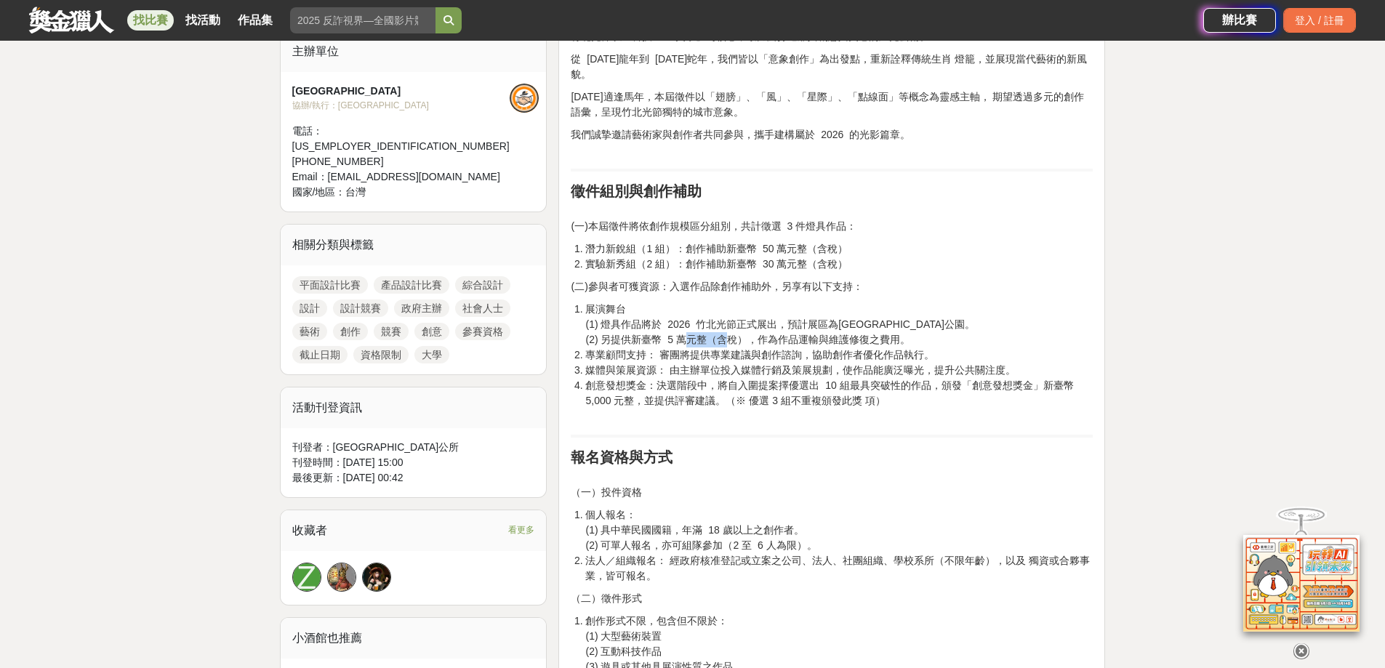
click at [766, 348] on li "展演舞台 (1) 燈具作品將於 2026 竹北光節正式展出，預計展區為[GEOGRAPHIC_DATA]。 (2) 另提供新臺幣 5 萬元整（含稅），作為作品…" at bounding box center [839, 325] width 508 height 46
drag, startPoint x: 796, startPoint y: 492, endPoint x: 854, endPoint y: 510, distance: 60.7
click at [840, 363] on li "專業顧問支持： 審團將提供專業建議與創作諮詢，協助創作者優化作品執行。" at bounding box center [839, 355] width 508 height 15
drag, startPoint x: 854, startPoint y: 510, endPoint x: 894, endPoint y: 516, distance: 41.2
click at [865, 424] on ol "展演舞台 (1) 燈具作品將於 2026 竹北光節正式展出，預計展區為[GEOGRAPHIC_DATA]。 (2) 另提供新臺幣 5 萬元整（含稅），作為作品…" at bounding box center [832, 363] width 522 height 122
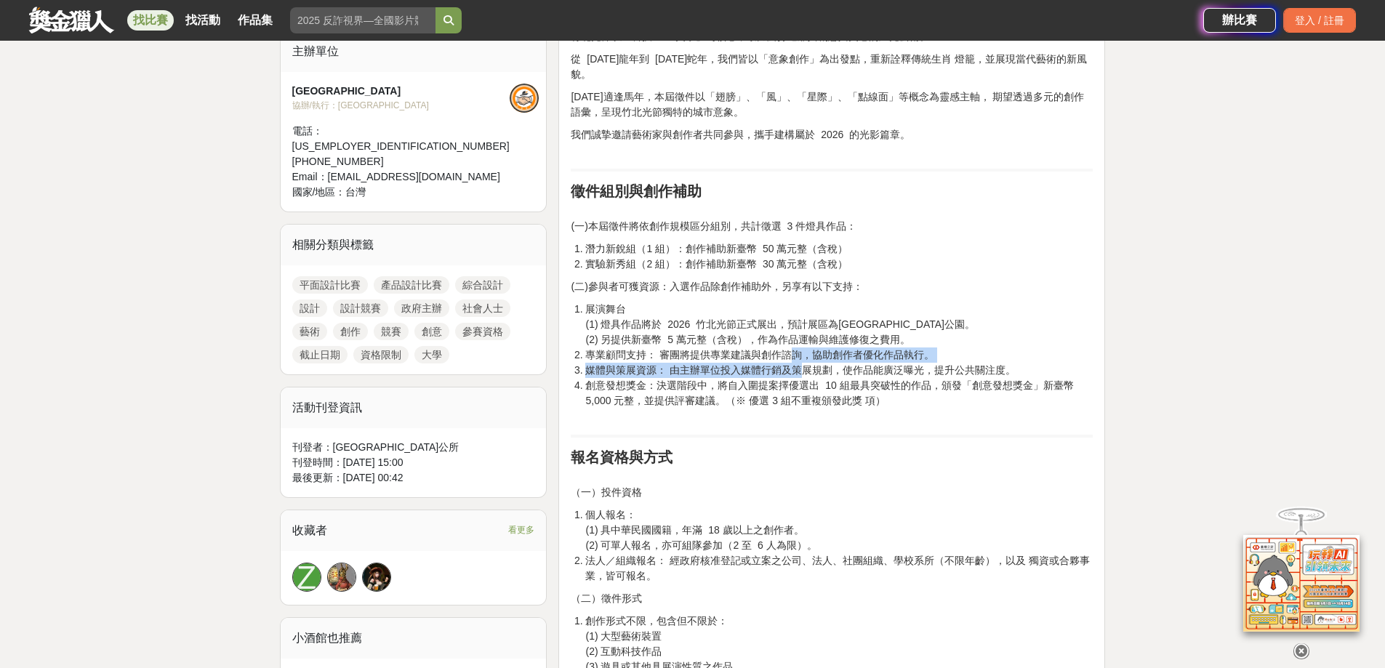
click at [883, 378] on li "媒體與策展資源： 由主辦單位投入媒體行銷及策展規劃，使作品能廣泛曝光，提升公共關注度。" at bounding box center [839, 370] width 508 height 15
drag, startPoint x: 937, startPoint y: 522, endPoint x: 1012, endPoint y: 523, distance: 75.6
click at [956, 378] on li "媒體與策展資源： 由主辦單位投入媒體行銷及策展規劃，使作品能廣泛曝光，提升公共關注度。" at bounding box center [839, 370] width 508 height 15
click at [1043, 378] on li "媒體與策展資源： 由主辦單位投入媒體行銷及策展規劃，使作品能廣泛曝光，提升公共關注度。" at bounding box center [839, 370] width 508 height 15
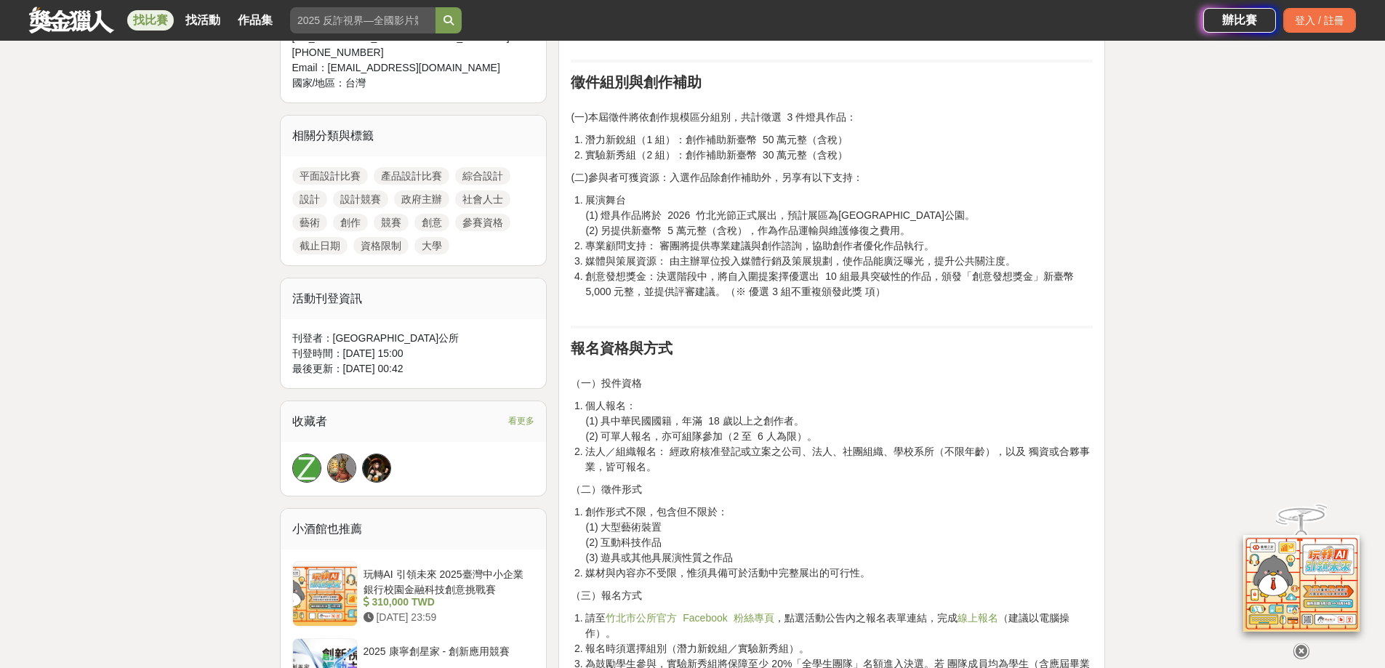
scroll to position [654, 0]
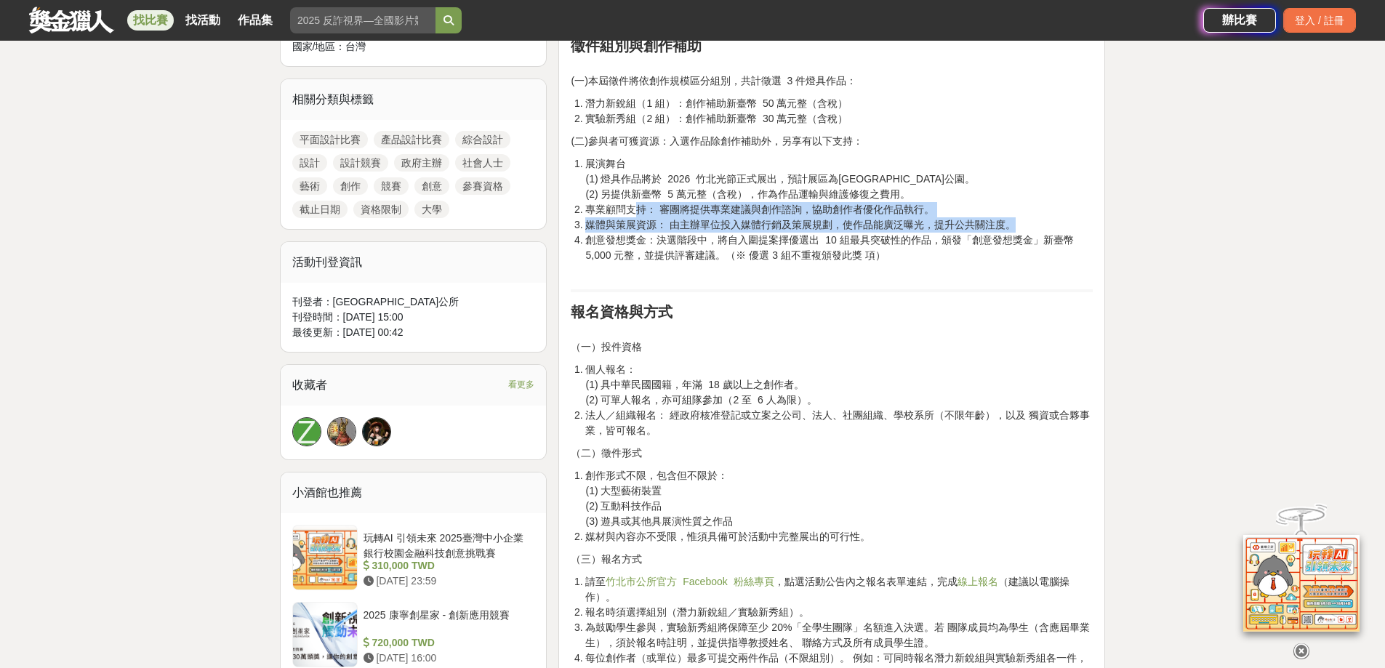
drag, startPoint x: 660, startPoint y: 361, endPoint x: 899, endPoint y: 417, distance: 245.5
click at [853, 278] on ol "展演舞台 (1) 燈具作品將於 2026 竹北光節正式展出，預計展區為[GEOGRAPHIC_DATA]。 (2) 另提供新臺幣 5 萬元整（含稅），作為作品…" at bounding box center [832, 217] width 522 height 122
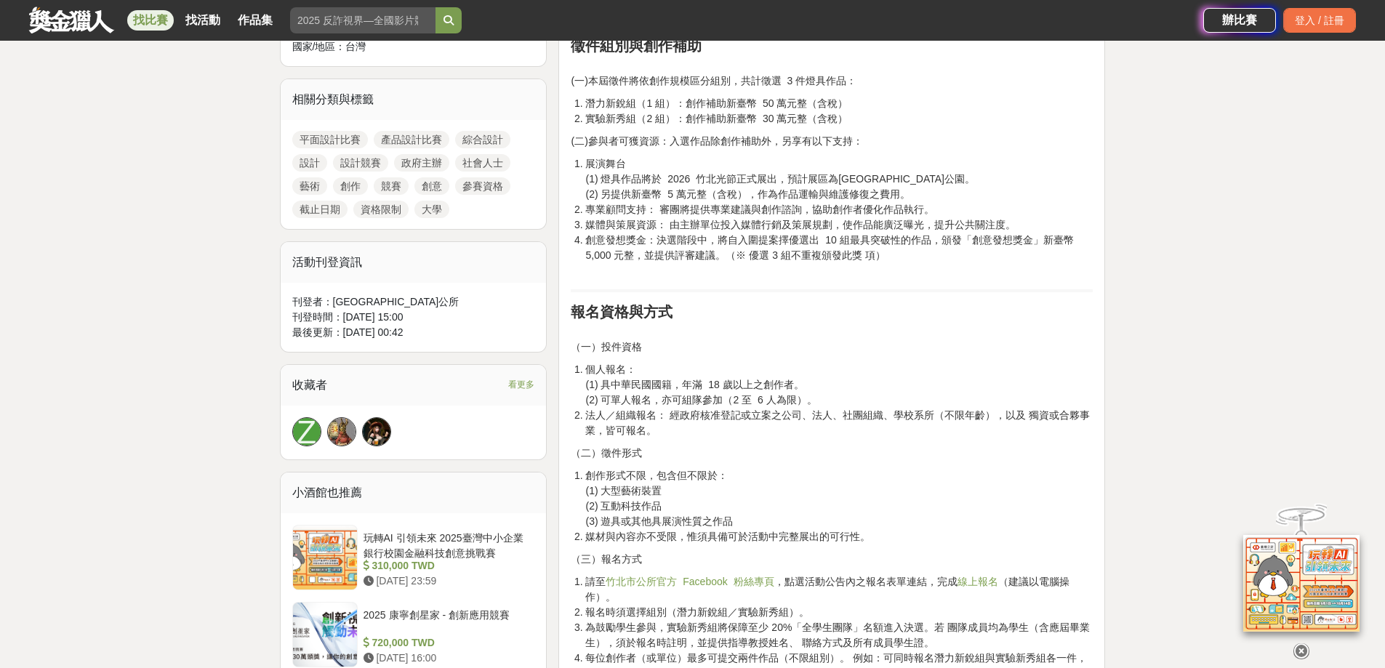
click at [905, 278] on li "創意發想獎金：決選階段中，將自入圍提案擇優選出 10 組最具突破性的作品，頒發「創意發想獎金」新臺幣 5,000 元整，並提供評審建議。（※ 優選 3 組不重…" at bounding box center [839, 256] width 508 height 46
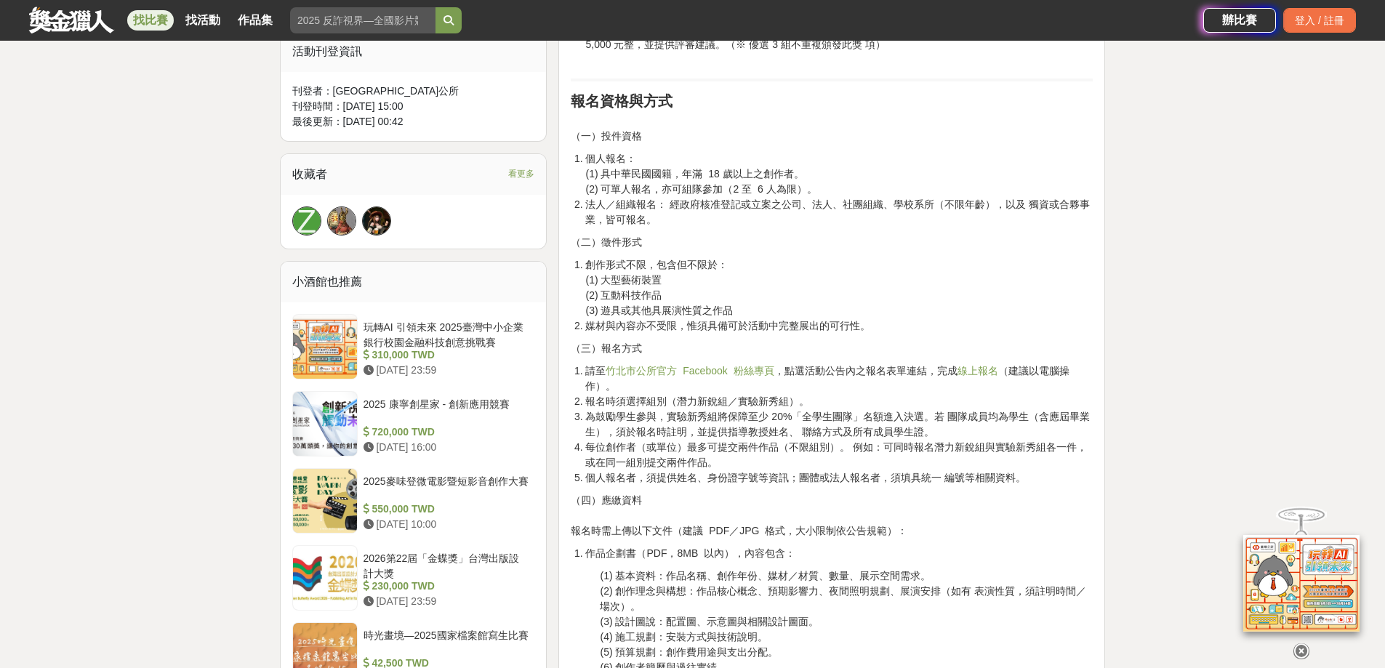
scroll to position [873, 0]
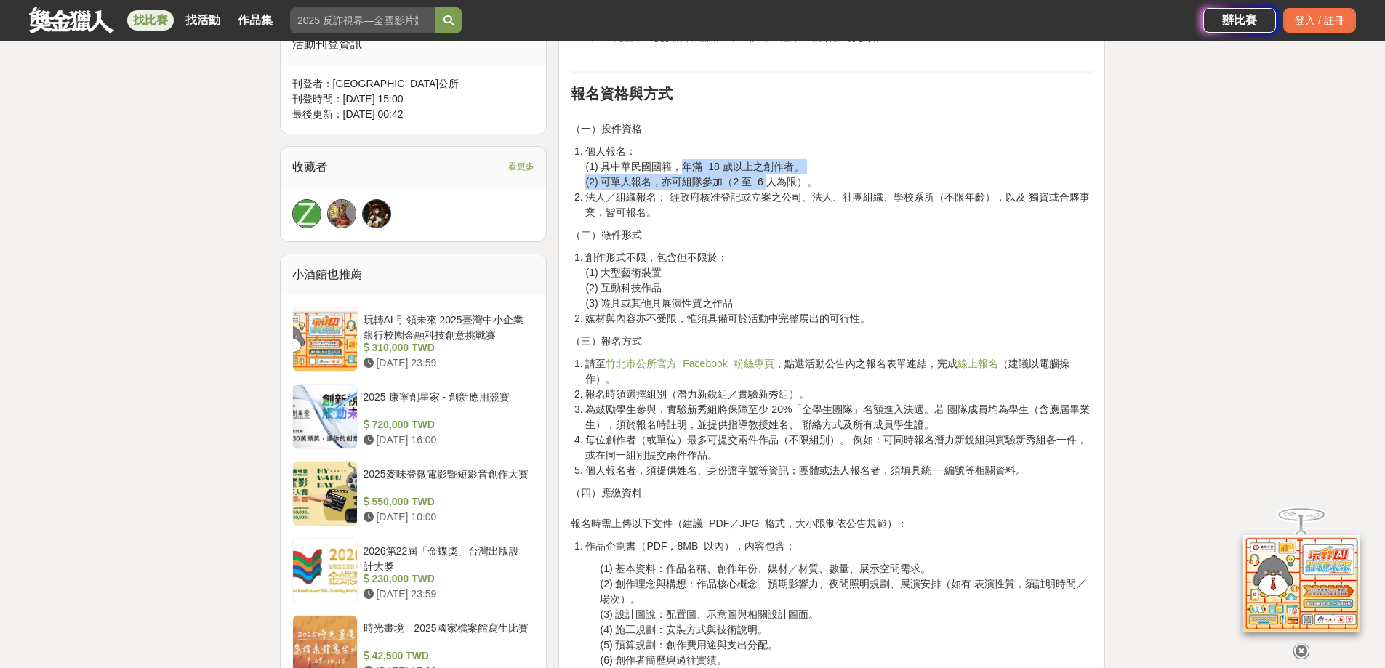
drag, startPoint x: 725, startPoint y: 374, endPoint x: 841, endPoint y: 388, distance: 117.2
click at [831, 190] on li "個人報名： (1) 具中華民國國籍，年滿 18 歲以上之創作者。 (2) 可單人報名，亦可組隊參加（2 至 6 人為限）。" at bounding box center [839, 167] width 508 height 46
click at [846, 190] on li "個人報名： (1) 具中華民國國籍，年滿 18 歲以上之創作者。 (2) 可單人報名，亦可組隊參加（2 至 6 人為限）。" at bounding box center [839, 167] width 508 height 46
click at [856, 190] on li "個人報名： (1) 具中華民國國籍，年滿 18 歲以上之創作者。 (2) 可單人報名，亦可組隊參加（2 至 6 人為限）。" at bounding box center [839, 167] width 508 height 46
drag, startPoint x: 665, startPoint y: 388, endPoint x: 754, endPoint y: 389, distance: 88.7
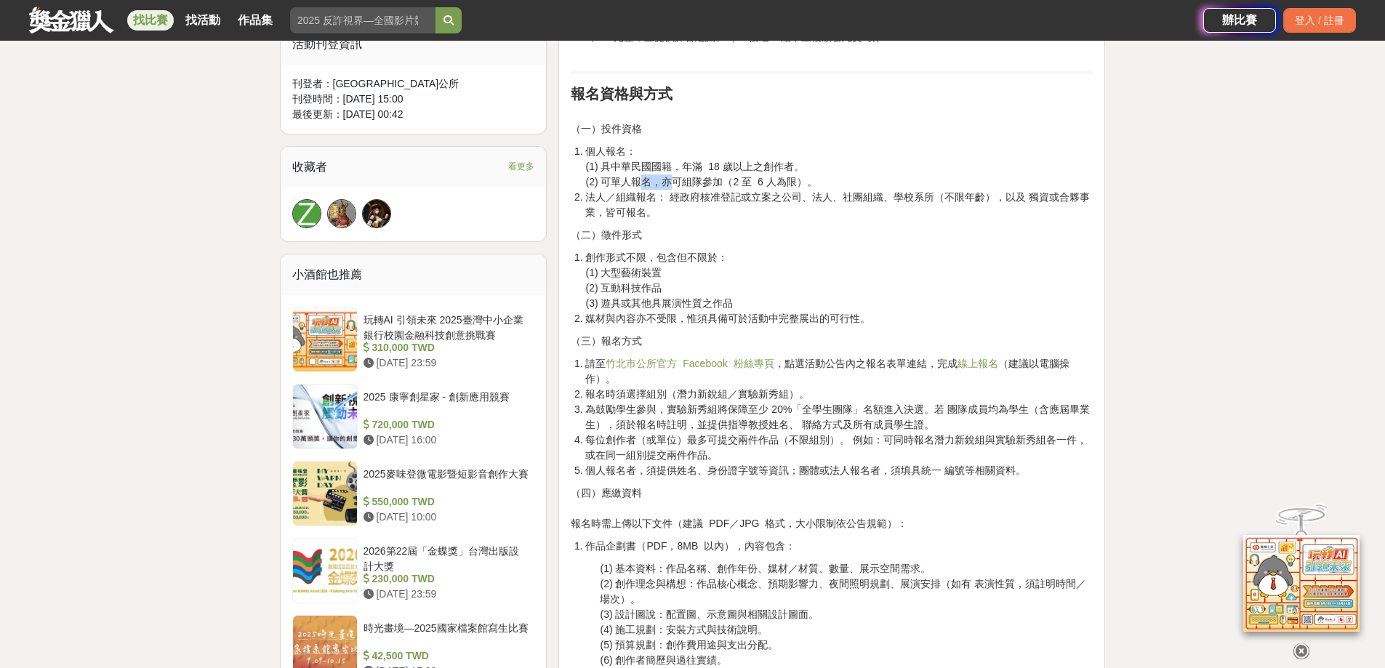
click at [732, 190] on li "個人報名： (1) 具中華民國國籍，年滿 18 歲以上之創作者。 (2) 可單人報名，亦可組隊參加（2 至 6 人為限）。" at bounding box center [839, 167] width 508 height 46
click at [760, 190] on li "個人報名： (1) 具中華民國國籍，年滿 18 歲以上之創作者。 (2) 可單人報名，亦可組隊參加（2 至 6 人為限）。" at bounding box center [839, 167] width 508 height 46
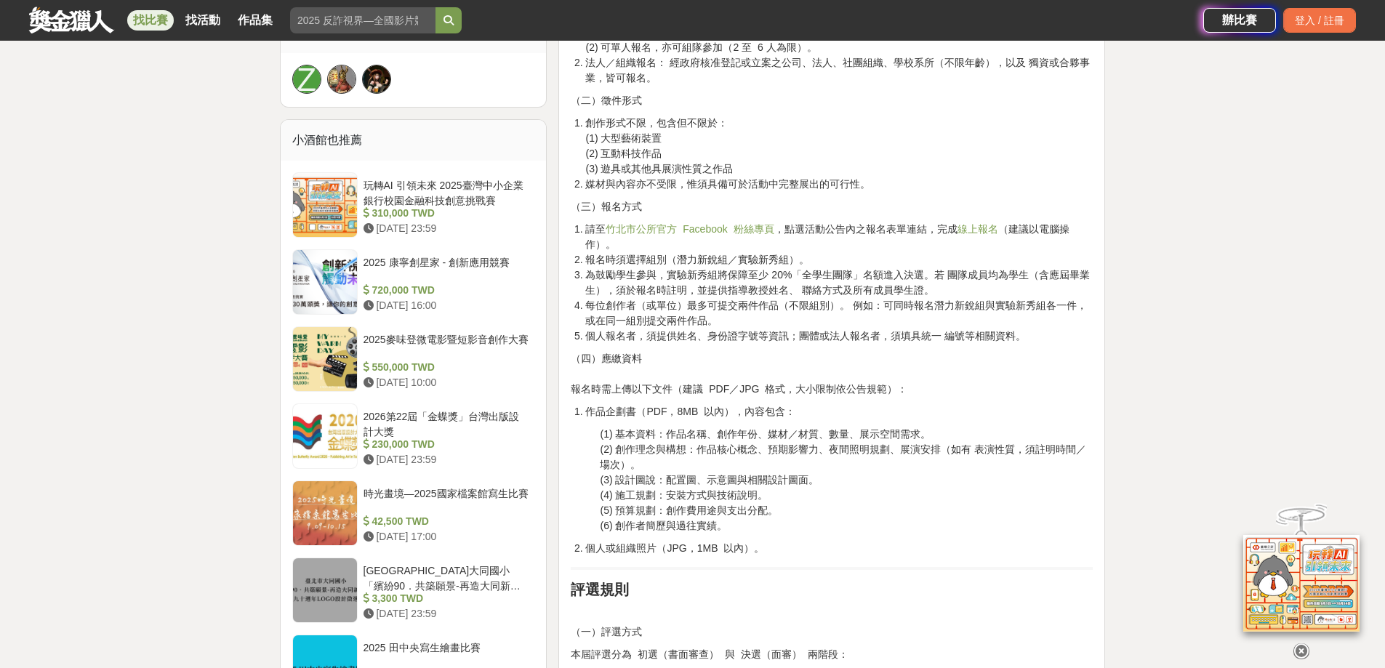
scroll to position [1018, 0]
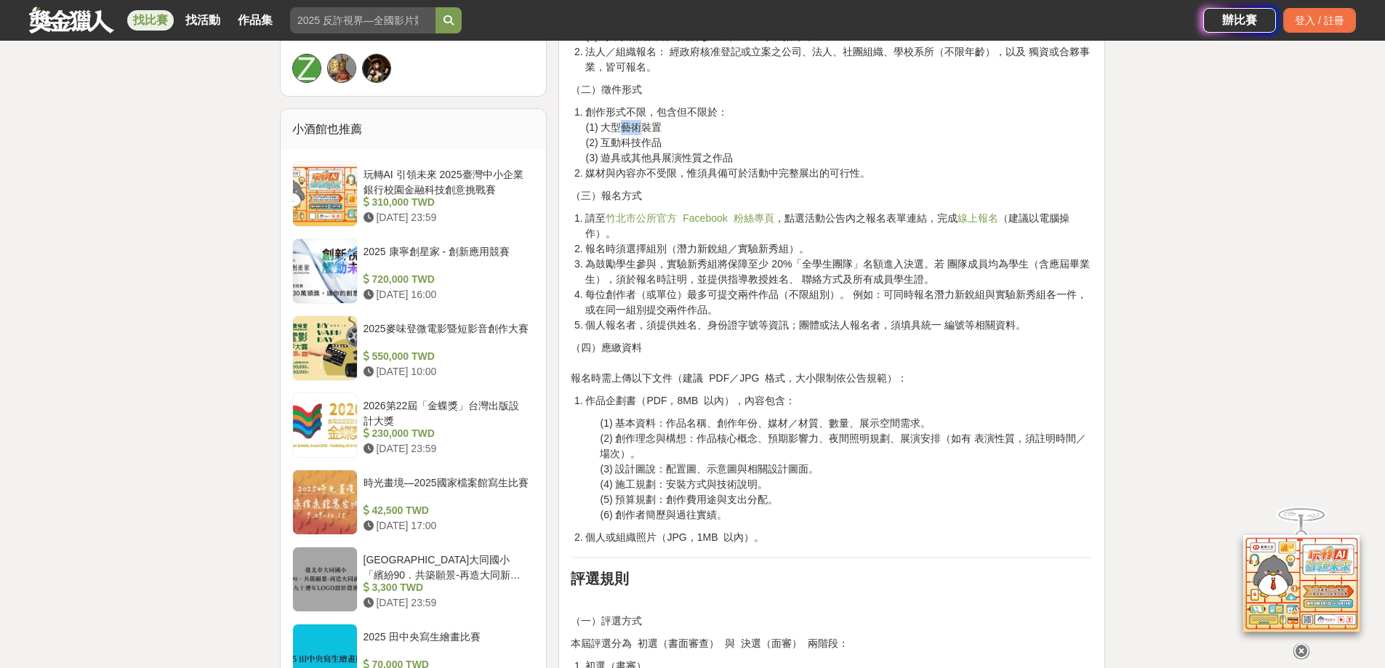
drag, startPoint x: 640, startPoint y: 348, endPoint x: 698, endPoint y: 356, distance: 58.7
click at [686, 166] on li "創作形式不限，包含但不限於： (1) 大型藝術裝置 (2) 互動科技作品 (3) 遊具或其他具展演性質之作品" at bounding box center [839, 135] width 508 height 61
click at [708, 166] on li "創作形式不限，包含但不限於： (1) 大型藝術裝置 (2) 互動科技作品 (3) 遊具或其他具展演性質之作品" at bounding box center [839, 135] width 508 height 61
drag, startPoint x: 662, startPoint y: 370, endPoint x: 725, endPoint y: 374, distance: 62.7
click at [724, 166] on li "創作形式不限，包含但不限於： (1) 大型藝術裝置 (2) 互動科技作品 (3) 遊具或其他具展演性質之作品" at bounding box center [839, 135] width 508 height 61
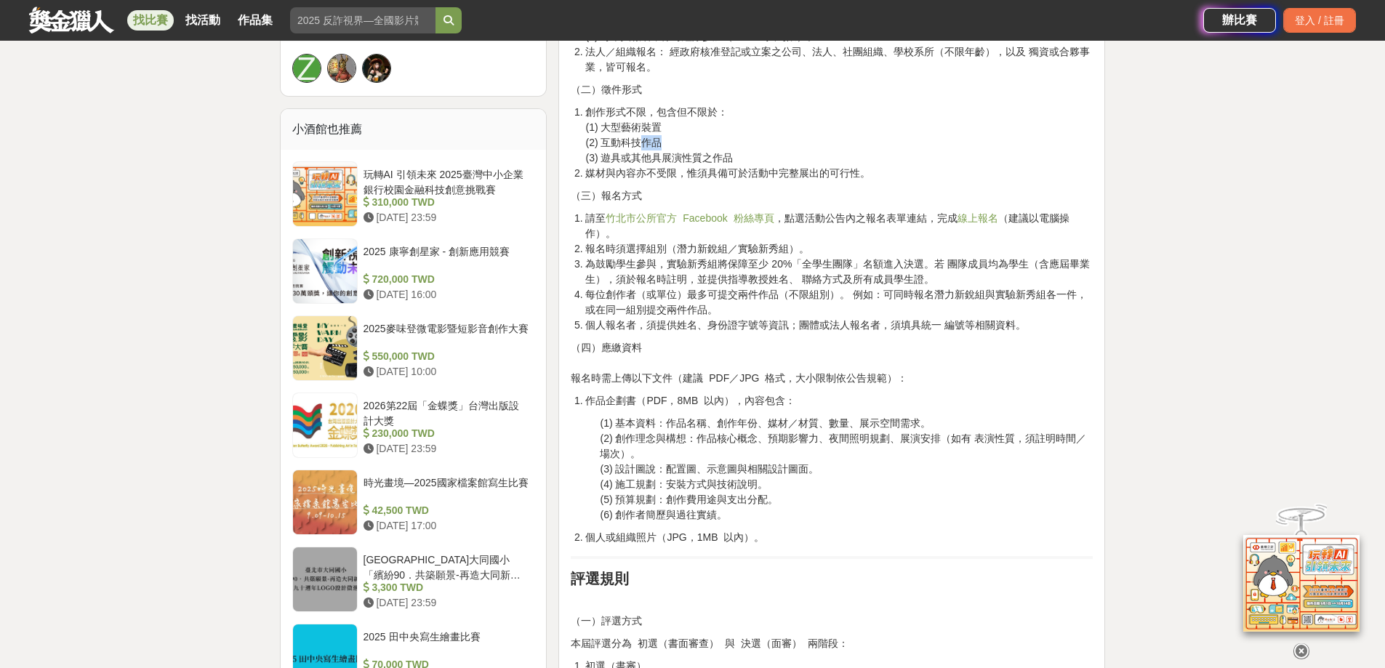
click at [725, 166] on li "創作形式不限，包含但不限於： (1) 大型藝術裝置 (2) 互動科技作品 (3) 遊具或其他具展演性質之作品" at bounding box center [839, 135] width 508 height 61
drag, startPoint x: 671, startPoint y: 396, endPoint x: 791, endPoint y: 403, distance: 120.2
click at [773, 166] on li "創作形式不限，包含但不限於： (1) 大型藝術裝置 (2) 互動科技作品 (3) 遊具或其他具展演性質之作品" at bounding box center [839, 135] width 508 height 61
click at [791, 166] on li "創作形式不限，包含但不限於： (1) 大型藝術裝置 (2) 互動科技作品 (3) 遊具或其他具展演性質之作品" at bounding box center [839, 135] width 508 height 61
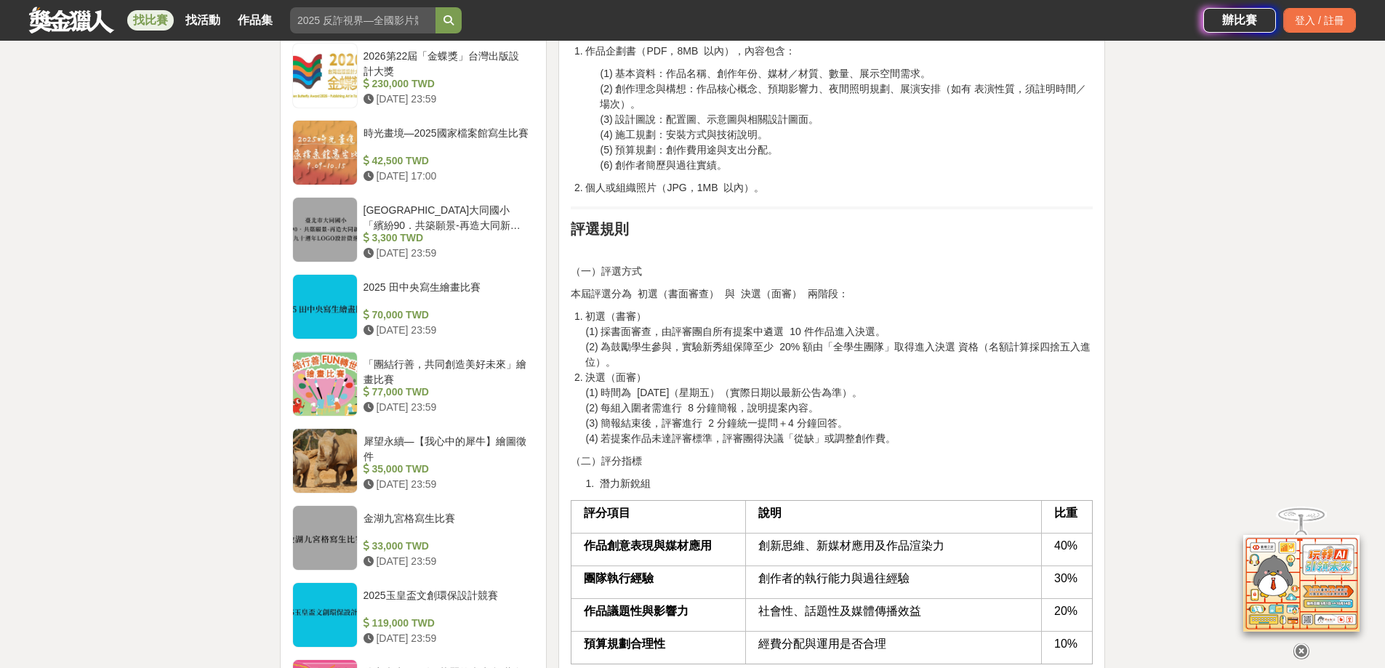
scroll to position [1382, 0]
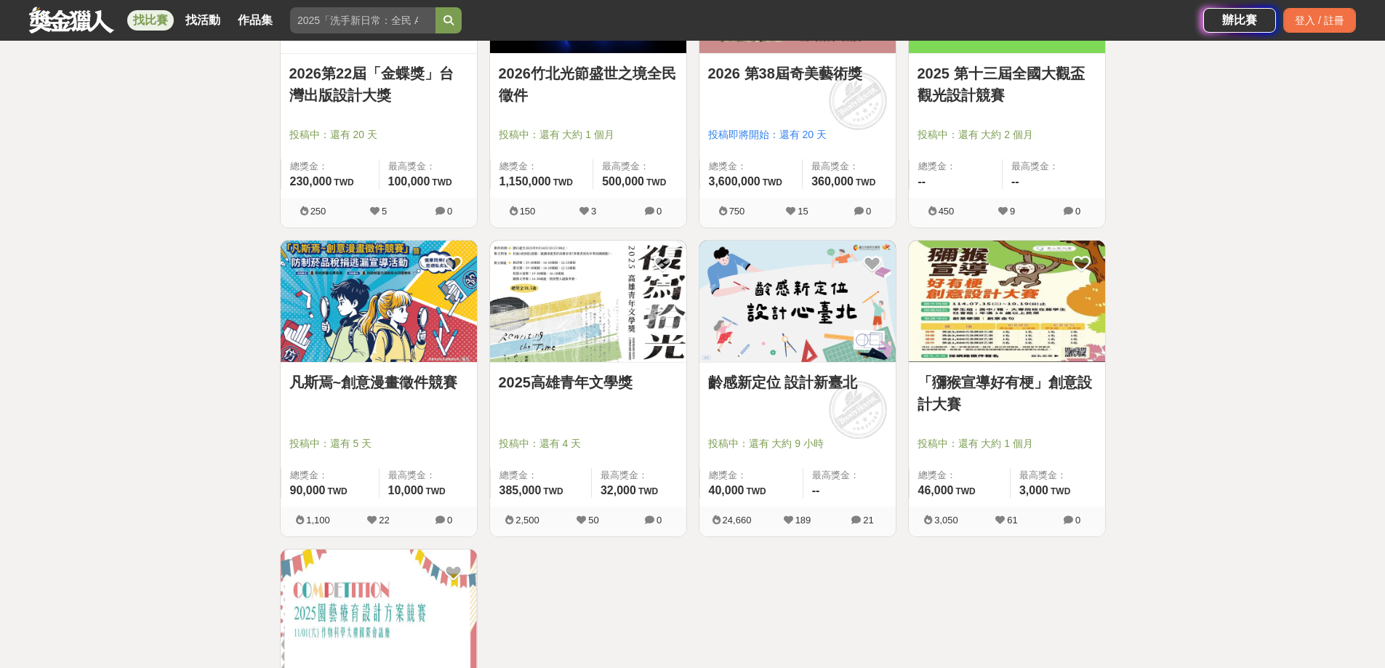
scroll to position [1018, 0]
